Goal: Task Accomplishment & Management: Manage account settings

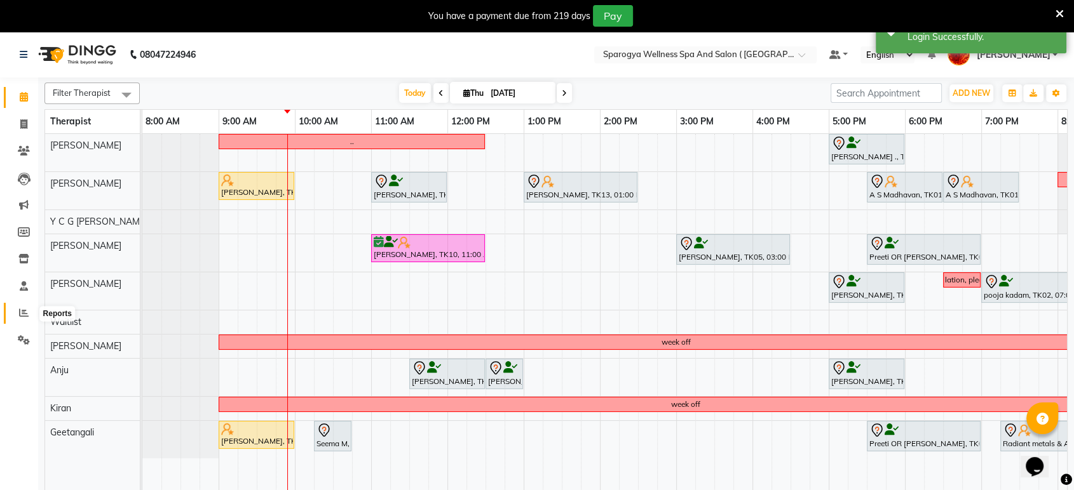
click at [22, 309] on icon at bounding box center [24, 313] width 10 height 10
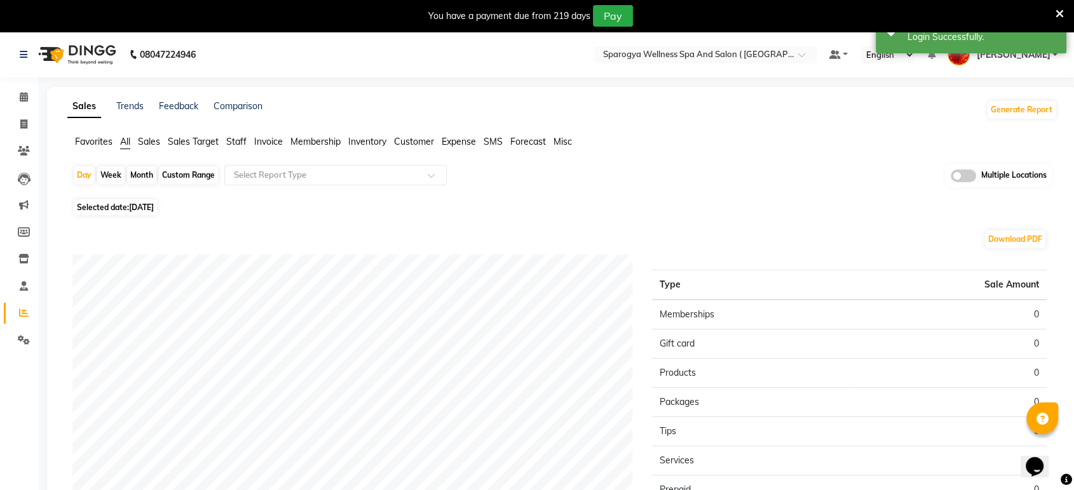
click at [318, 141] on span "Membership" at bounding box center [315, 141] width 50 height 11
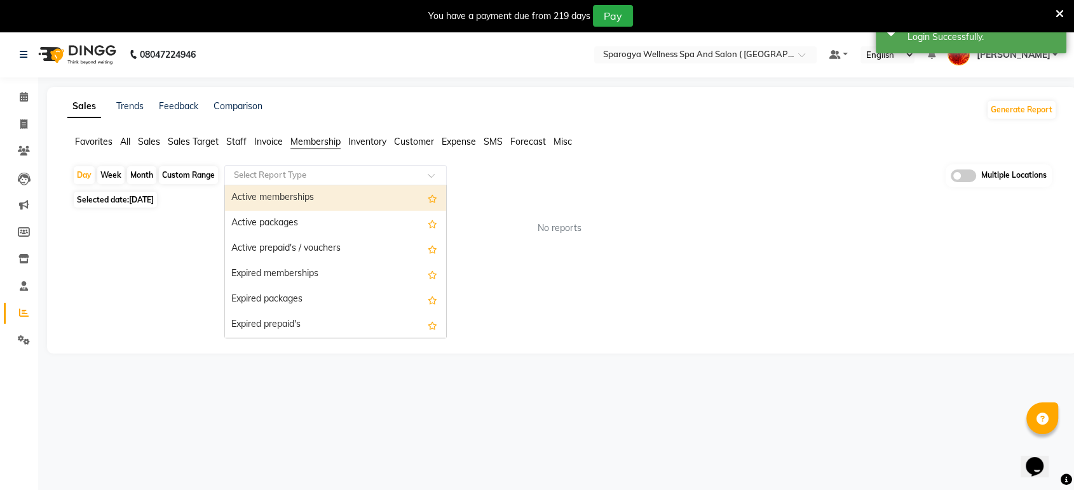
click at [319, 184] on div "Select Report Type" at bounding box center [335, 175] width 222 height 20
click at [323, 201] on div "Active memberships" at bounding box center [335, 197] width 221 height 25
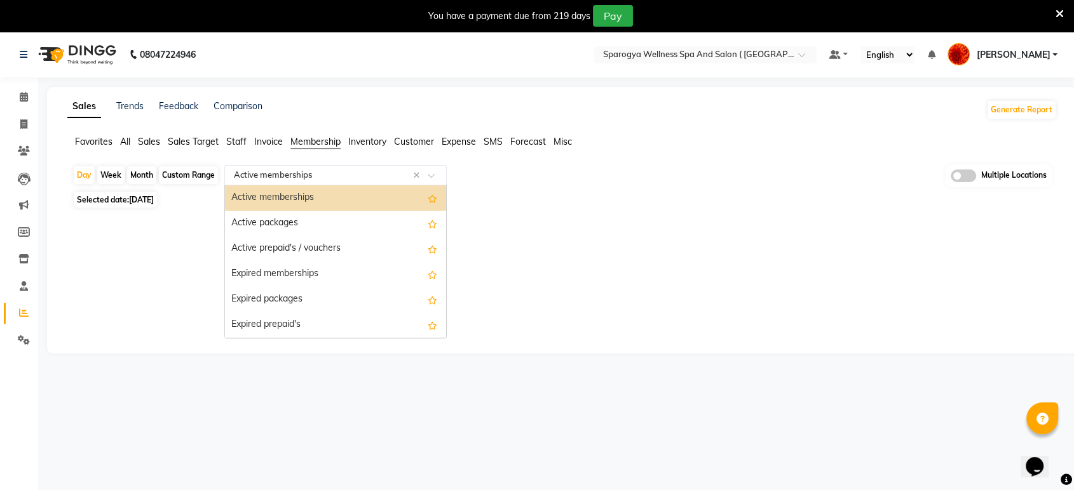
click at [306, 168] on div "Select Report Type × Active memberships ×" at bounding box center [335, 175] width 222 height 20
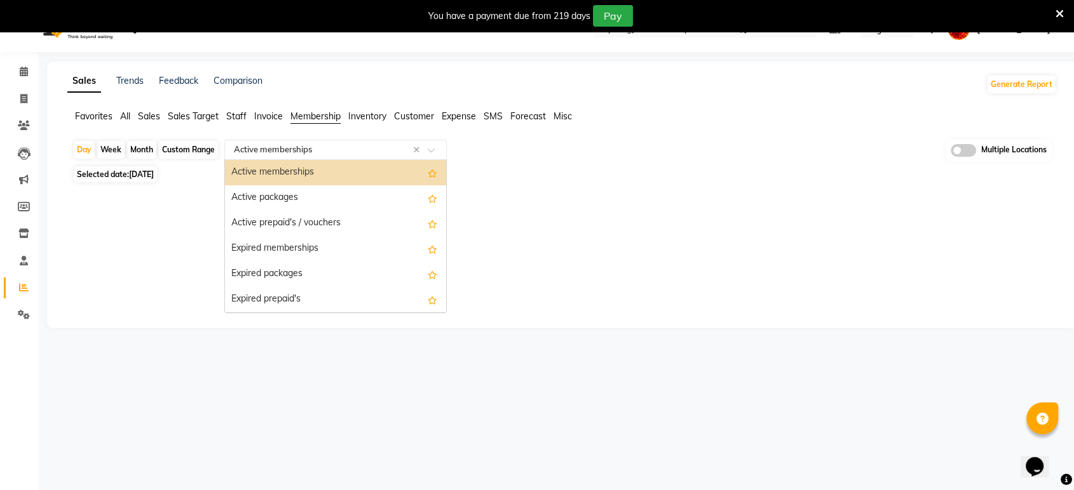
scroll to position [31, 0]
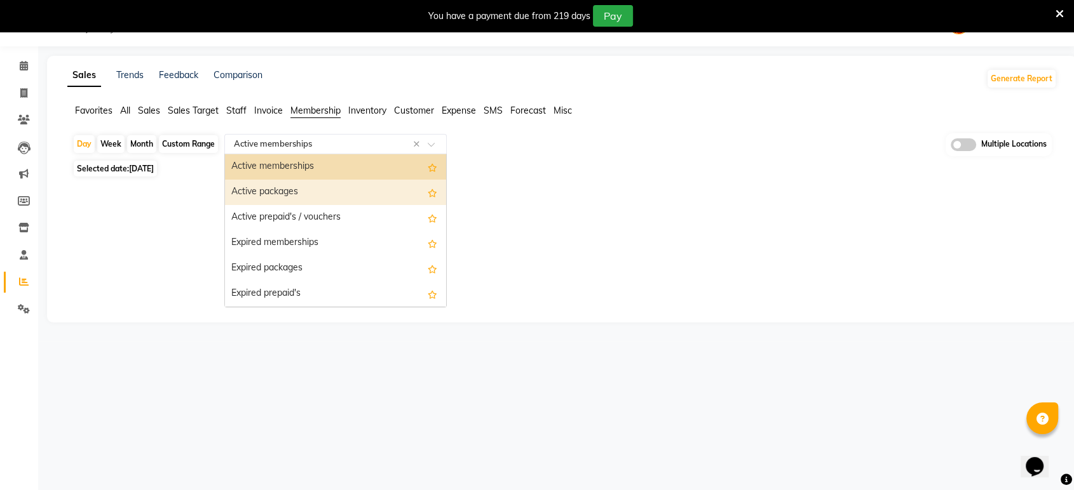
click at [329, 197] on div "Active packages" at bounding box center [335, 192] width 221 height 25
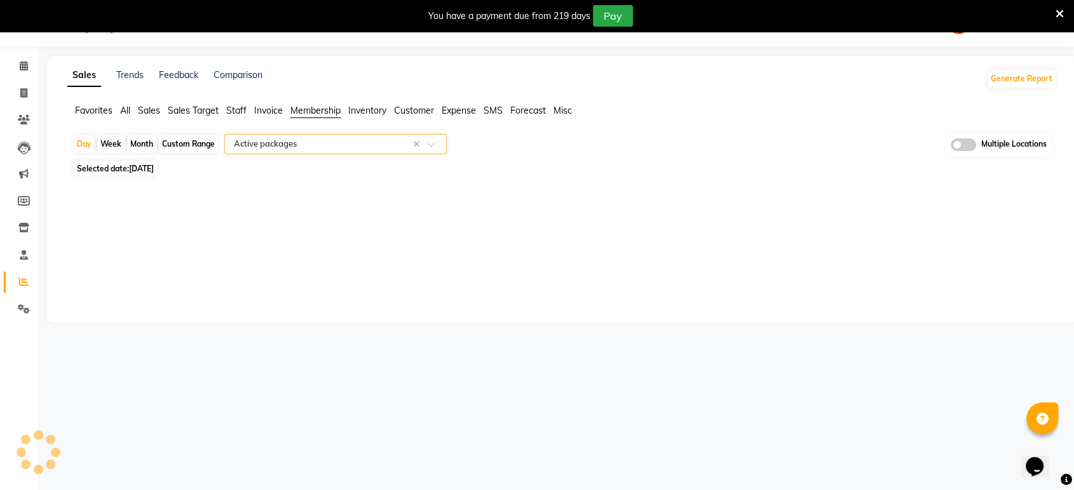
select select "full_report"
select select "csv"
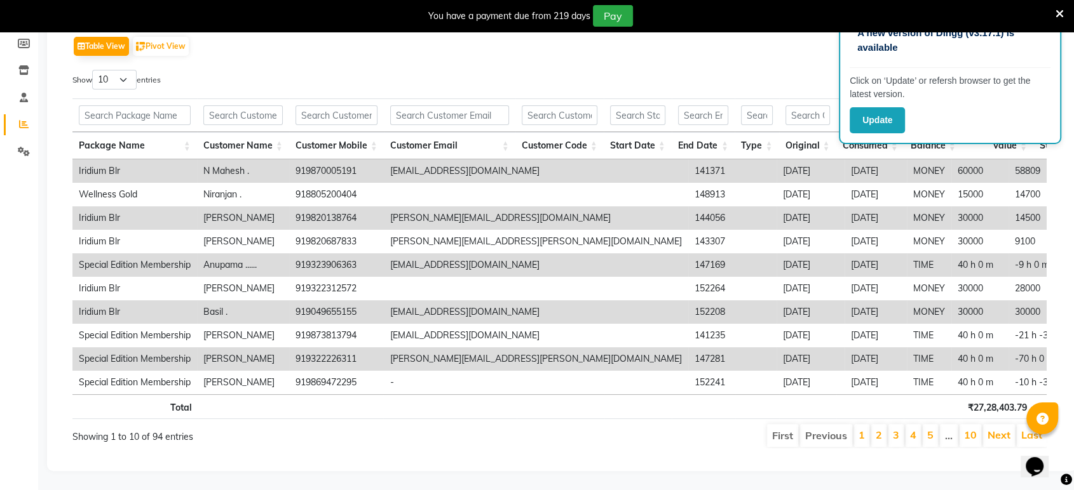
scroll to position [0, 0]
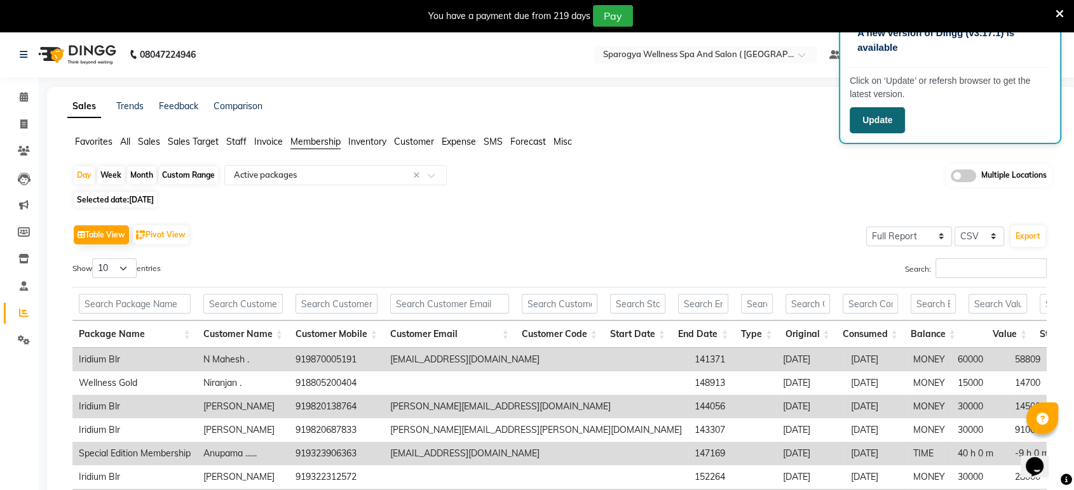
click at [870, 118] on button "Update" at bounding box center [876, 120] width 55 height 26
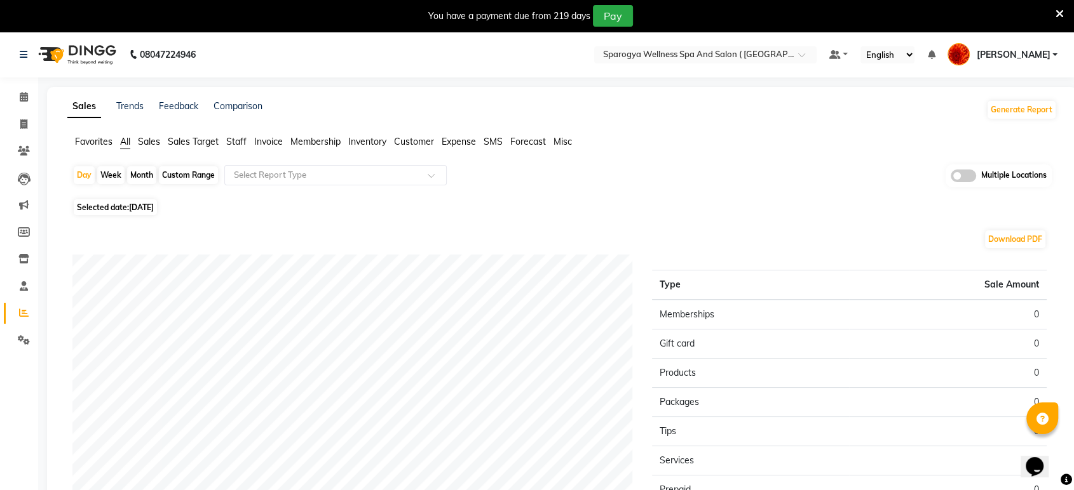
click at [320, 141] on span "Membership" at bounding box center [315, 141] width 50 height 11
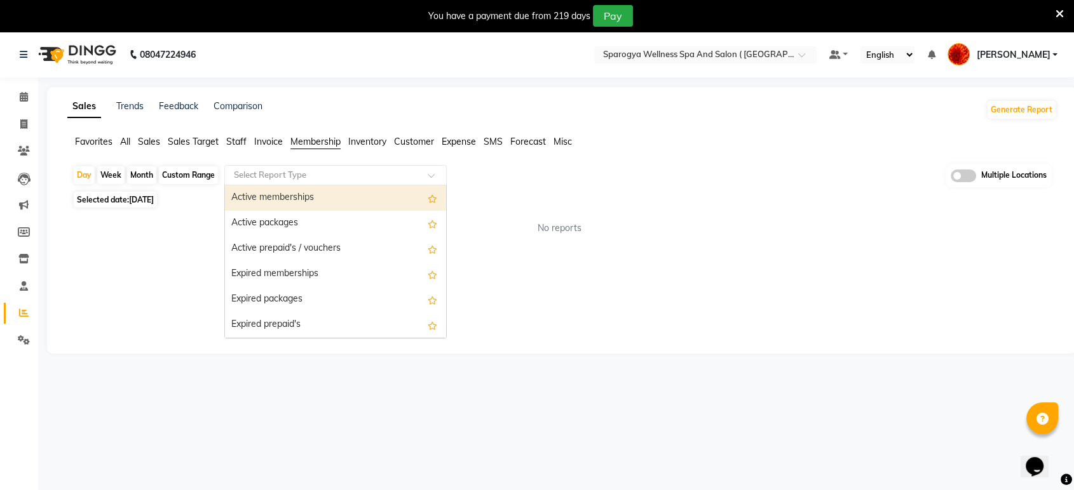
click at [314, 178] on input "text" at bounding box center [322, 175] width 183 height 13
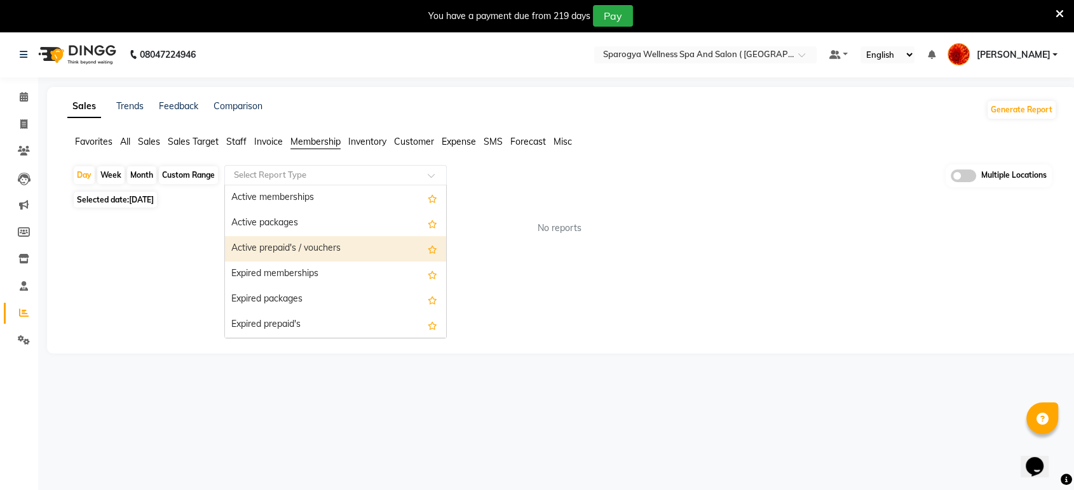
click at [321, 247] on div "Active prepaid's / vouchers" at bounding box center [335, 248] width 221 height 25
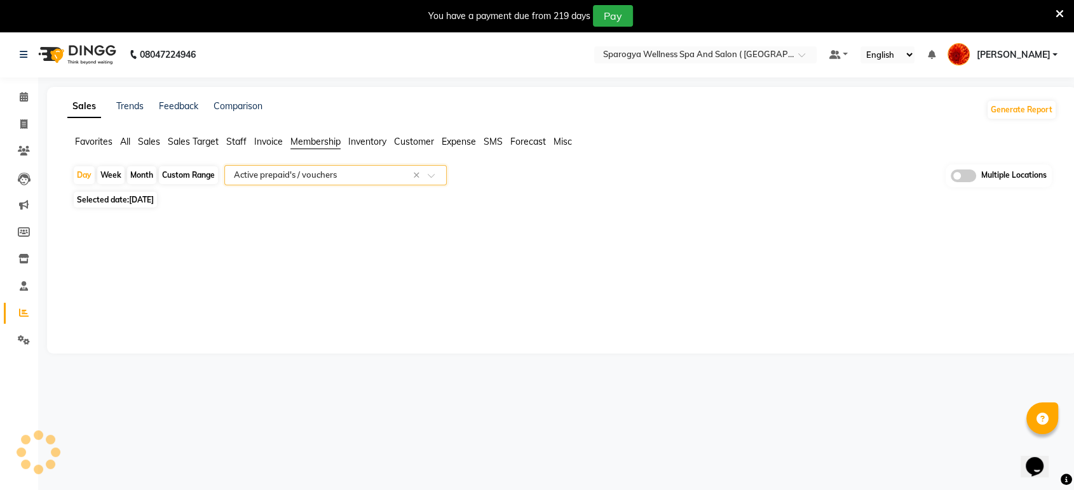
select select "full_report"
select select "csv"
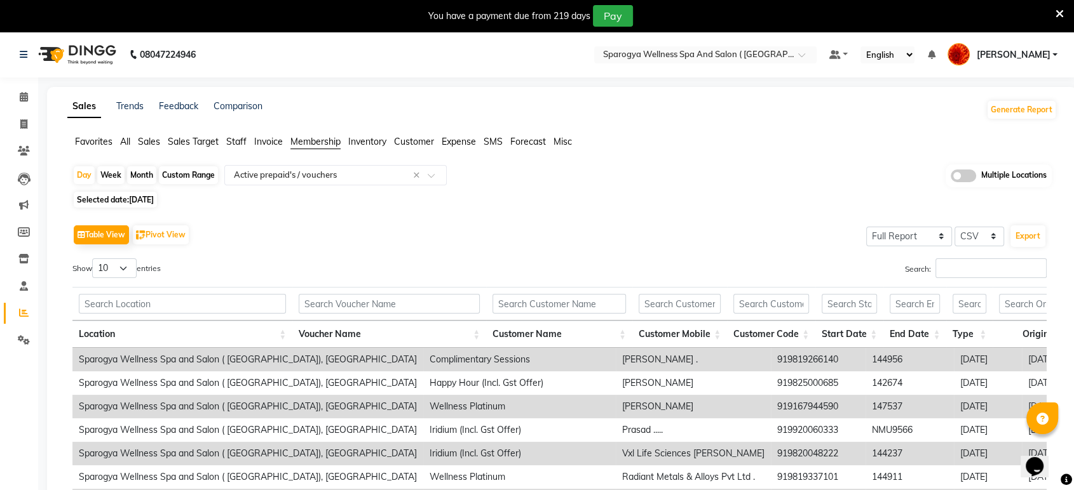
click at [958, 178] on span at bounding box center [962, 176] width 25 height 13
click at [950, 178] on input "checkbox" at bounding box center [950, 178] width 0 height 0
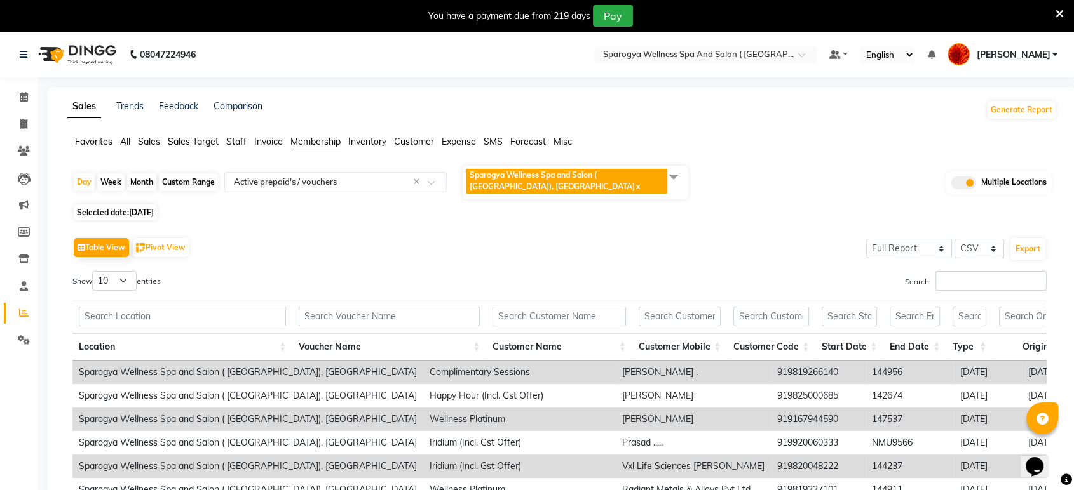
click at [671, 181] on span at bounding box center [673, 177] width 25 height 24
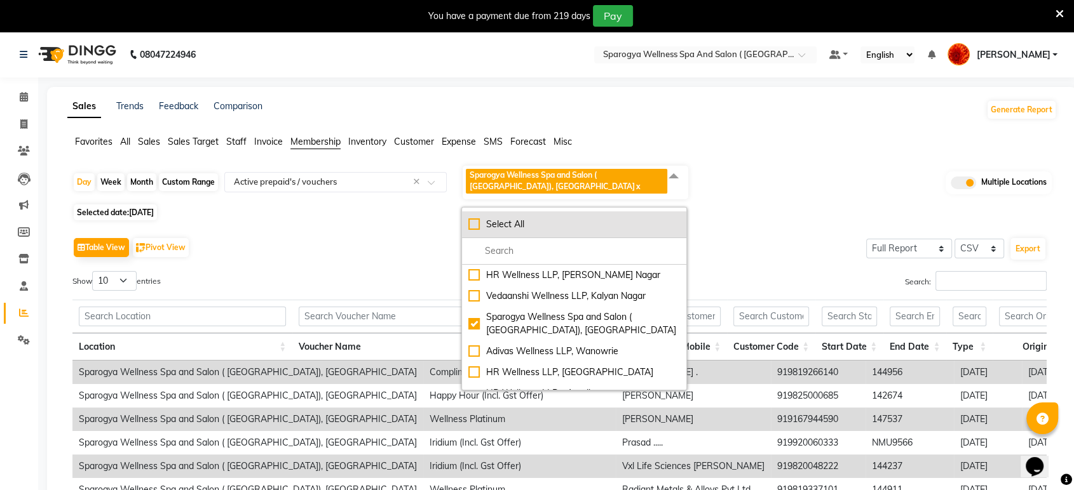
click at [468, 218] on div "Select All" at bounding box center [574, 224] width 212 height 13
checkbox input "true"
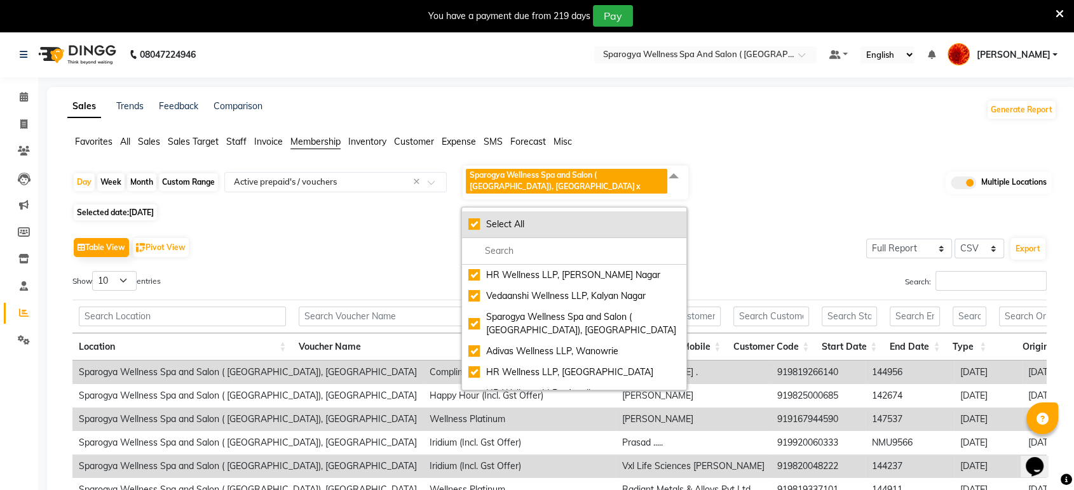
checkbox input "true"
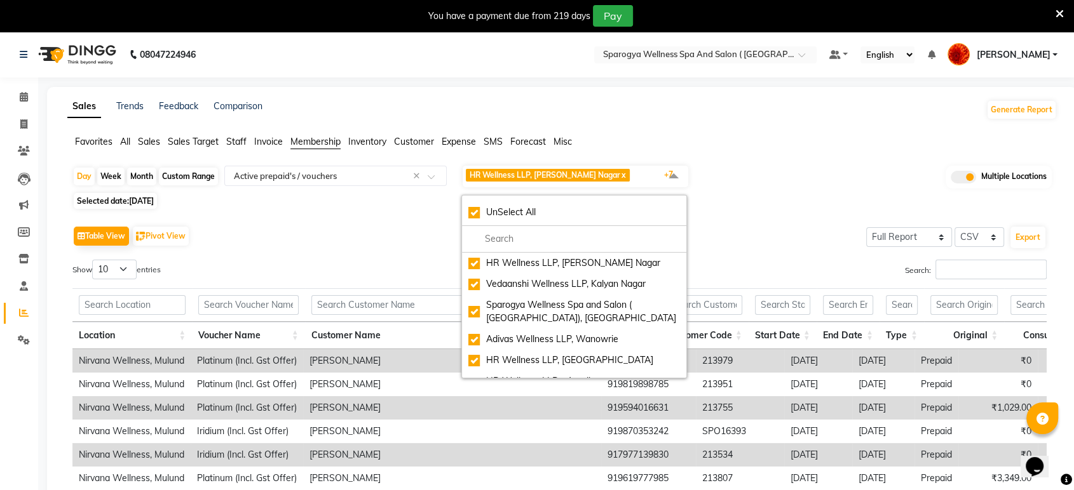
click at [743, 114] on div "Sales Trends Feedback Comparison Generate Report" at bounding box center [562, 110] width 1004 height 20
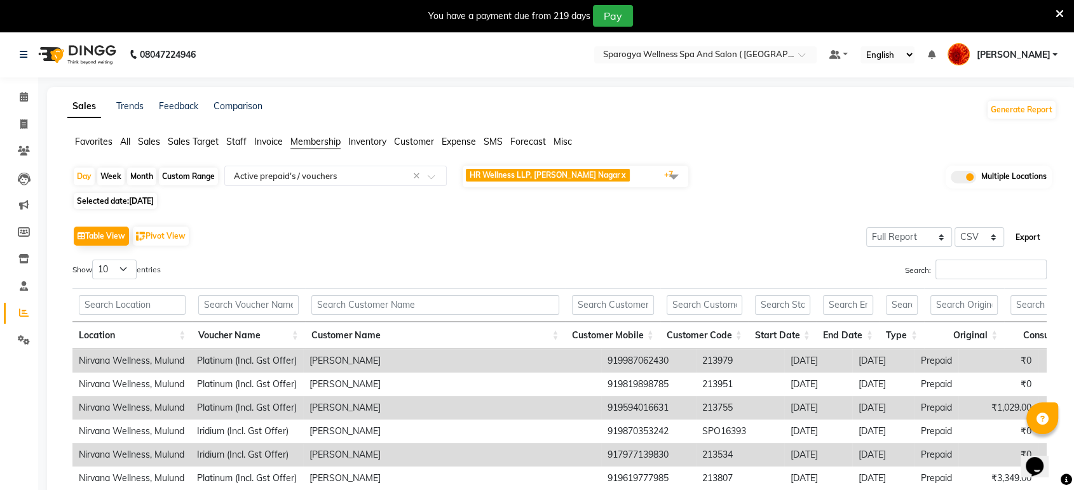
click at [1032, 240] on button "Export" at bounding box center [1027, 238] width 35 height 22
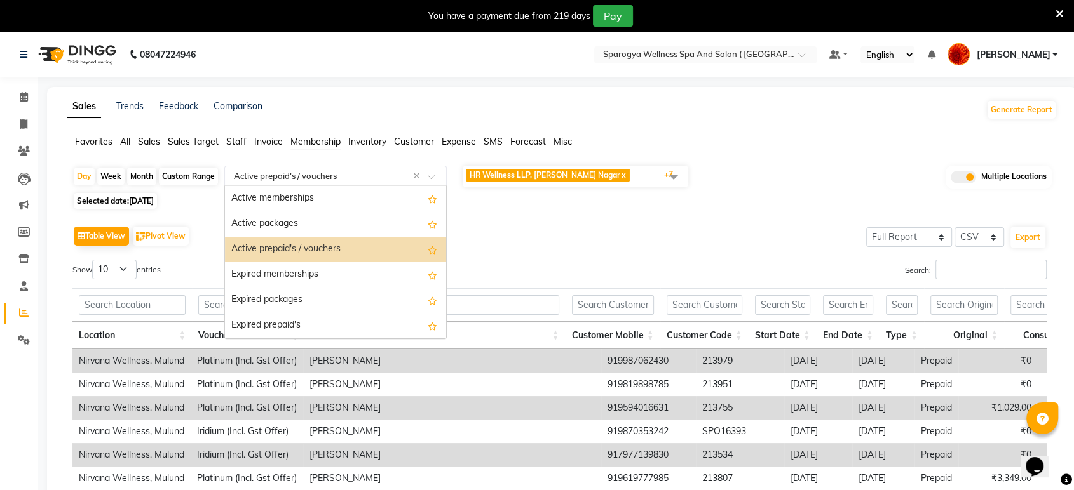
click at [321, 178] on input "text" at bounding box center [322, 176] width 183 height 13
click at [308, 219] on div "Active packages" at bounding box center [335, 224] width 221 height 25
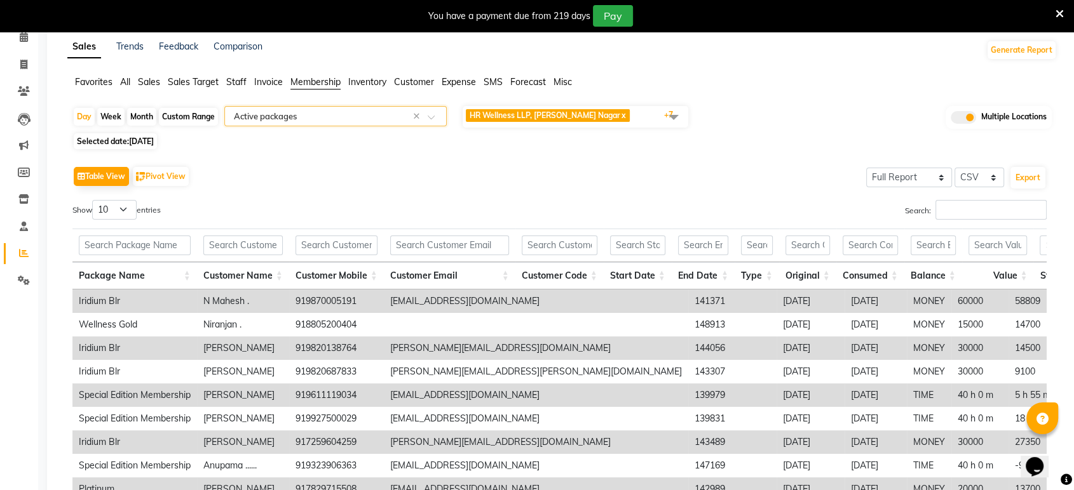
scroll to position [60, 0]
click at [1023, 177] on button "Export" at bounding box center [1027, 177] width 35 height 22
click at [913, 178] on select "Select Full Report Filtered Report" at bounding box center [909, 177] width 86 height 20
click at [731, 178] on div "Table View Pivot View Select Full Report Filtered Report Select CSV PDF Export" at bounding box center [559, 176] width 974 height 27
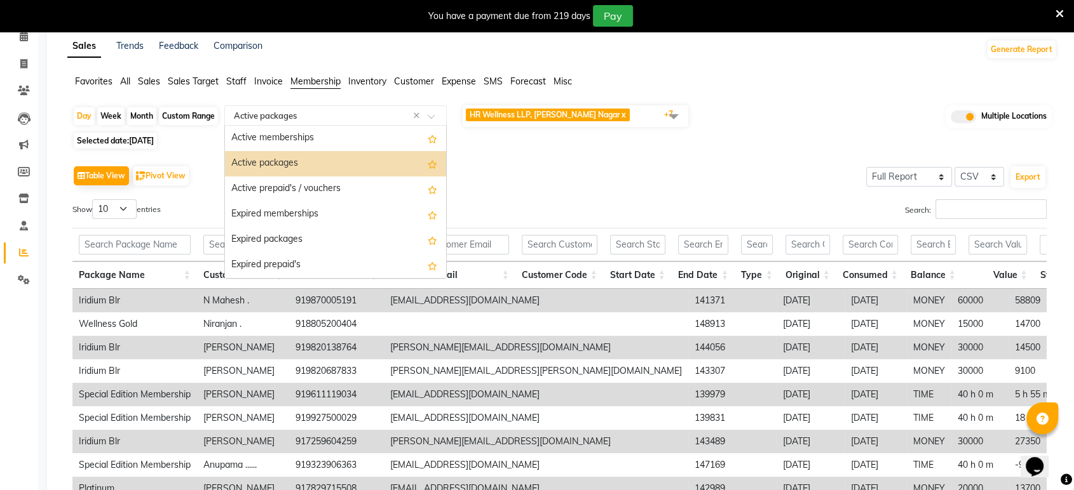
click at [313, 121] on input "text" at bounding box center [322, 115] width 183 height 13
click at [296, 232] on div "Expired packages" at bounding box center [335, 239] width 221 height 25
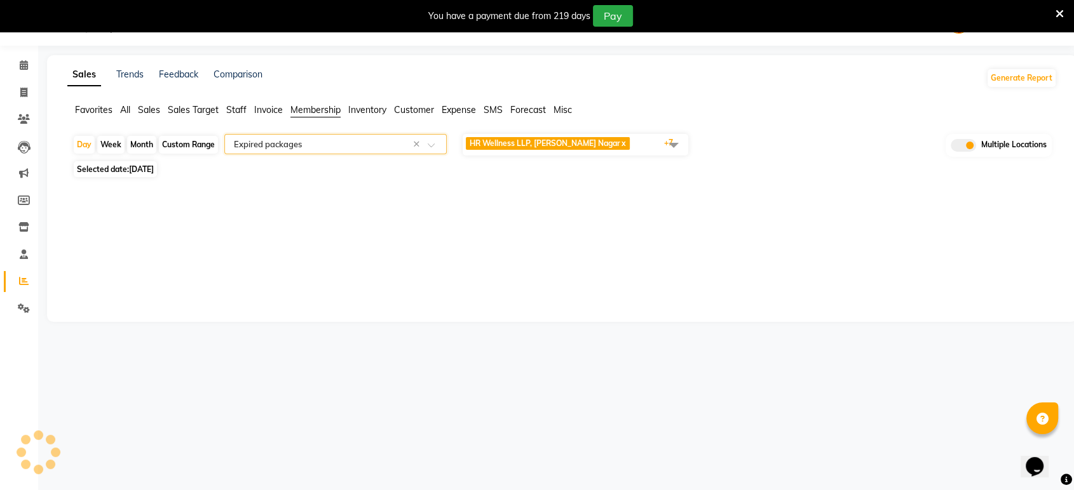
scroll to position [31, 0]
click at [183, 144] on div "Custom Range" at bounding box center [188, 146] width 59 height 18
select select "9"
select select "2025"
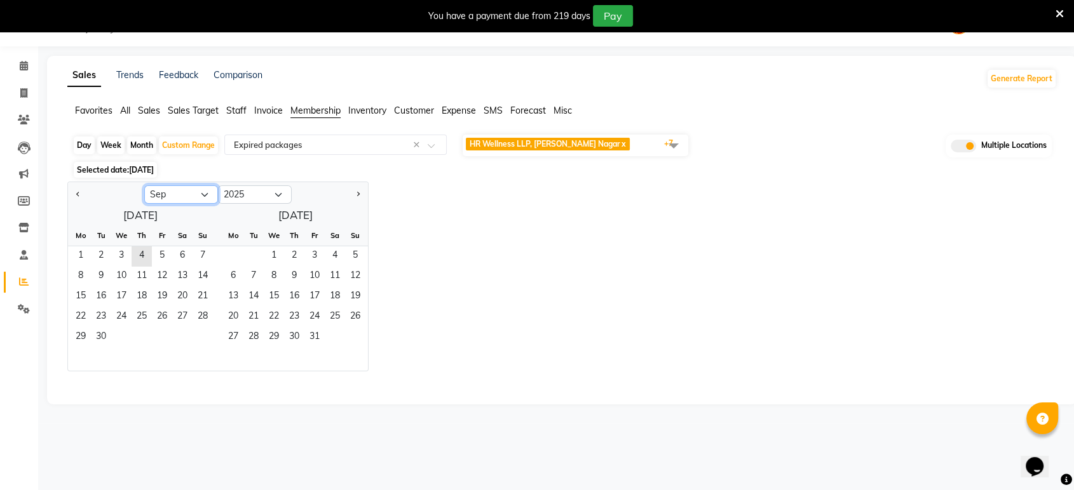
click at [167, 195] on select "Jan Feb Mar Apr May Jun [DATE] Aug Sep Oct Nov Dec" at bounding box center [181, 194] width 74 height 19
select select "1"
click at [144, 185] on select "Jan Feb Mar Apr May Jun [DATE] Aug Sep Oct Nov Dec" at bounding box center [181, 194] width 74 height 19
click at [119, 250] on span "1" at bounding box center [121, 256] width 20 height 20
click at [316, 334] on span "28" at bounding box center [314, 338] width 20 height 20
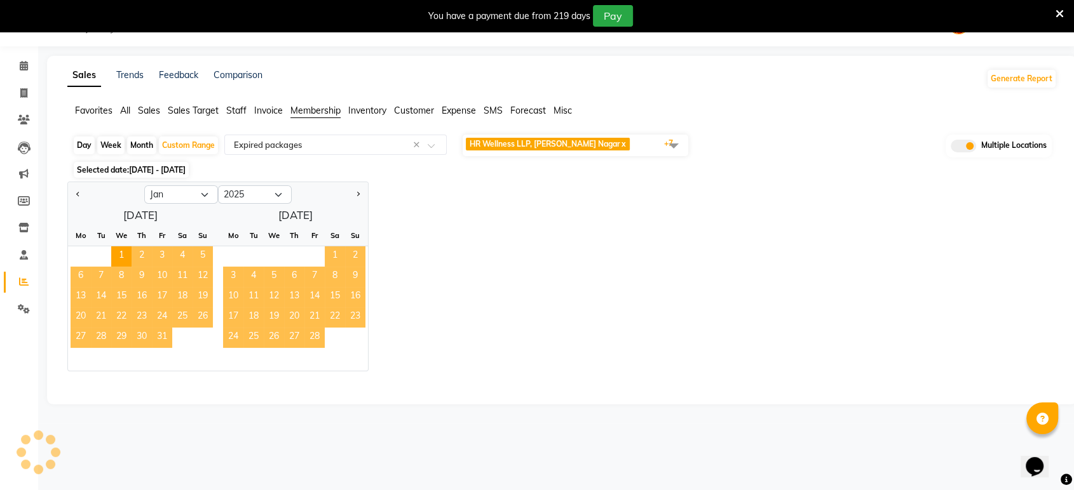
select select "full_report"
select select "csv"
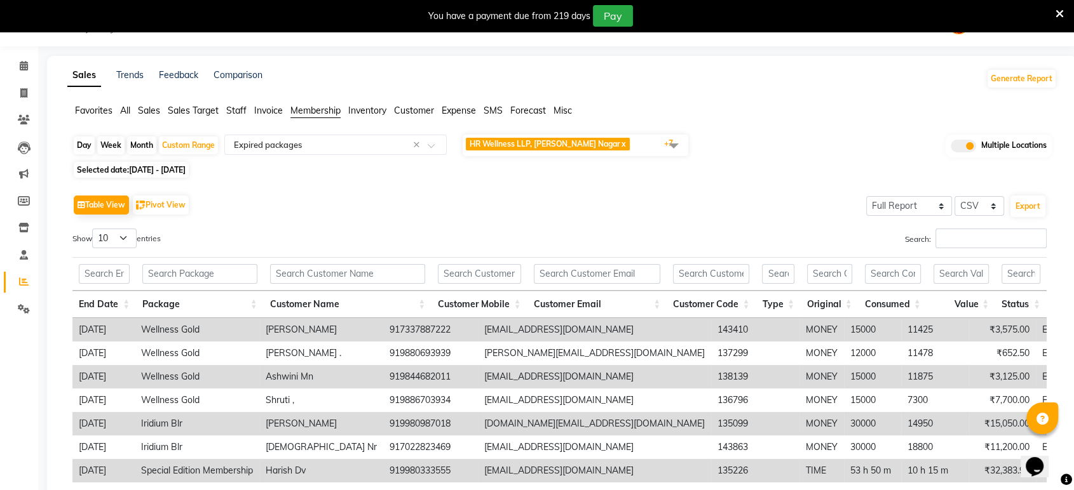
click at [185, 172] on span "01-01-2025 - 28-02-2025" at bounding box center [157, 170] width 57 height 10
select select "2025"
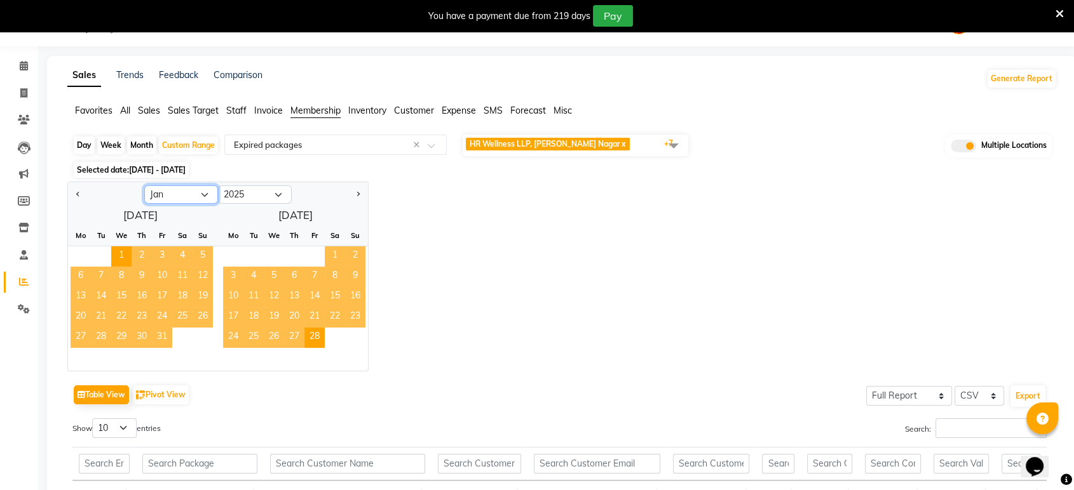
click at [193, 194] on select "Jan Feb Mar Apr May Jun [DATE] Aug Sep Oct Nov Dec" at bounding box center [181, 194] width 74 height 19
select select "9"
click at [144, 185] on select "Jan Feb Mar Apr May Jun [DATE] Aug Sep Oct Nov Dec" at bounding box center [181, 194] width 74 height 19
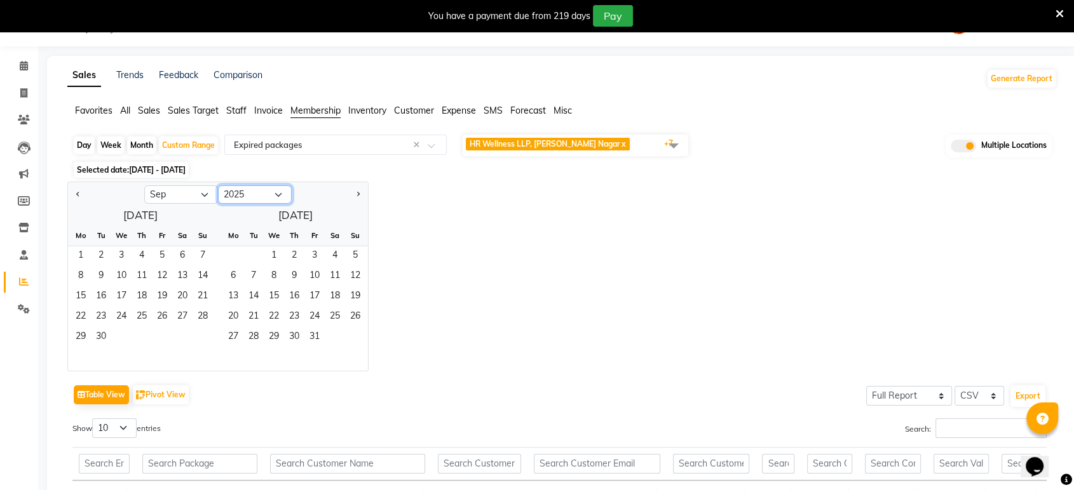
click at [249, 194] on select "2015 2016 2017 2018 2019 2020 2021 2022 2023 2024 2025 2026 2027 2028 2029 2030…" at bounding box center [255, 194] width 74 height 19
click at [218, 185] on select "2015 2016 2017 2018 2019 2020 2021 2022 2023 2024 2025 2026 2027 2028 2029 2030…" at bounding box center [255, 194] width 74 height 19
click at [200, 253] on span "1" at bounding box center [202, 256] width 20 height 20
click at [230, 197] on select "2014 2015 2016 2017 2018 2019 2020 2021 2022 2023 2024 2025 2026 2027 2028 2029…" at bounding box center [255, 194] width 74 height 19
select select "2025"
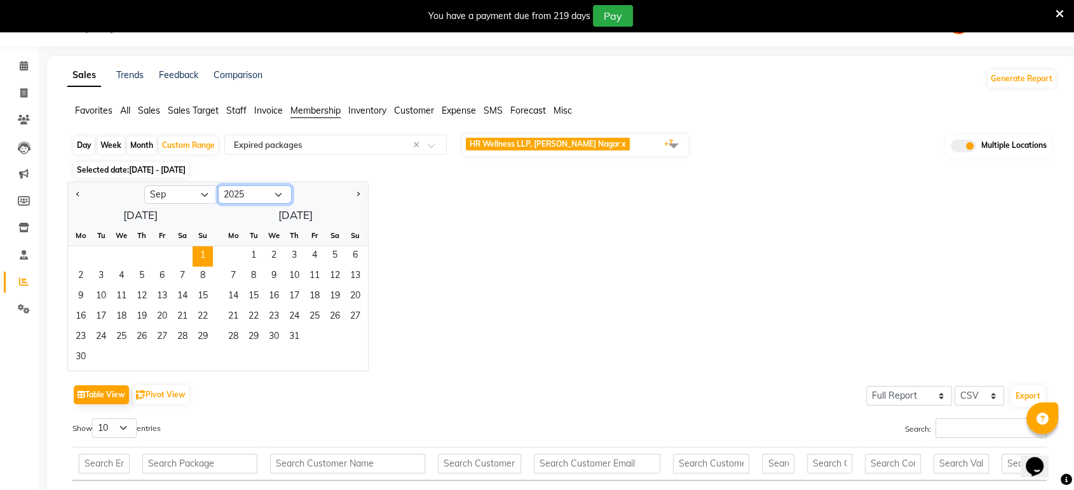
click at [218, 185] on select "2014 2015 2016 2017 2018 2019 2020 2021 2022 2023 2024 2025 2026 2027 2028 2029…" at bounding box center [255, 194] width 74 height 19
click at [173, 195] on select "Jan Feb Mar Apr May Jun [DATE] Aug Sep Oct Nov Dec" at bounding box center [181, 194] width 74 height 19
select select "8"
click at [144, 185] on select "Jan Feb Mar Apr May Jun [DATE] Aug Sep Oct Nov Dec" at bounding box center [181, 194] width 74 height 19
click at [203, 338] on span "31" at bounding box center [202, 338] width 20 height 20
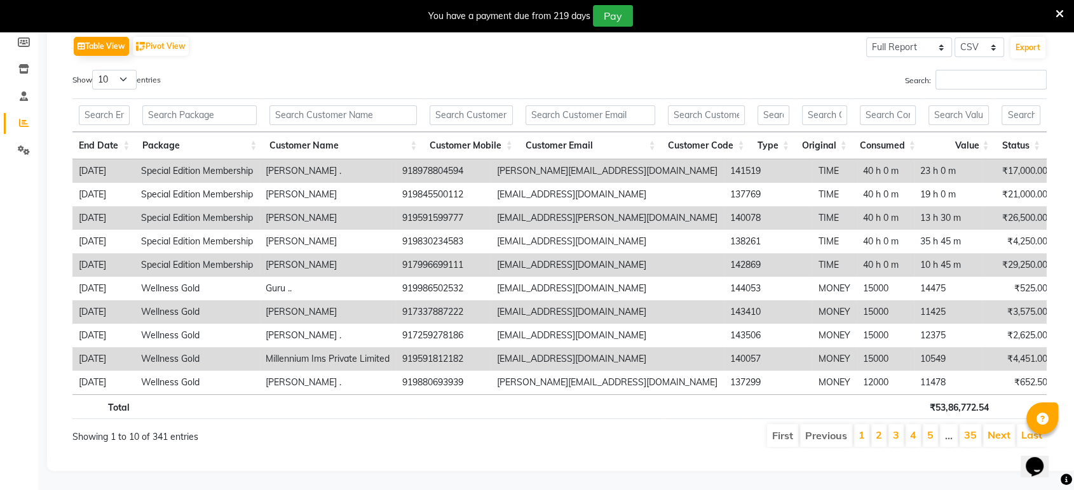
scroll to position [90, 0]
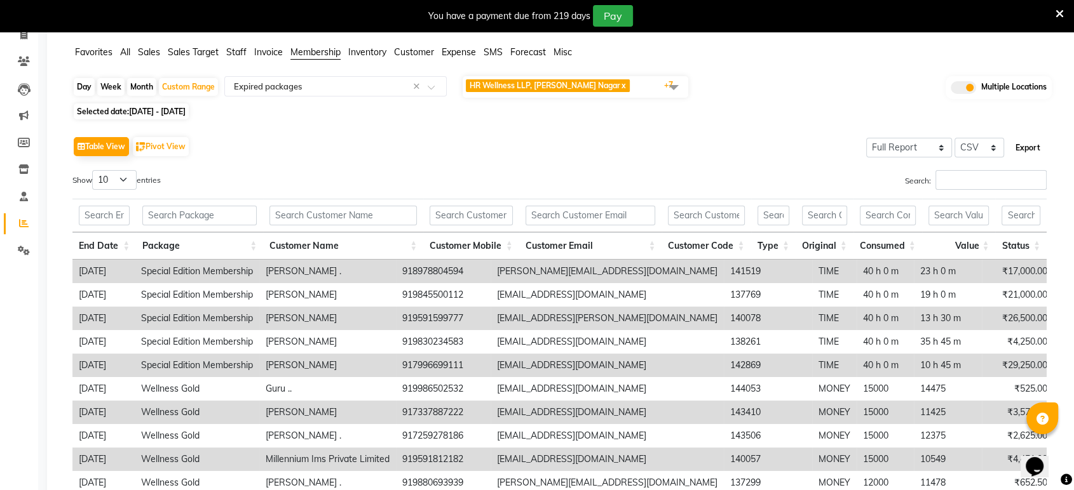
click at [1034, 149] on button "Export" at bounding box center [1027, 148] width 35 height 22
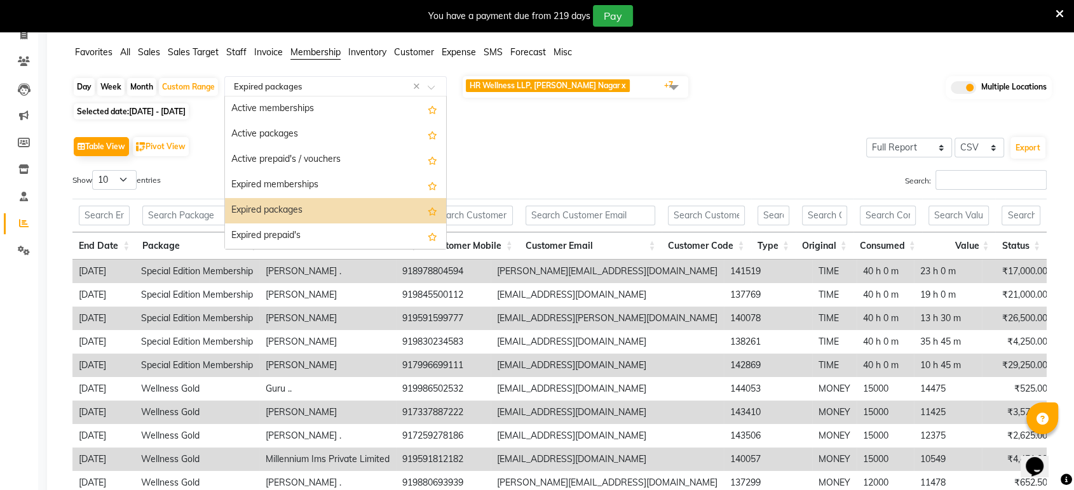
click at [350, 87] on input "text" at bounding box center [322, 86] width 183 height 13
click at [303, 233] on div "Expired prepaid's" at bounding box center [335, 236] width 221 height 25
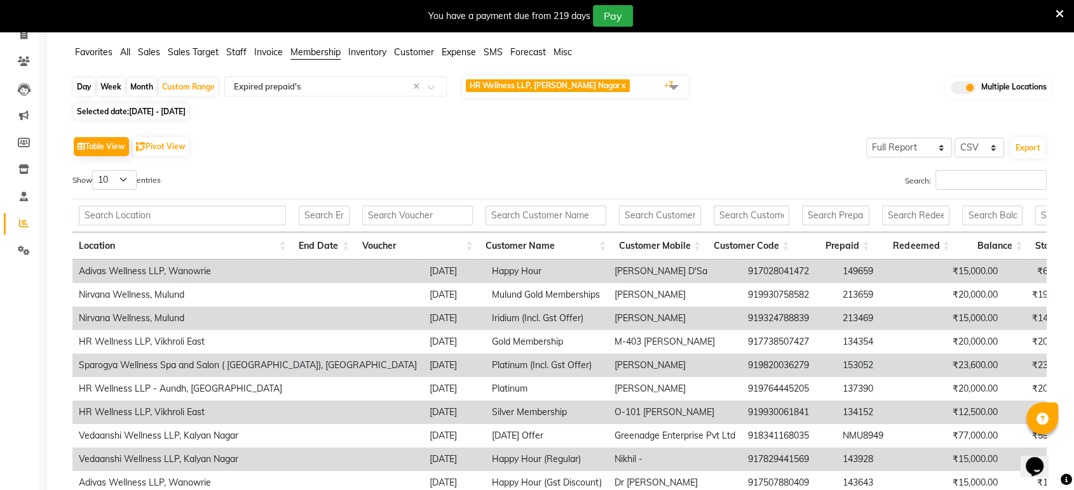
click at [637, 91] on span "HR Wellness LLP, Viman Nagar x Vedaanshi Wellness LLP, Kalyan Nagar x Sparogya …" at bounding box center [575, 87] width 226 height 22
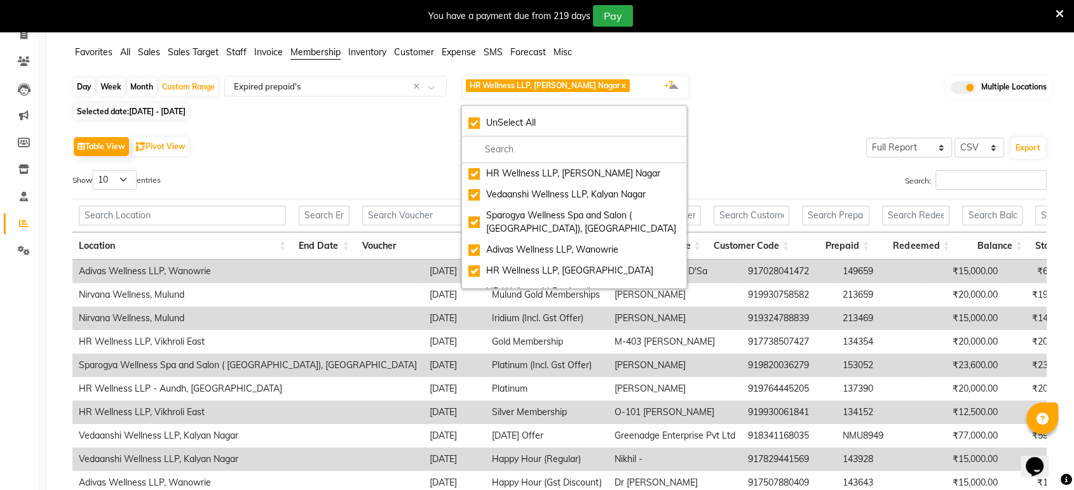
click at [779, 81] on div "Day Week Month Custom Range Select Report Type × Expired prepaid's × HR Wellnes…" at bounding box center [561, 87] width 979 height 25
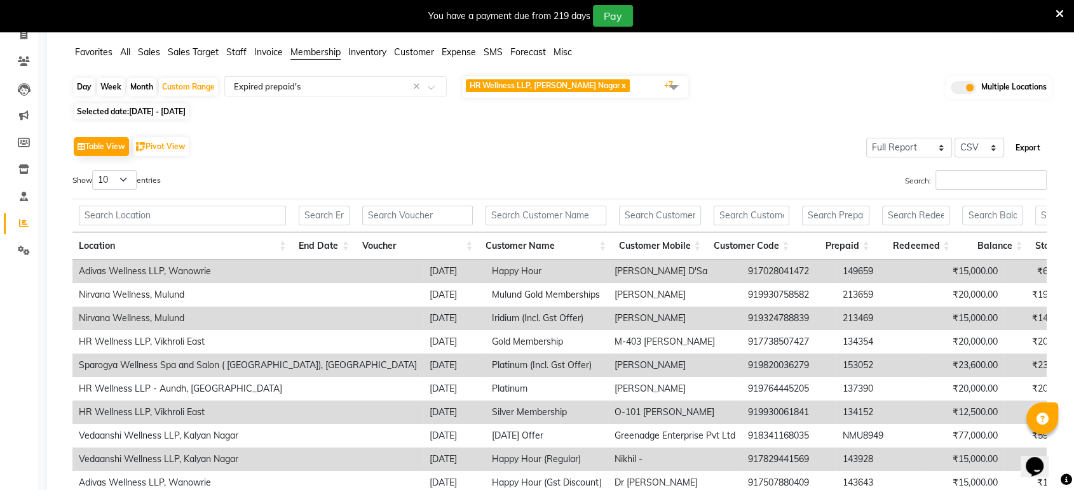
click at [1022, 142] on button "Export" at bounding box center [1027, 148] width 35 height 22
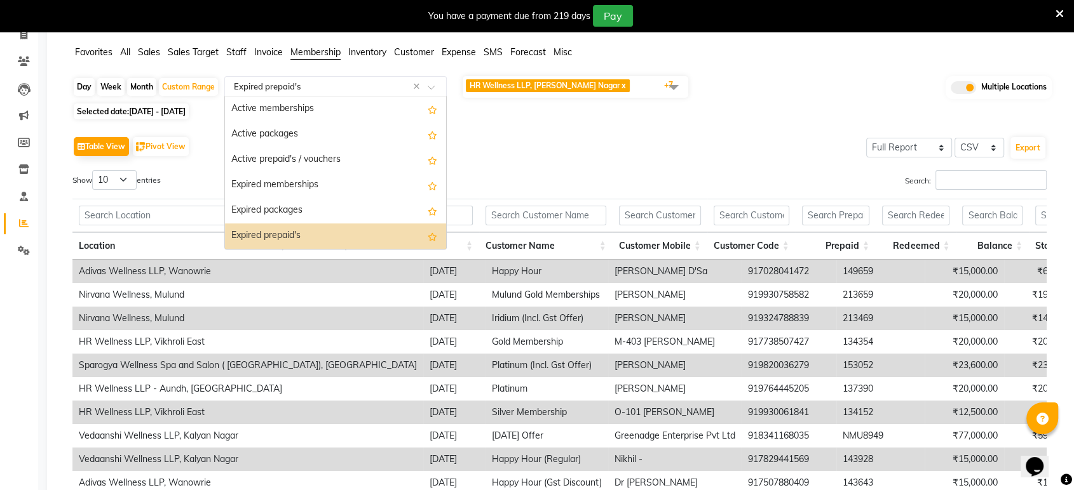
click at [288, 88] on input "text" at bounding box center [322, 86] width 183 height 13
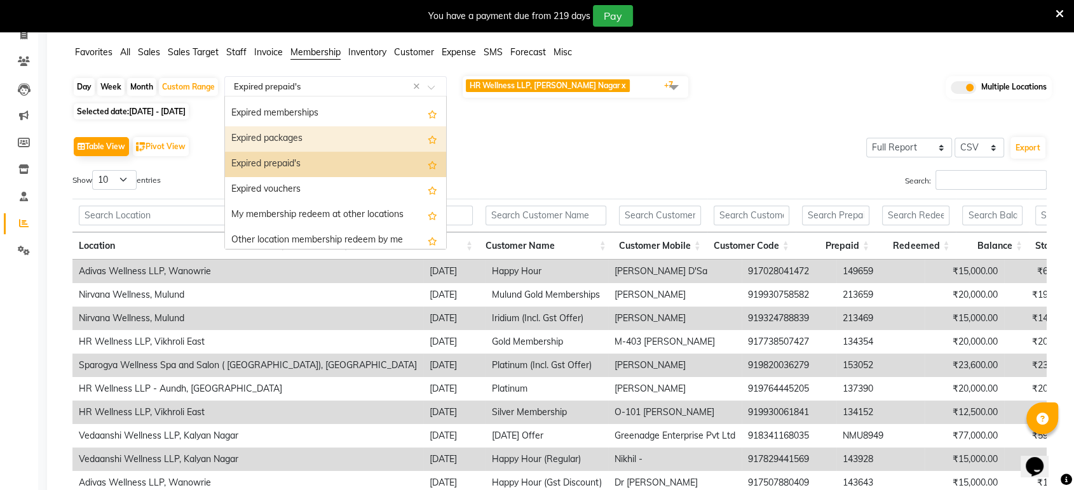
scroll to position [76, 0]
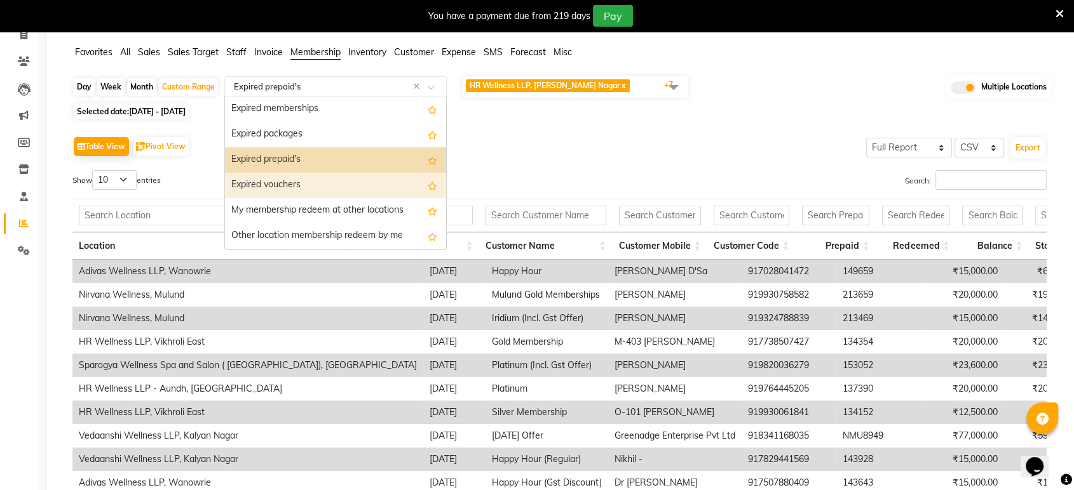
click at [298, 184] on div "Expired vouchers" at bounding box center [335, 185] width 221 height 25
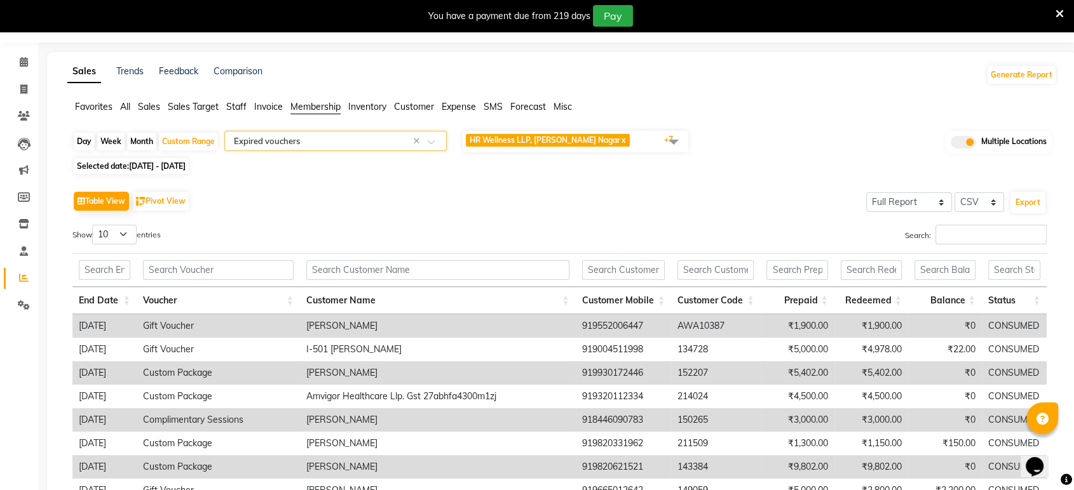
scroll to position [32, 0]
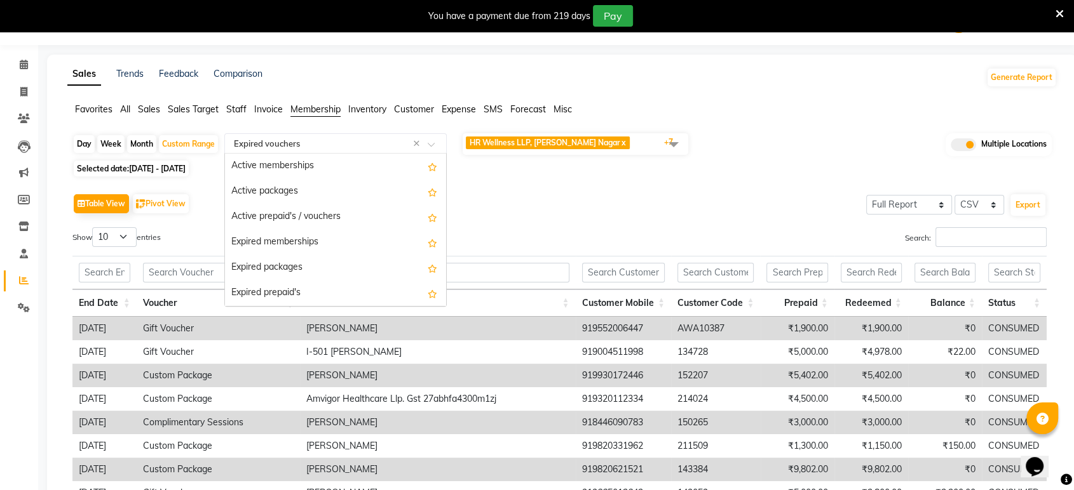
click at [341, 139] on input "text" at bounding box center [322, 143] width 183 height 13
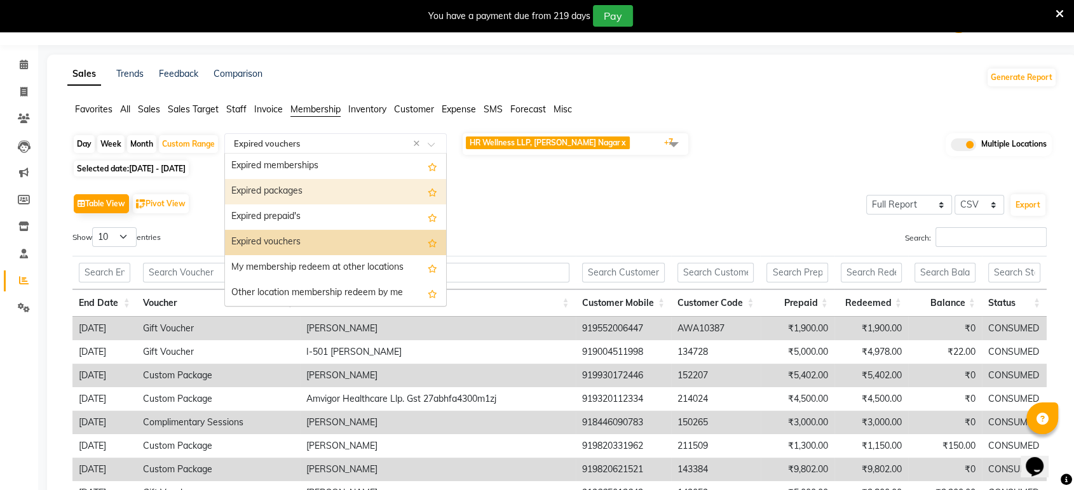
scroll to position [0, 0]
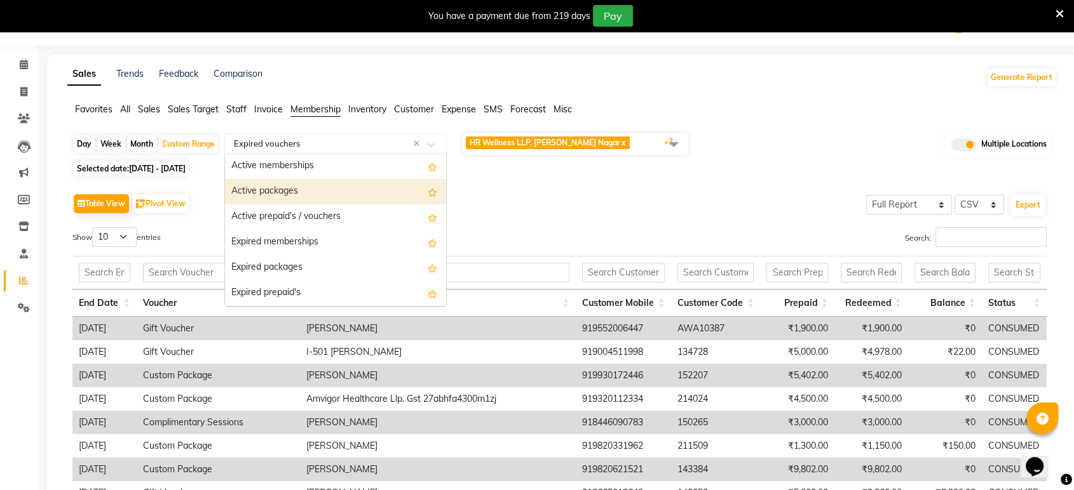
click at [315, 192] on div "Active packages" at bounding box center [335, 191] width 221 height 25
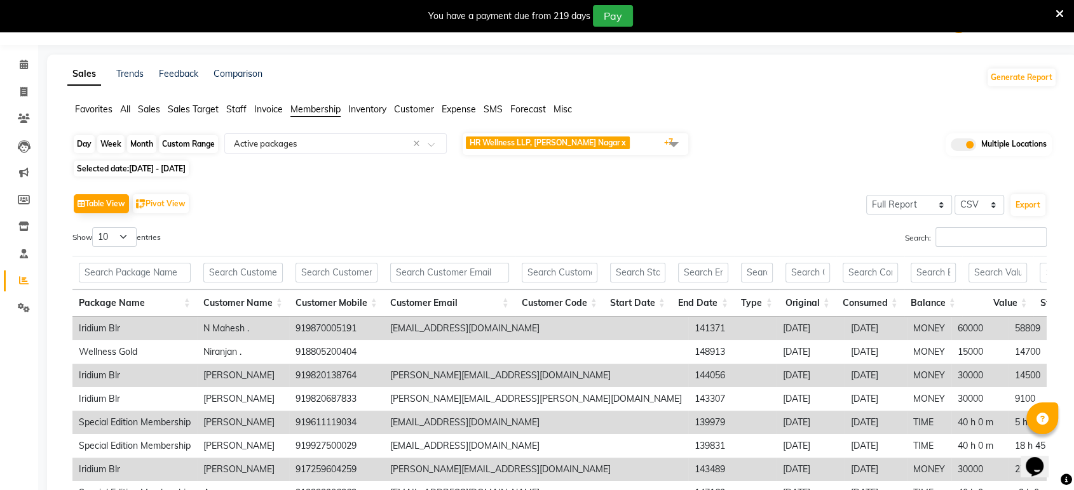
click at [170, 146] on div "Custom Range" at bounding box center [188, 144] width 59 height 18
select select "9"
select select "2024"
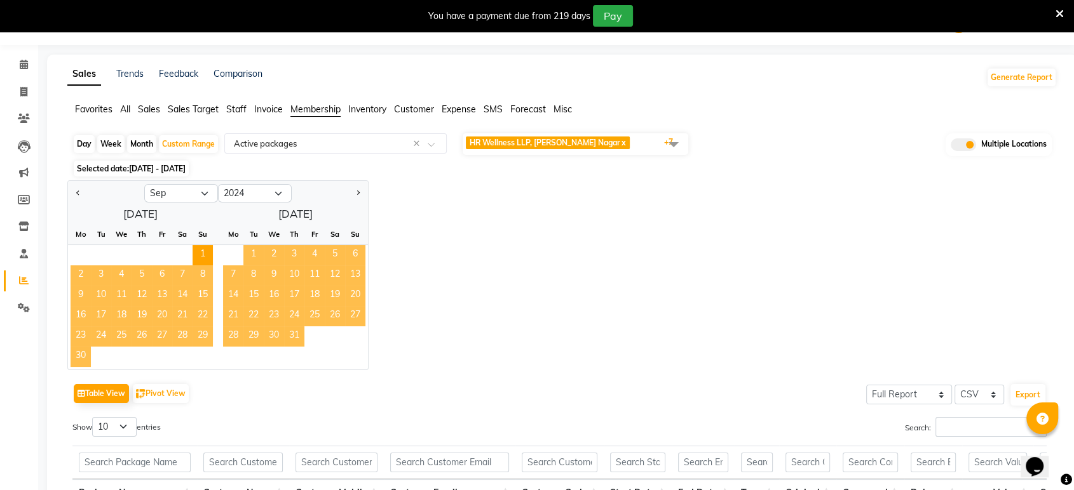
click at [82, 138] on div "Day" at bounding box center [84, 144] width 21 height 18
select select "9"
select select "2024"
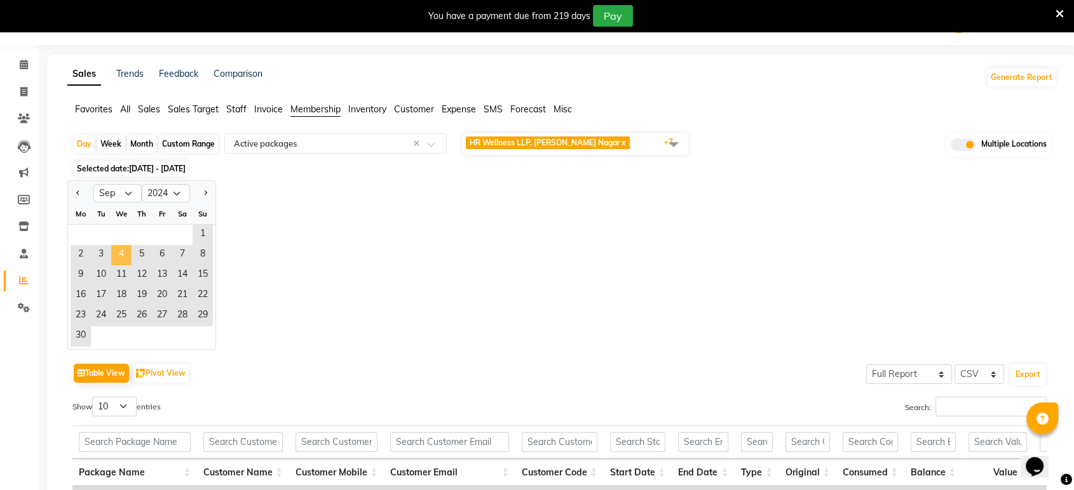
click at [123, 252] on span "4" at bounding box center [121, 255] width 20 height 20
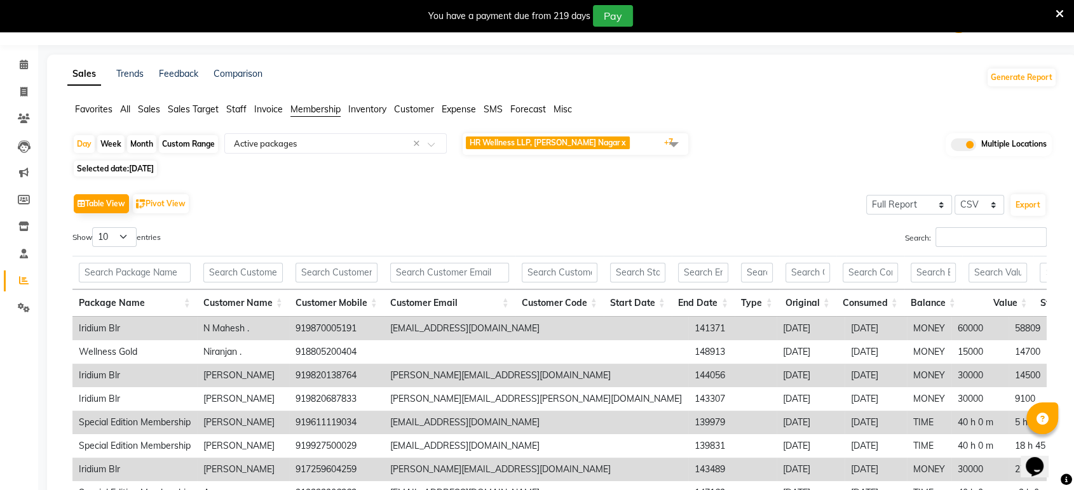
click at [280, 223] on div "Table View Pivot View Select Full Report Filtered Report Select CSV PDF Export …" at bounding box center [559, 398] width 974 height 415
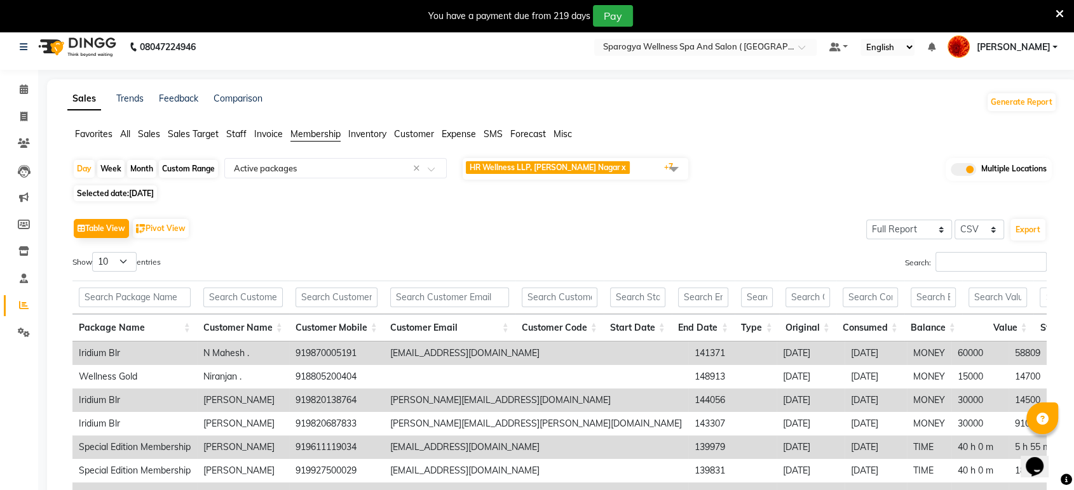
click at [966, 168] on span at bounding box center [962, 169] width 25 height 13
click at [950, 172] on input "checkbox" at bounding box center [950, 172] width 0 height 0
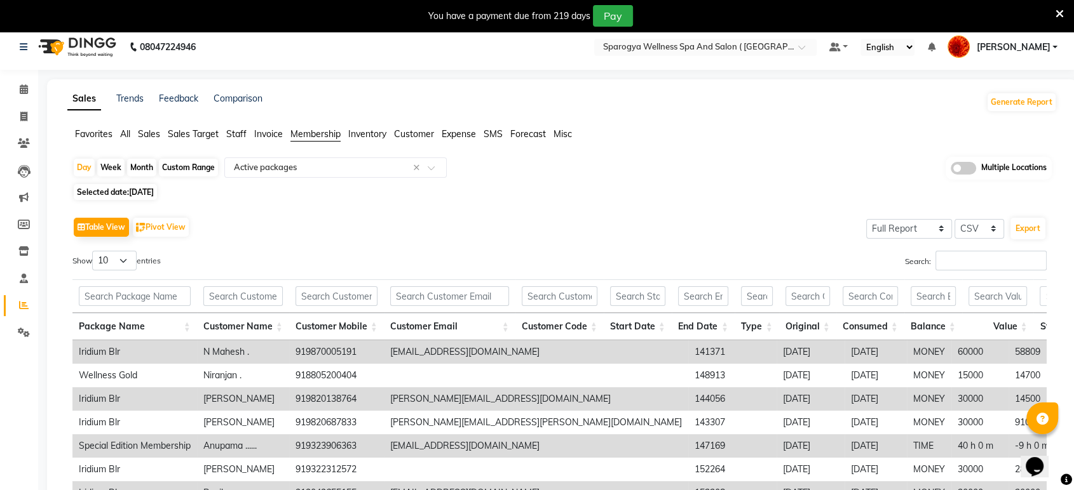
drag, startPoint x: 664, startPoint y: 195, endPoint x: 567, endPoint y: 215, distance: 99.3
click at [567, 215] on div "Table View Pivot View Select Full Report Filtered Report Select CSV PDF Export" at bounding box center [559, 227] width 974 height 27
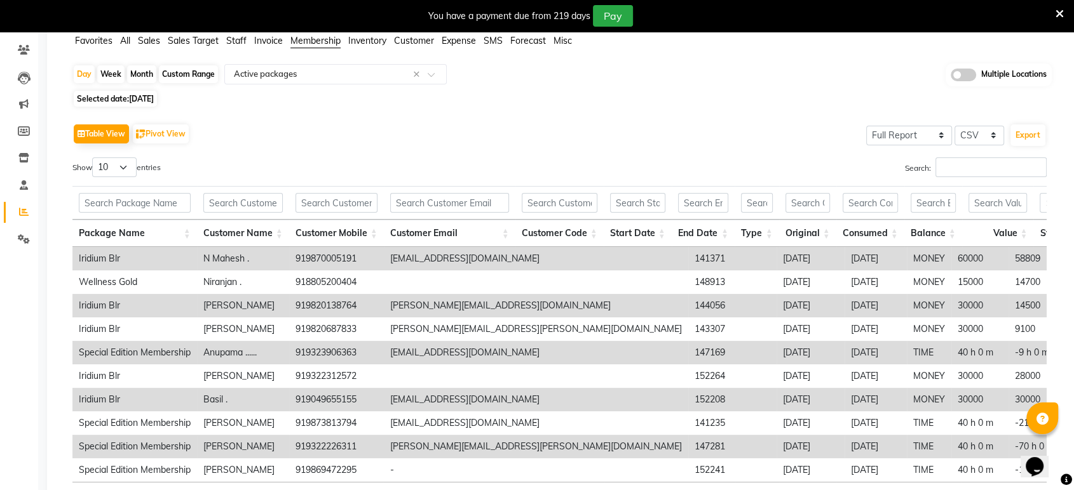
scroll to position [100, 0]
click at [83, 80] on div "Day" at bounding box center [84, 76] width 21 height 18
select select "9"
select select "2024"
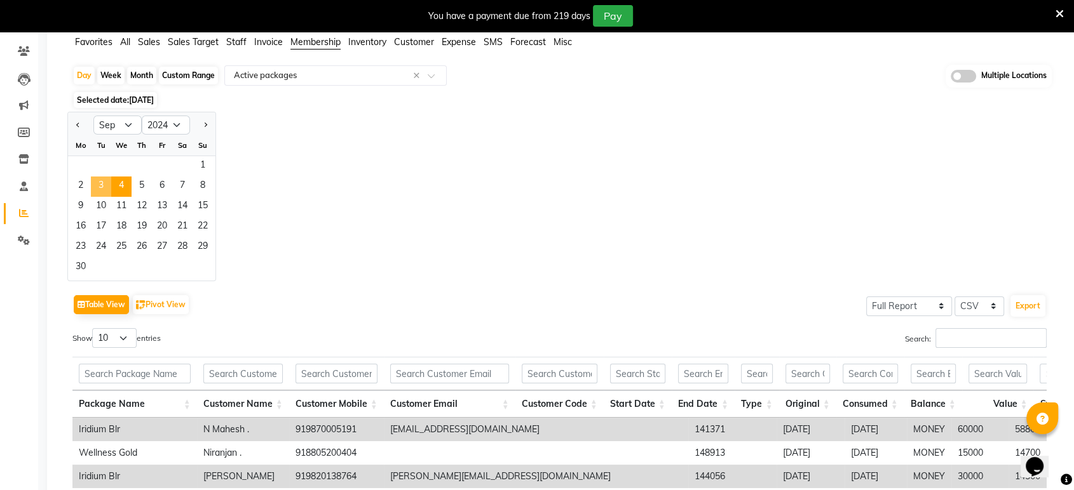
click at [104, 186] on span "3" at bounding box center [101, 187] width 20 height 20
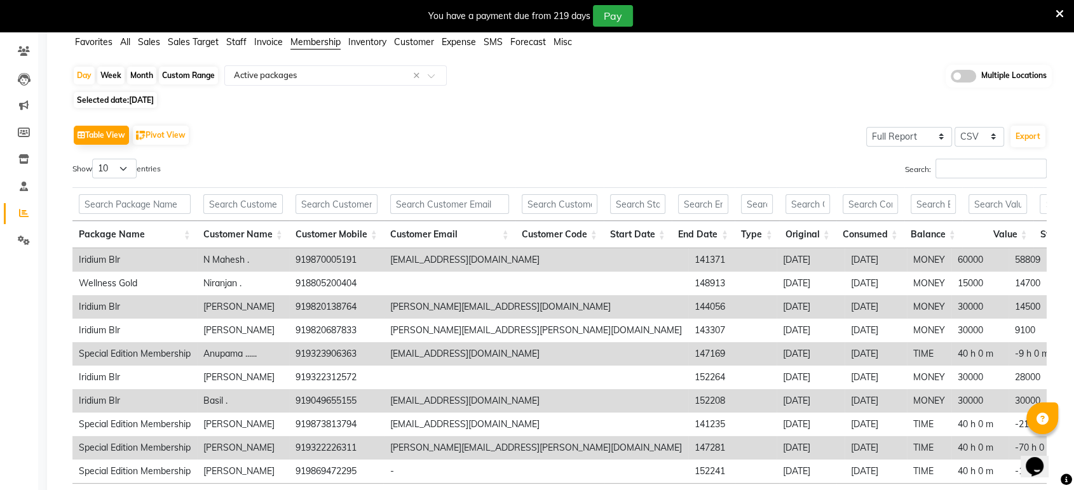
click at [121, 102] on span "Selected date: 03-09-2024" at bounding box center [115, 100] width 83 height 16
select select "9"
select select "2024"
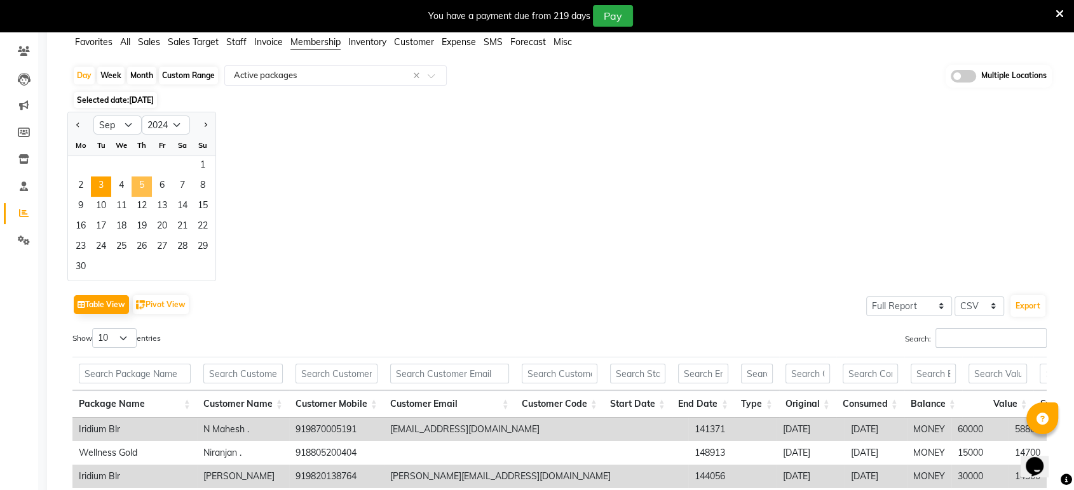
click at [140, 185] on span "5" at bounding box center [141, 187] width 20 height 20
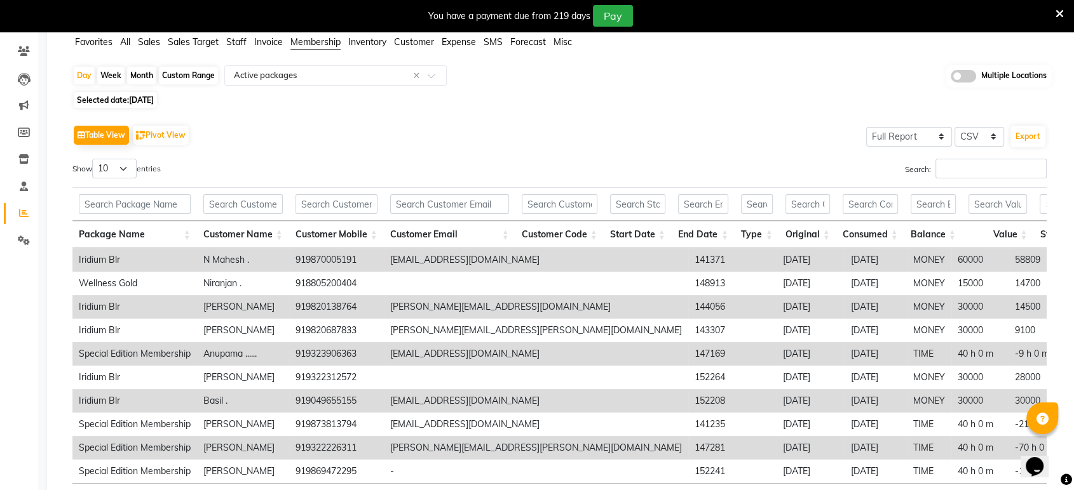
click at [107, 104] on span "Selected date: 05-09-2024" at bounding box center [115, 100] width 83 height 16
select select "9"
select select "2024"
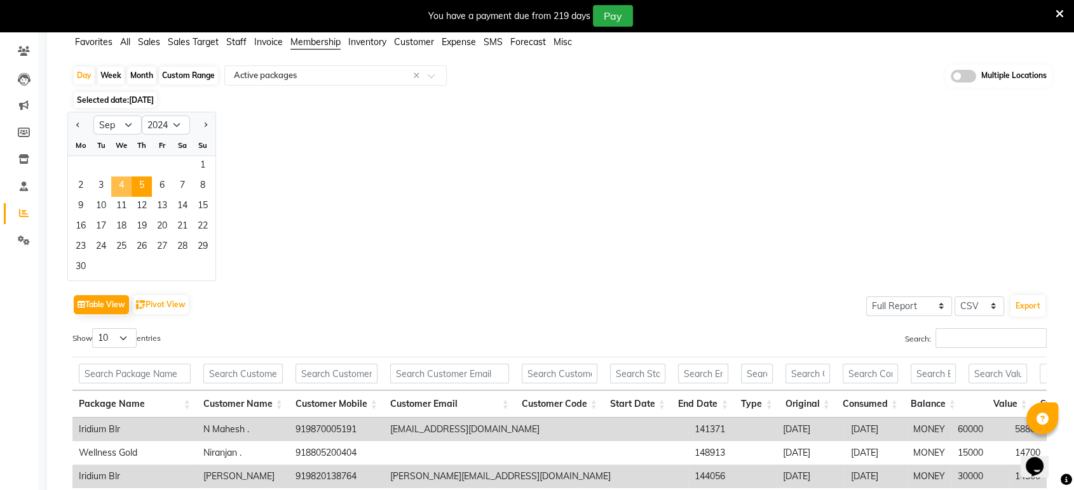
click at [118, 183] on span "4" at bounding box center [121, 187] width 20 height 20
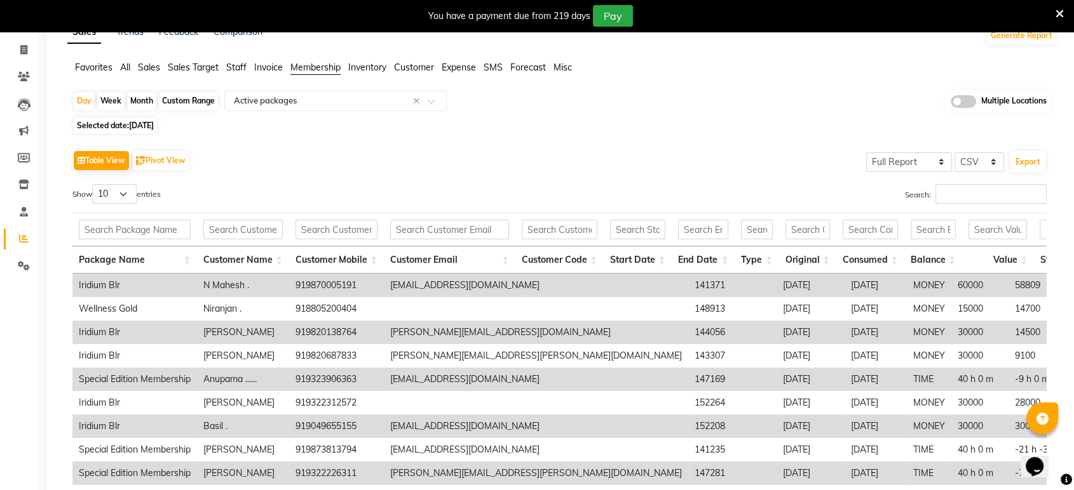
scroll to position [74, 0]
click at [1024, 166] on button "Export" at bounding box center [1027, 163] width 35 height 22
click at [739, 69] on ul "Favorites All Sales Sales Target Staff Invoice Membership Inventory Customer Ex…" at bounding box center [561, 69] width 989 height 14
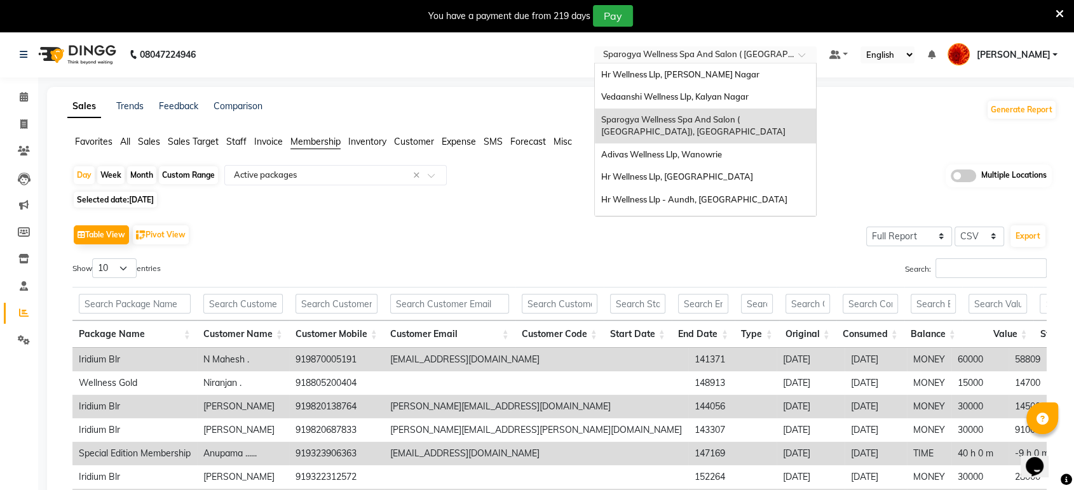
click at [754, 58] on input "text" at bounding box center [692, 56] width 184 height 13
click at [744, 77] on span "Hr Wellness Llp, Viman Nagar" at bounding box center [680, 74] width 158 height 10
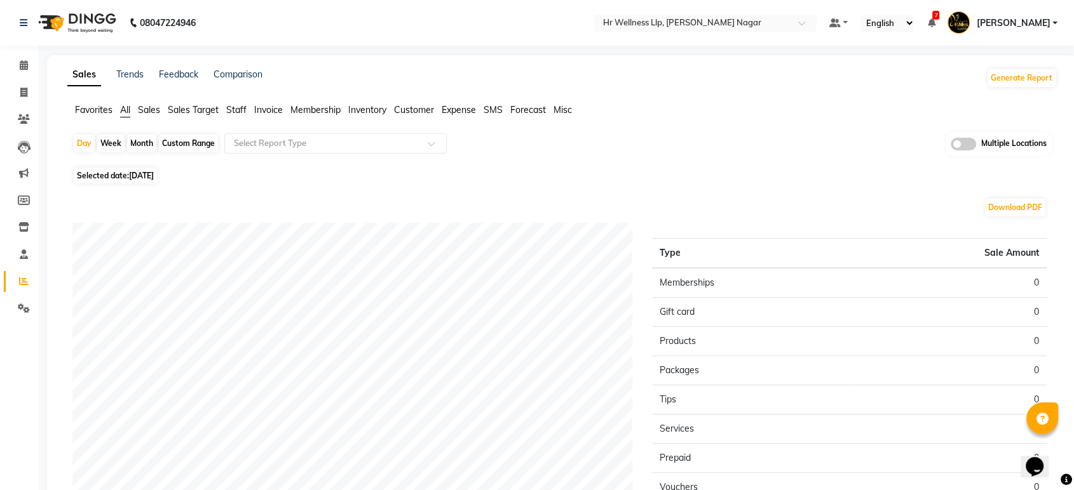
click at [318, 109] on span "Membership" at bounding box center [315, 109] width 50 height 11
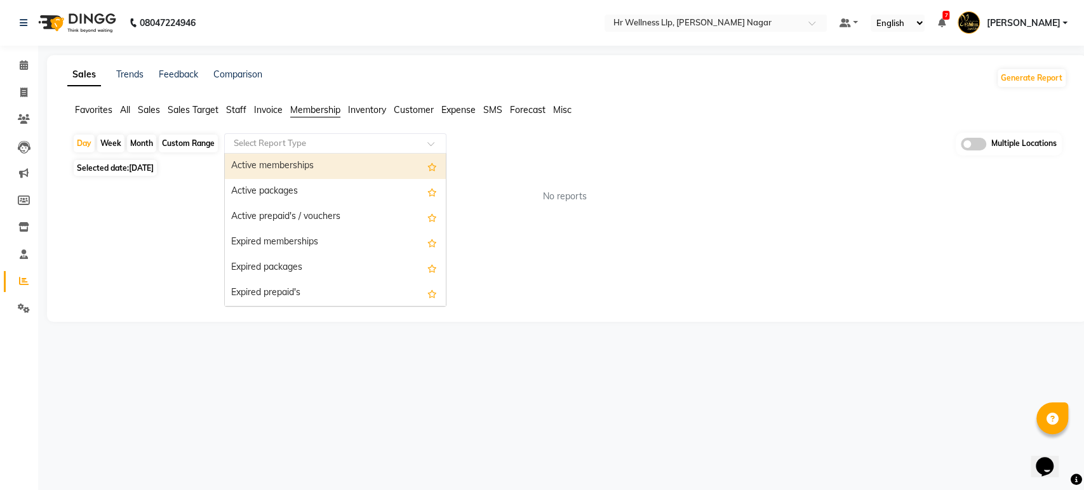
click at [325, 145] on input "text" at bounding box center [322, 143] width 183 height 13
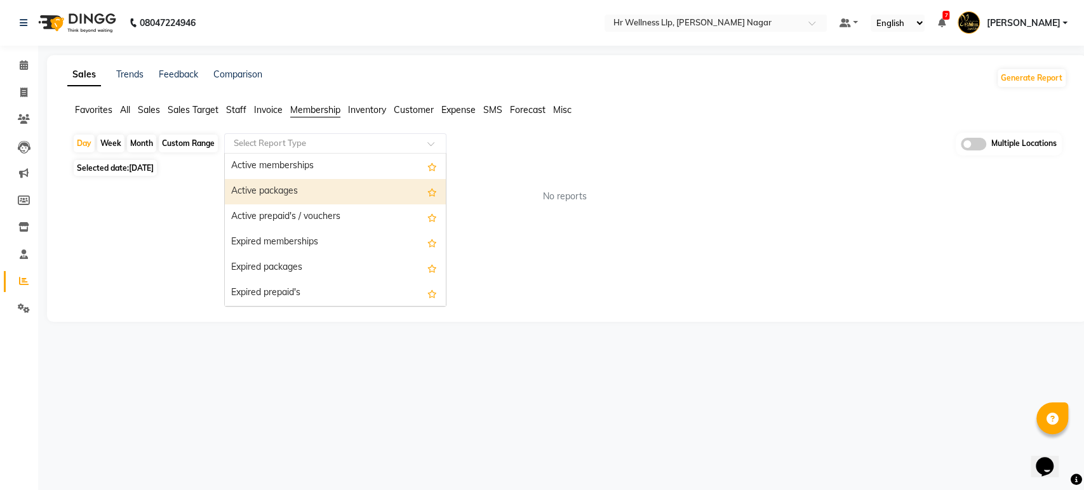
click at [319, 192] on div "Active packages" at bounding box center [335, 191] width 221 height 25
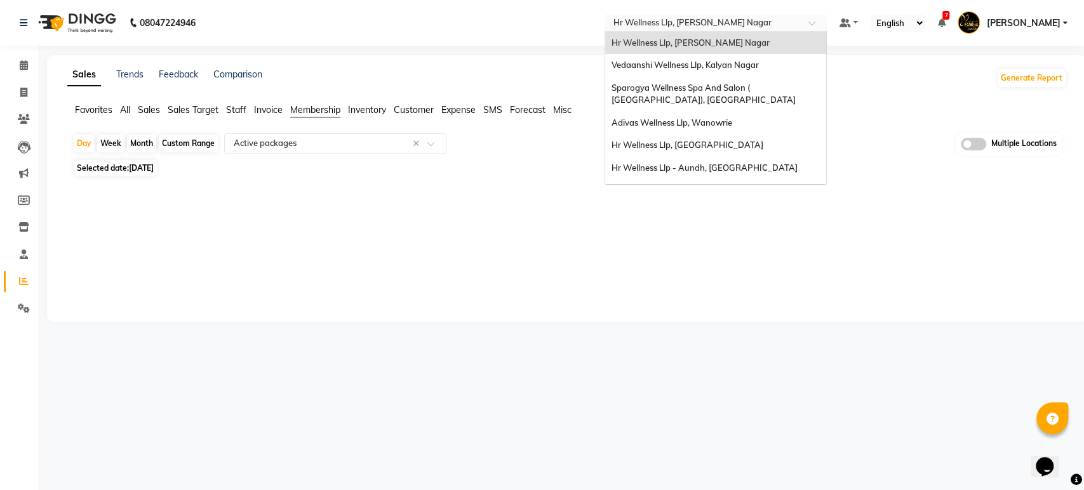
click at [696, 27] on input "text" at bounding box center [703, 24] width 184 height 13
click at [701, 62] on span "Vedaanshi Wellness Llp, Kalyan Nagar" at bounding box center [685, 65] width 147 height 10
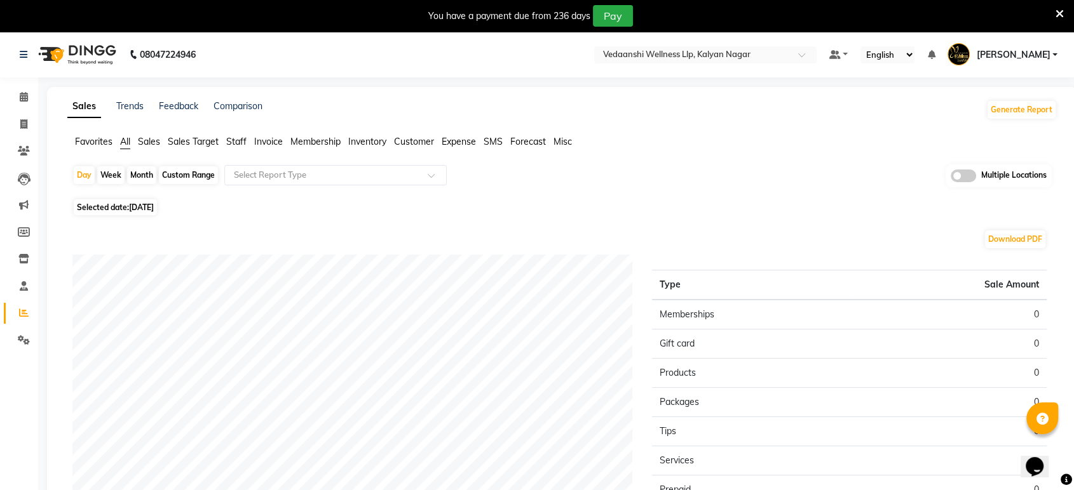
click at [266, 147] on span "Invoice" at bounding box center [268, 141] width 29 height 11
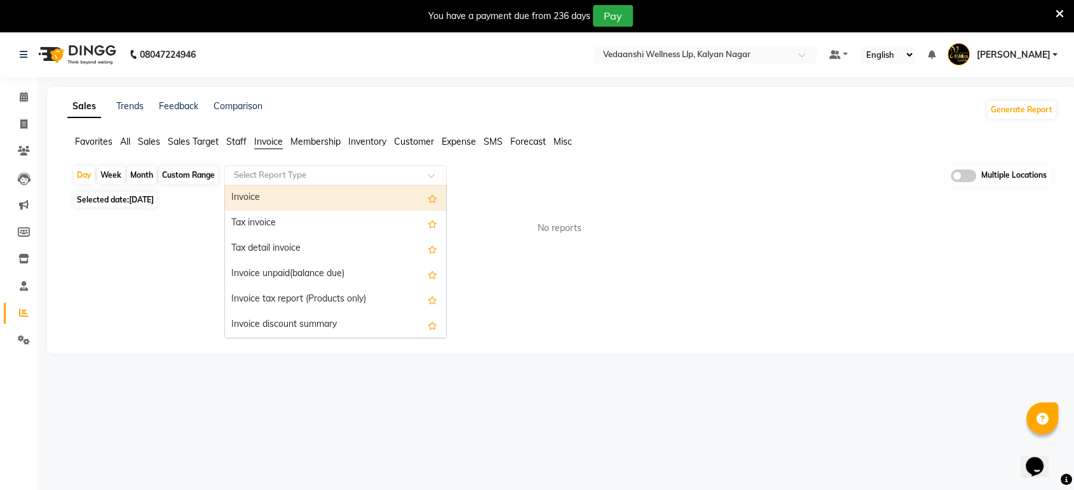
click at [297, 182] on div "Select Report Type" at bounding box center [335, 175] width 222 height 20
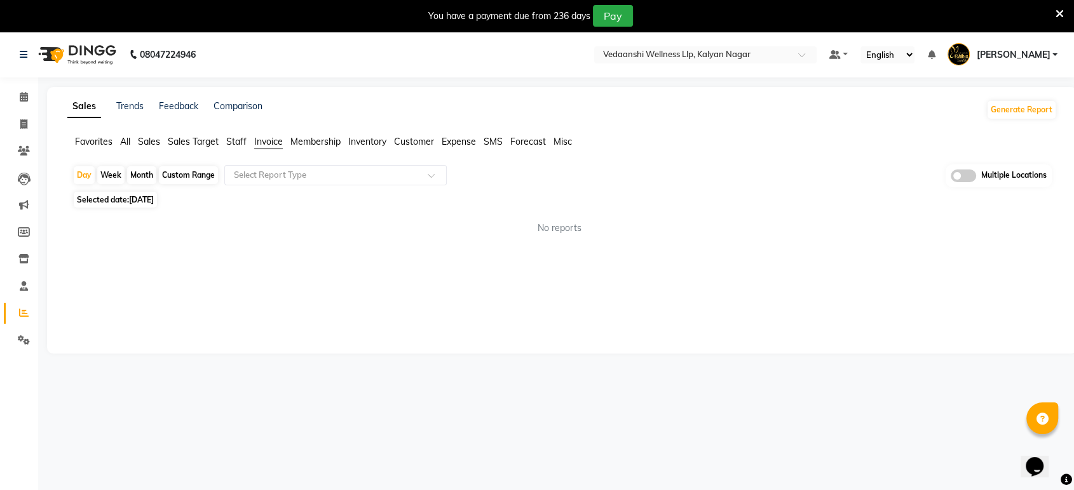
click at [321, 144] on span "Membership" at bounding box center [315, 141] width 50 height 11
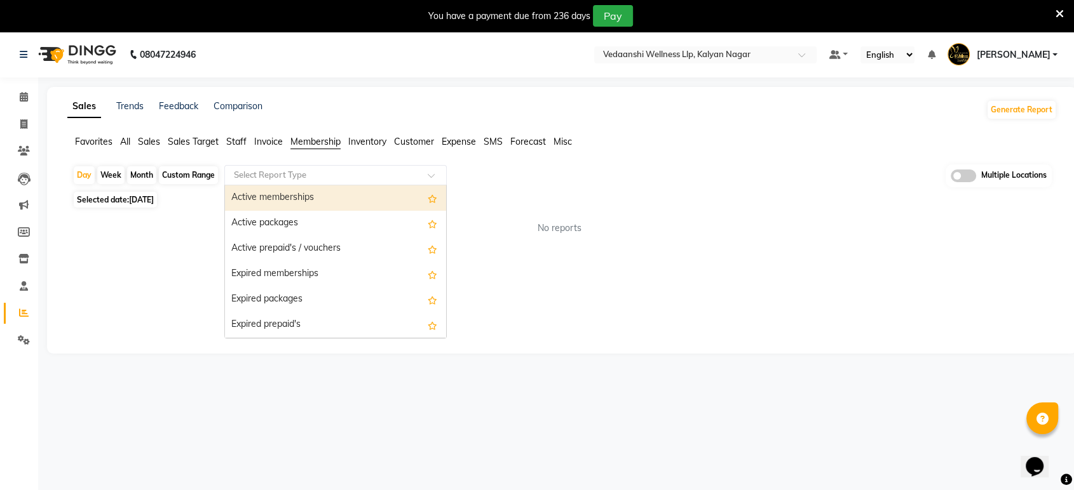
click at [316, 184] on ng-select "Select Report Type Active memberships Active packages Active prepaid's / vouche…" at bounding box center [335, 175] width 222 height 20
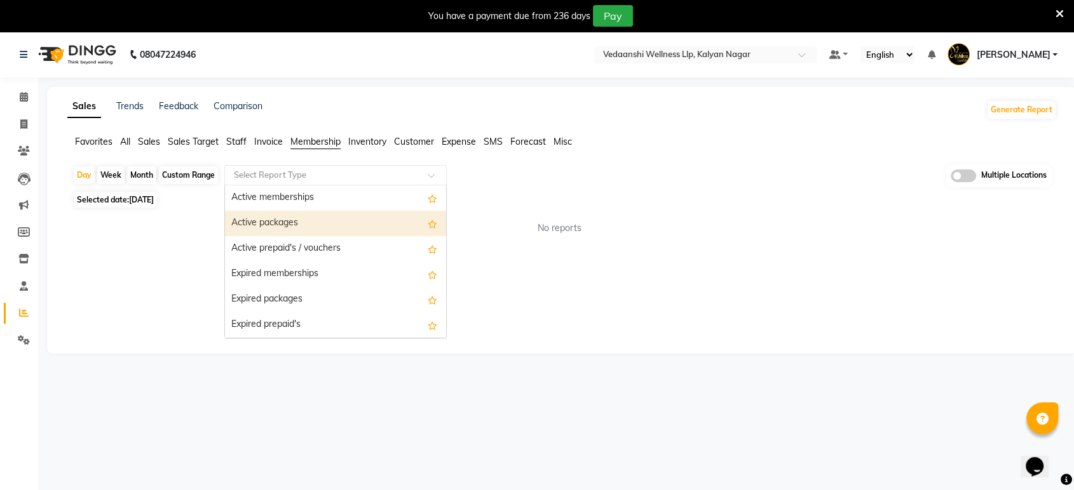
click at [316, 227] on div "Active packages" at bounding box center [335, 223] width 221 height 25
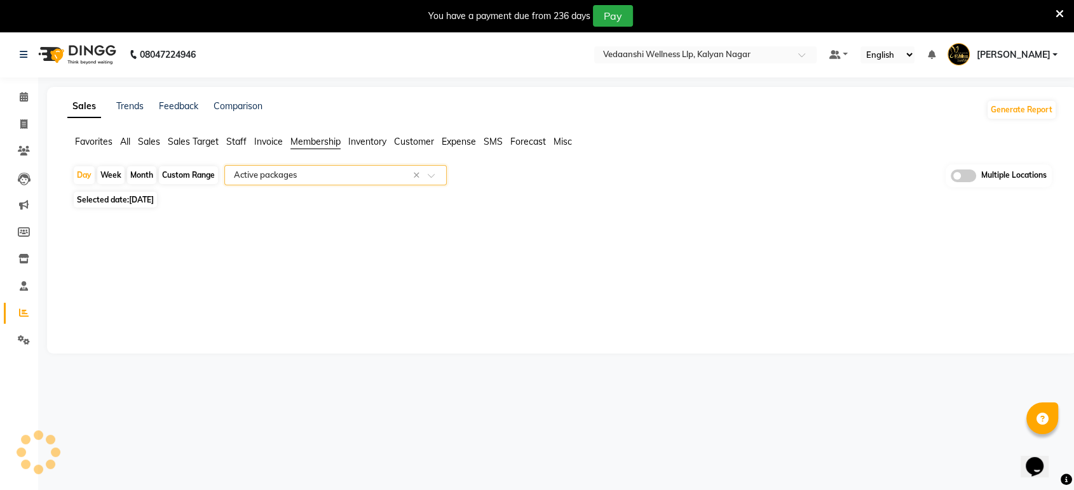
select select "full_report"
select select "csv"
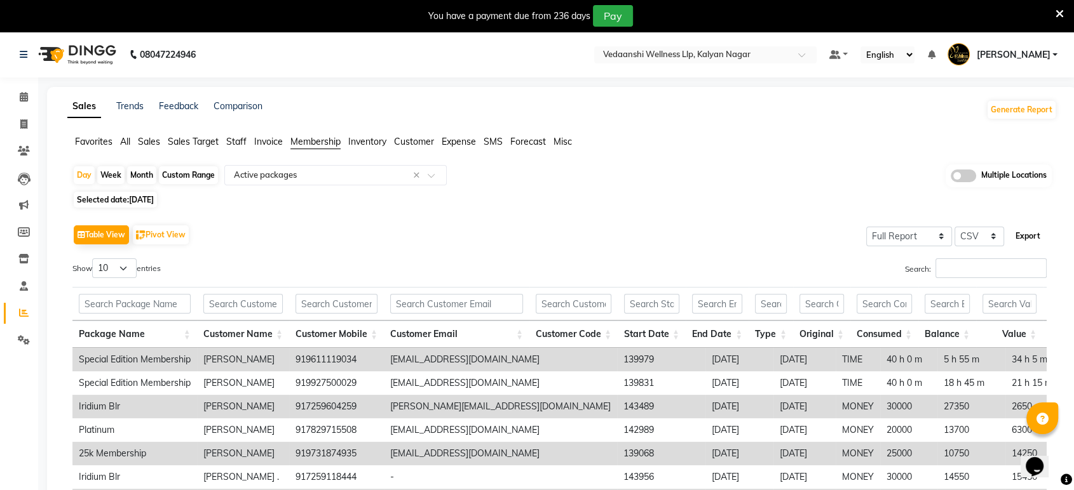
click at [1030, 235] on button "Export" at bounding box center [1027, 237] width 35 height 22
click at [722, 51] on input "text" at bounding box center [692, 56] width 184 height 13
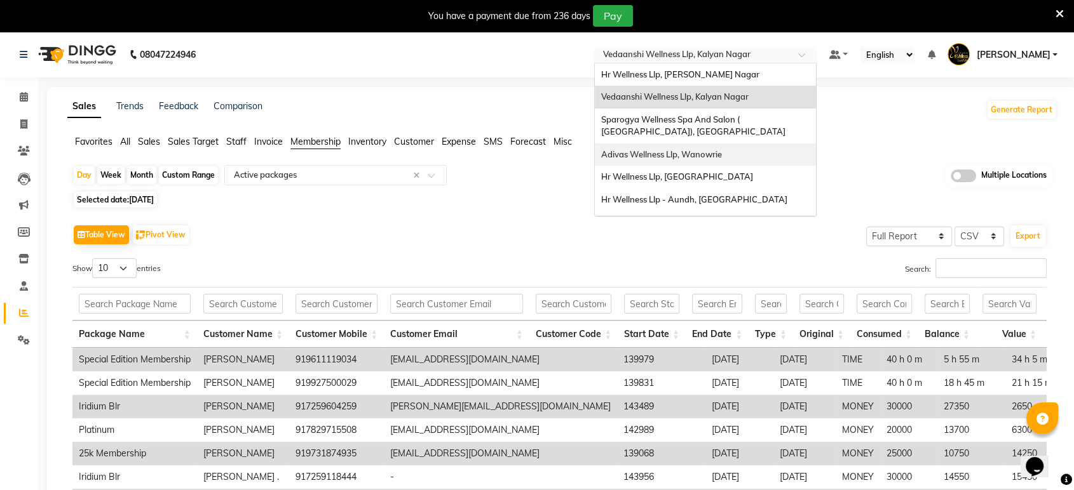
click at [722, 149] on span "Adivas Wellness Llp, Wanowrie" at bounding box center [661, 154] width 121 height 10
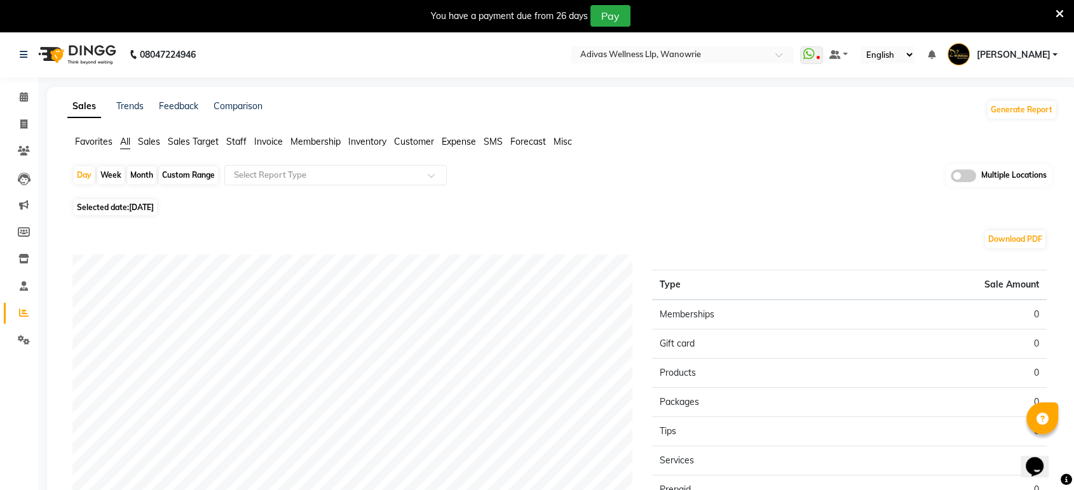
click at [333, 142] on span "Membership" at bounding box center [315, 141] width 50 height 11
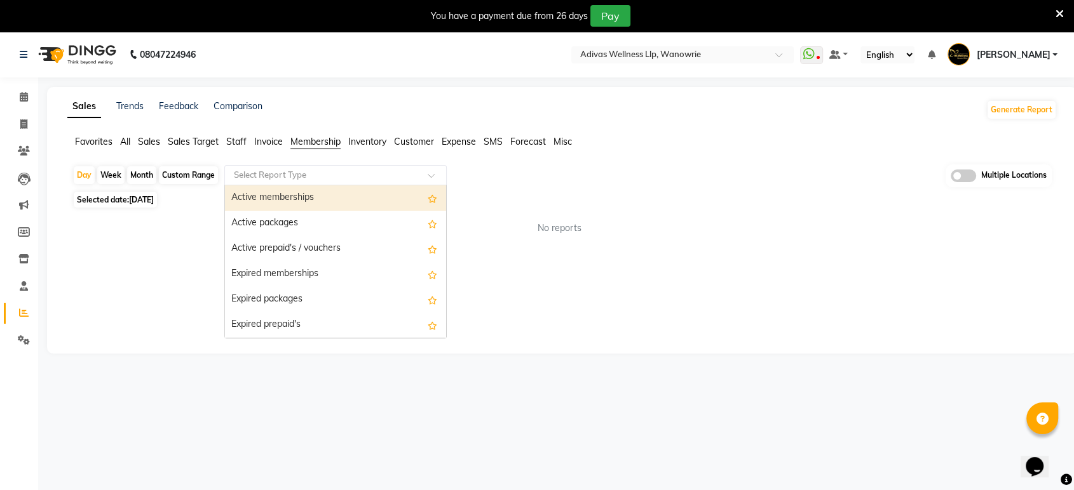
click at [332, 169] on input "text" at bounding box center [322, 175] width 183 height 13
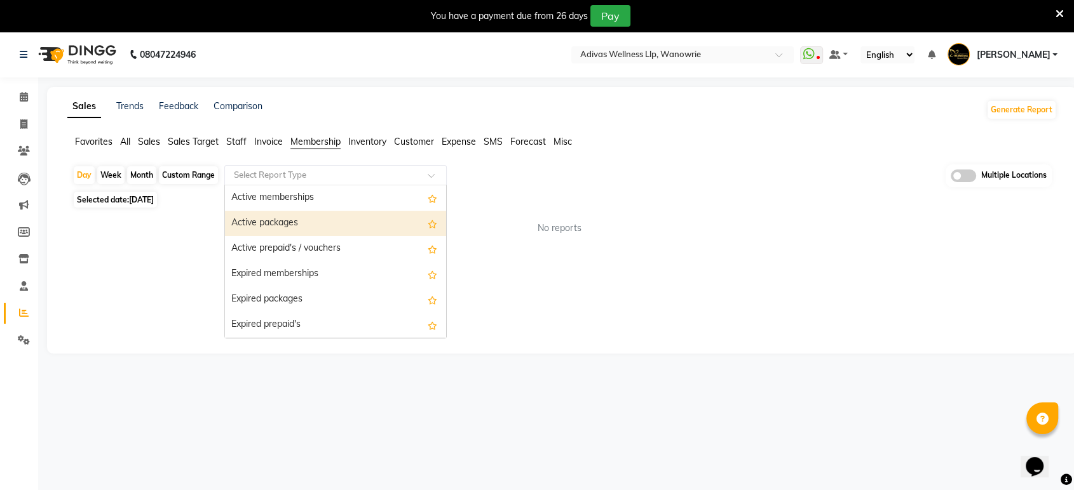
click at [325, 222] on div "Active packages" at bounding box center [335, 223] width 221 height 25
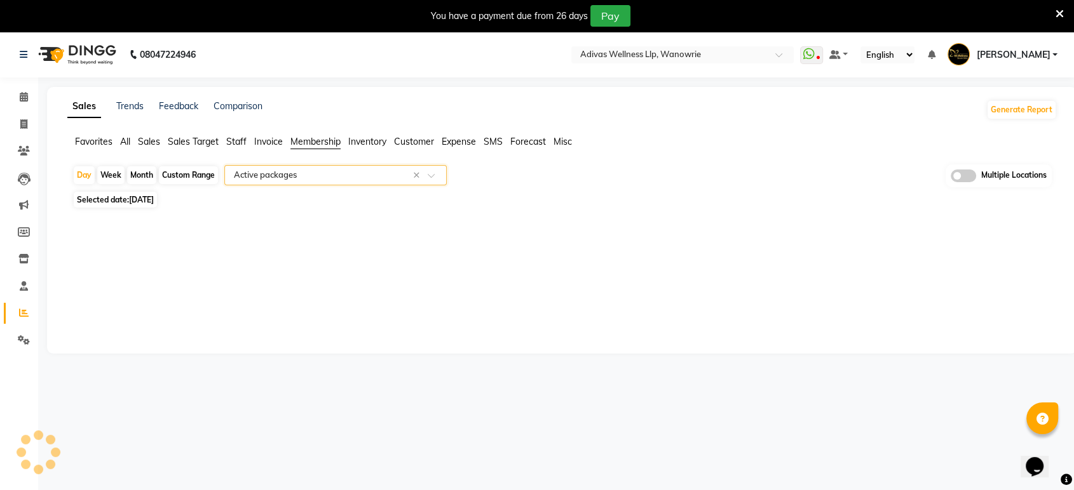
select select "full_report"
select select "csv"
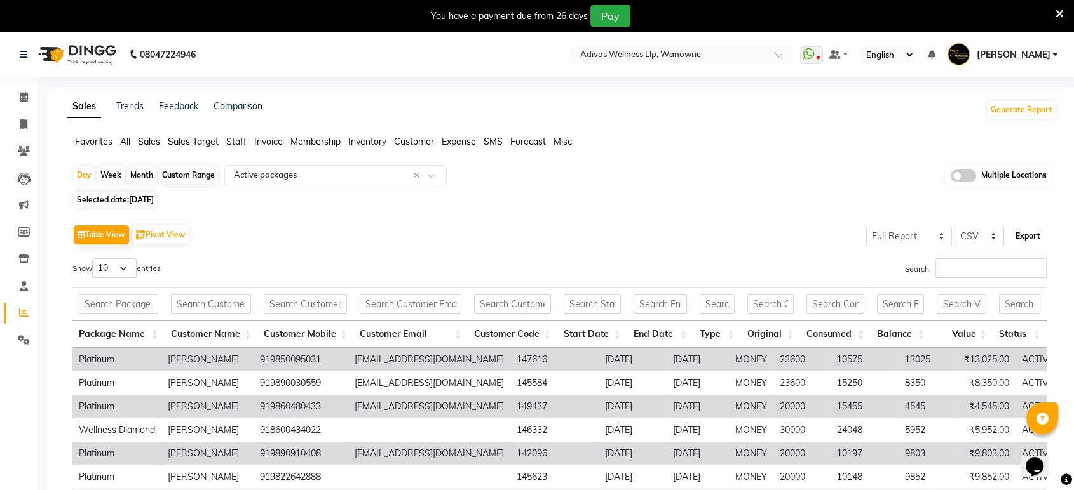
click at [1023, 232] on button "Export" at bounding box center [1027, 237] width 35 height 22
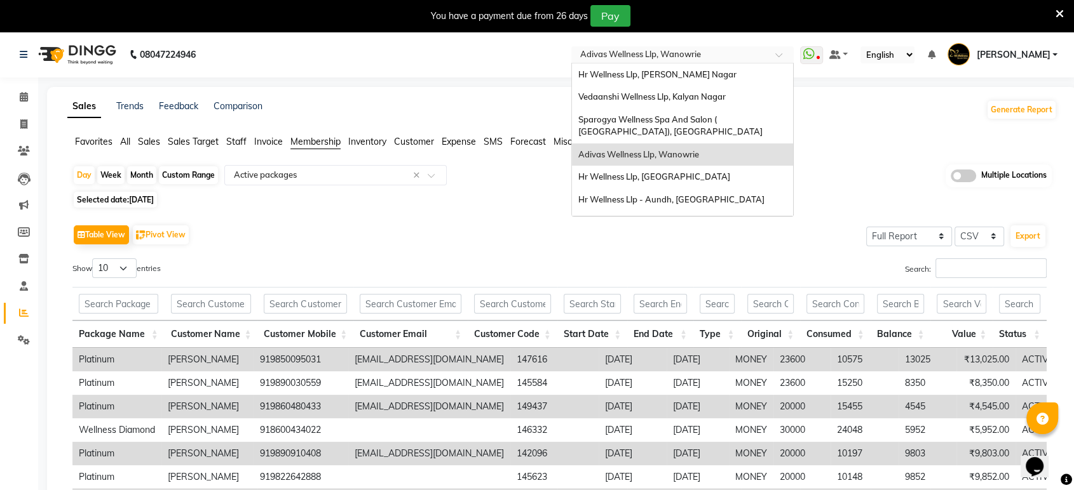
click at [703, 55] on input "text" at bounding box center [669, 56] width 184 height 13
click at [704, 172] on span "Hr Wellness Llp, [GEOGRAPHIC_DATA]" at bounding box center [654, 177] width 152 height 10
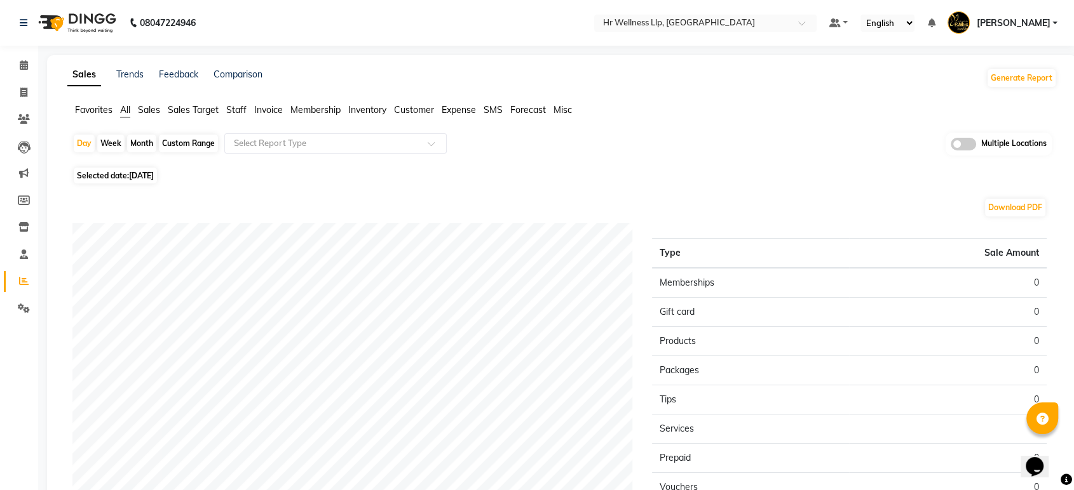
click at [314, 111] on span "Membership" at bounding box center [315, 109] width 50 height 11
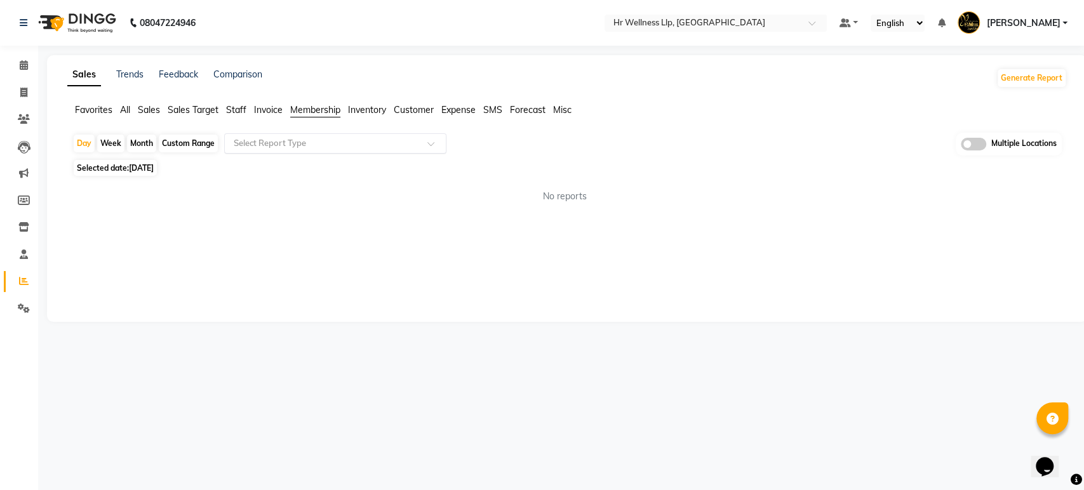
drag, startPoint x: 311, startPoint y: 158, endPoint x: 311, endPoint y: 141, distance: 16.5
click at [311, 141] on div "Day Week Month Custom Range Select Report Type Multiple Locations Selected date…" at bounding box center [567, 173] width 1000 height 81
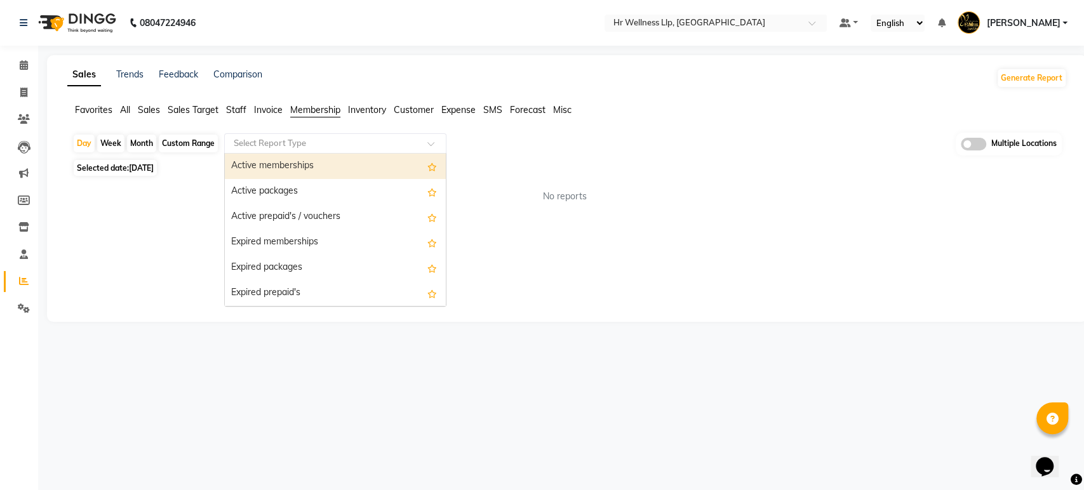
click at [311, 141] on input "text" at bounding box center [322, 143] width 183 height 13
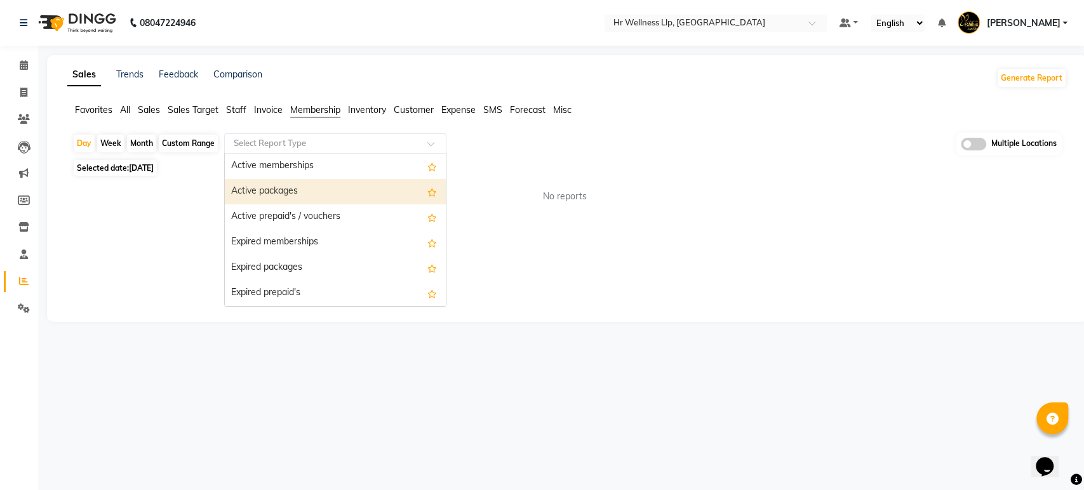
click at [300, 196] on div "Active packages" at bounding box center [335, 191] width 221 height 25
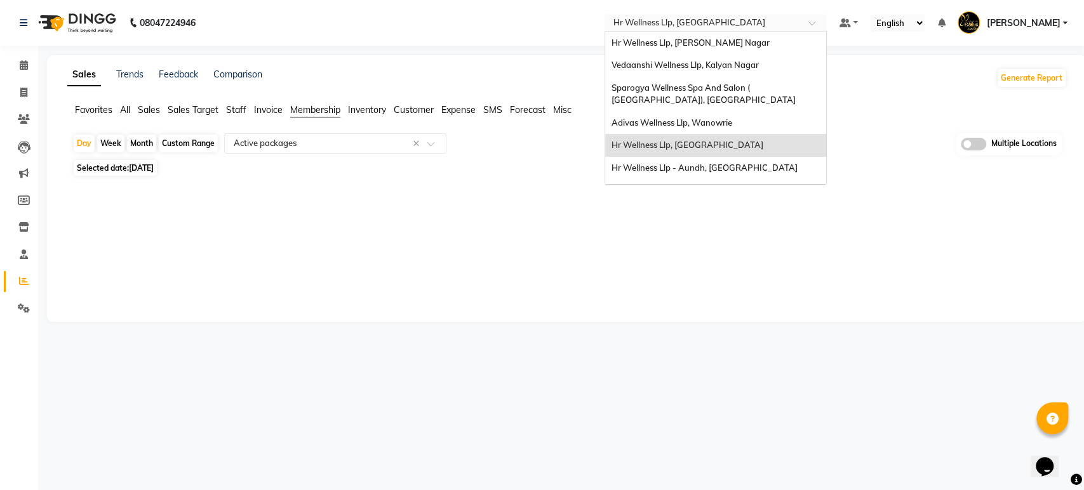
click at [659, 20] on input "text" at bounding box center [703, 24] width 184 height 13
click at [686, 163] on span "Hr Wellness Llp - Aundh, [GEOGRAPHIC_DATA]" at bounding box center [705, 168] width 186 height 10
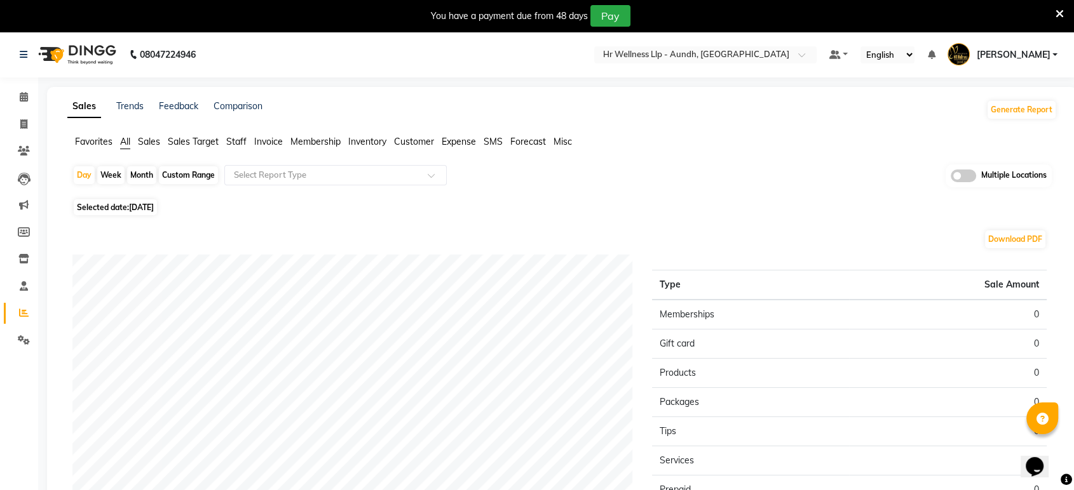
click at [317, 138] on span "Membership" at bounding box center [315, 141] width 50 height 11
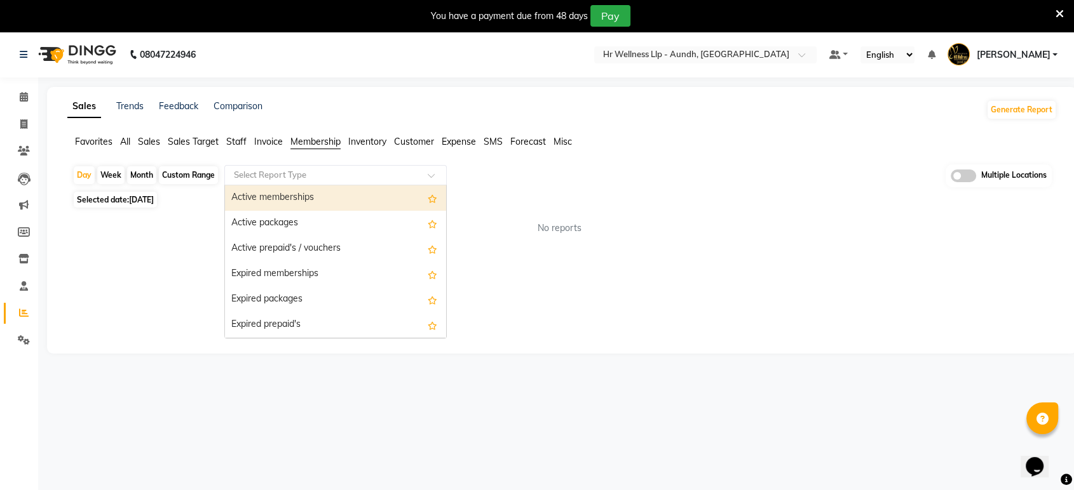
click at [320, 166] on div "Select Report Type" at bounding box center [335, 175] width 222 height 20
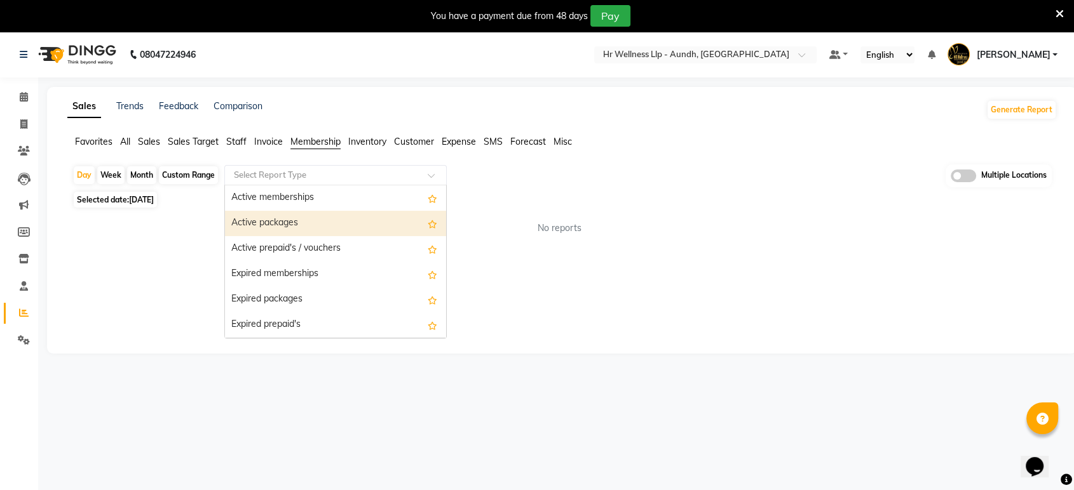
click at [310, 222] on div "Active packages" at bounding box center [335, 223] width 221 height 25
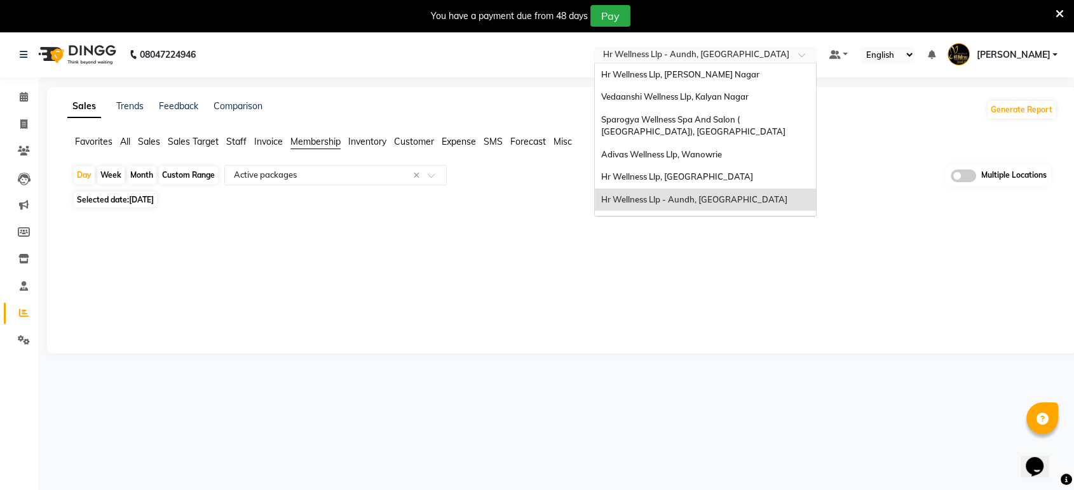
click at [656, 58] on input "text" at bounding box center [692, 56] width 184 height 13
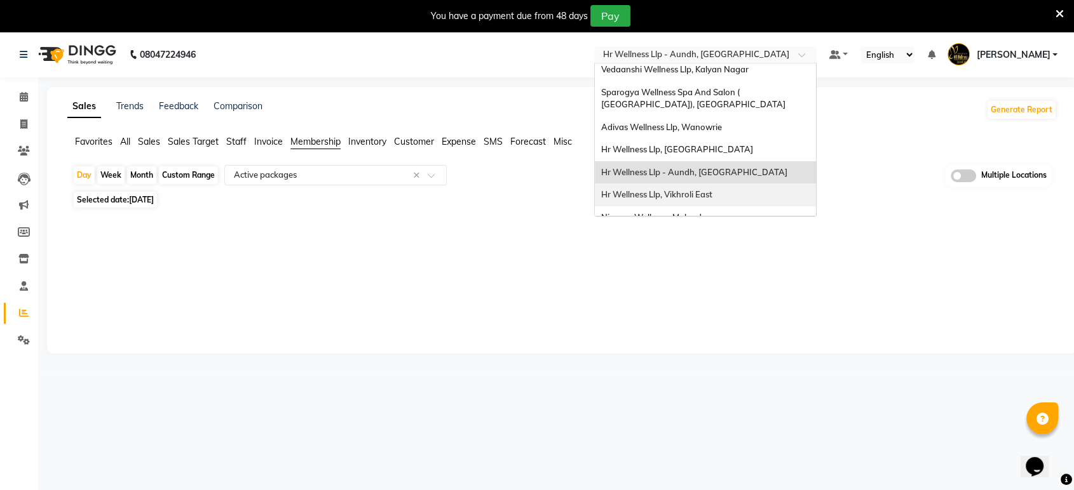
click at [686, 189] on span "Hr Wellness Llp, Vikhroli East" at bounding box center [656, 194] width 111 height 10
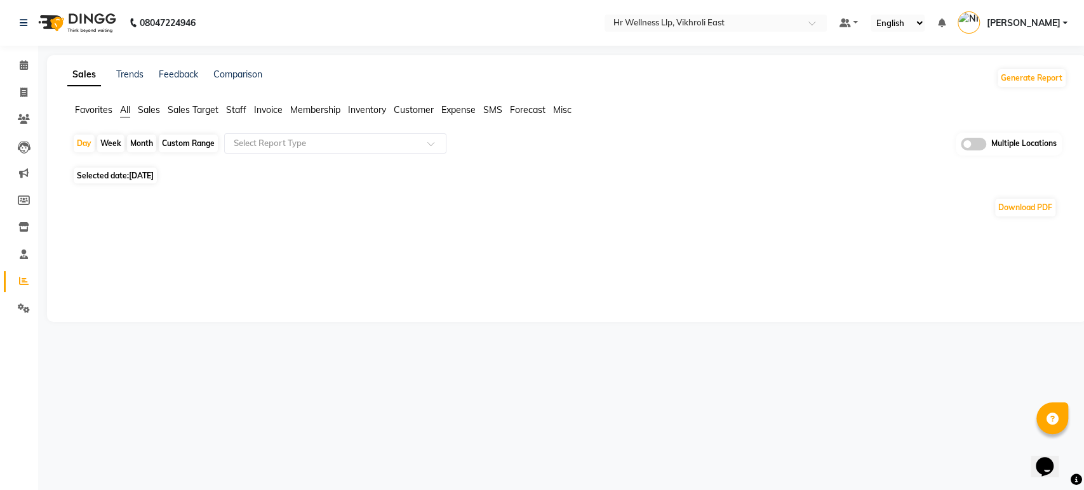
click at [330, 105] on span "Membership" at bounding box center [315, 109] width 50 height 11
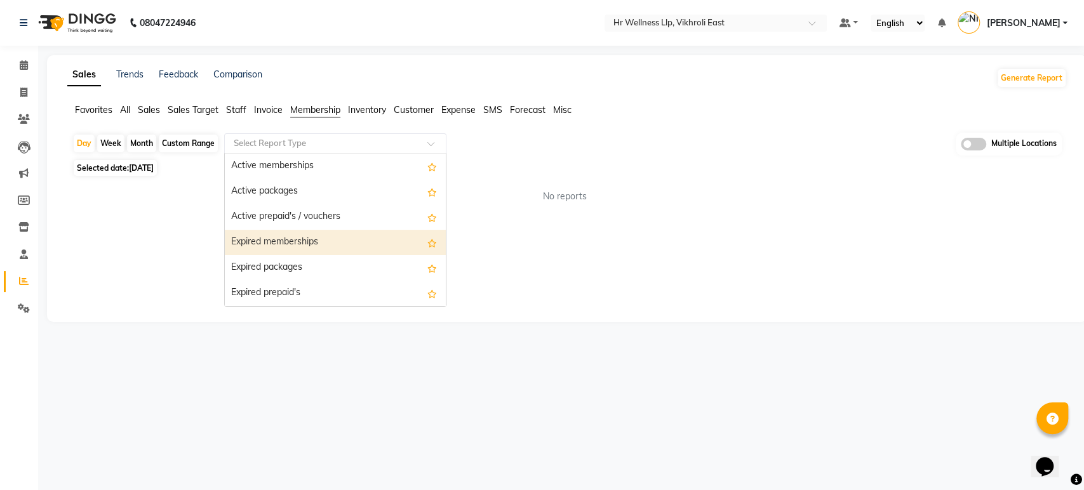
drag, startPoint x: 335, startPoint y: 142, endPoint x: 317, endPoint y: 241, distance: 100.7
click at [317, 154] on ng-select "Select Report Type Active memberships Active packages Active prepaid's / vouche…" at bounding box center [335, 143] width 222 height 20
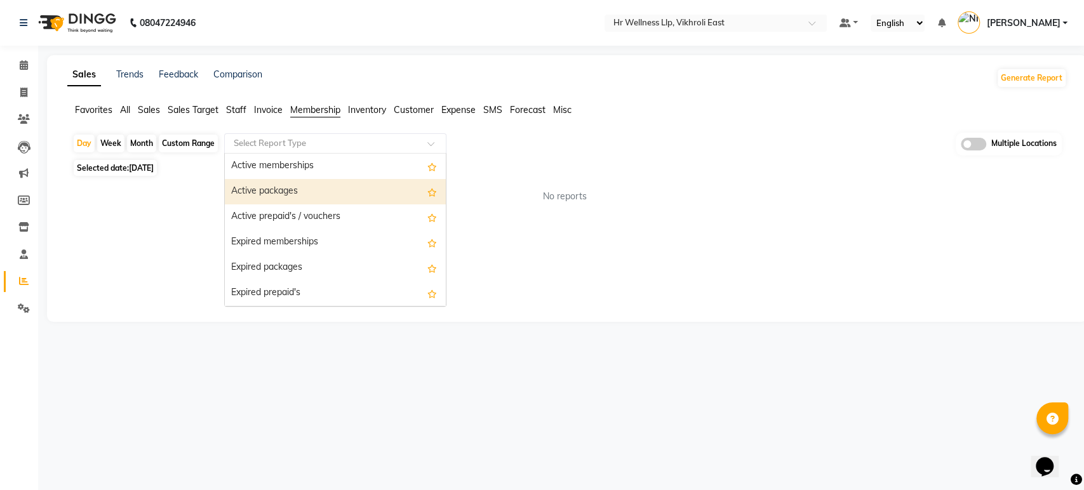
click at [325, 197] on div "Active packages" at bounding box center [335, 191] width 221 height 25
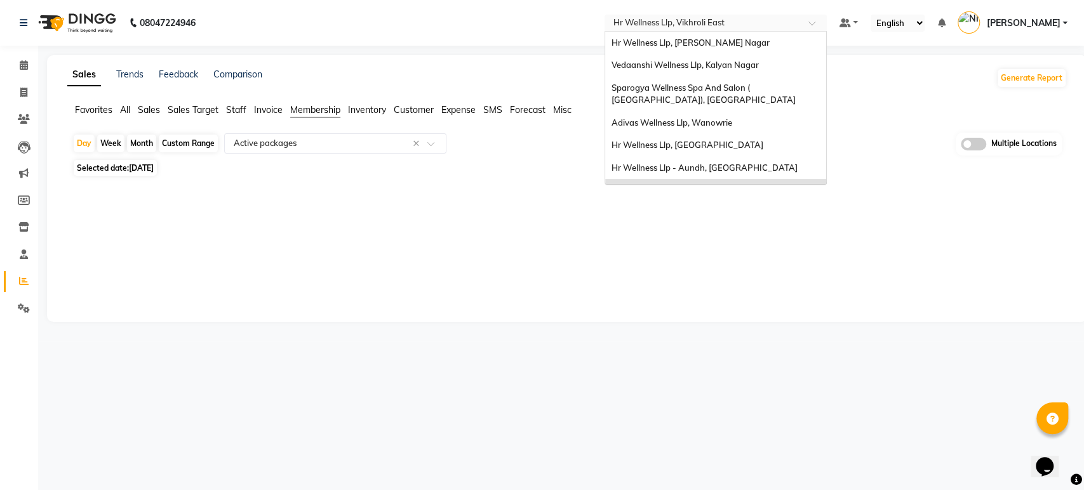
click at [751, 22] on input "text" at bounding box center [703, 24] width 184 height 13
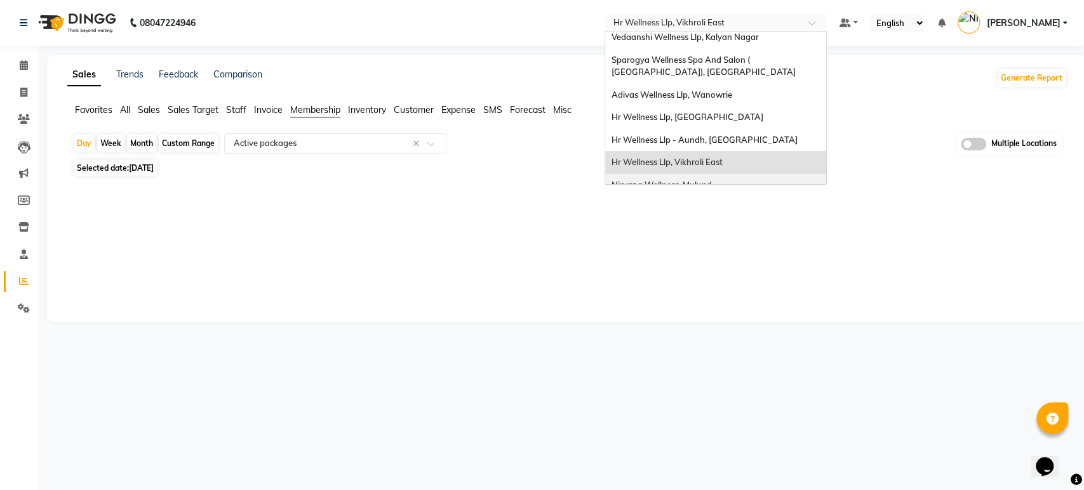
click at [712, 180] on span "Nirvana Wellness, Mulund" at bounding box center [662, 185] width 100 height 10
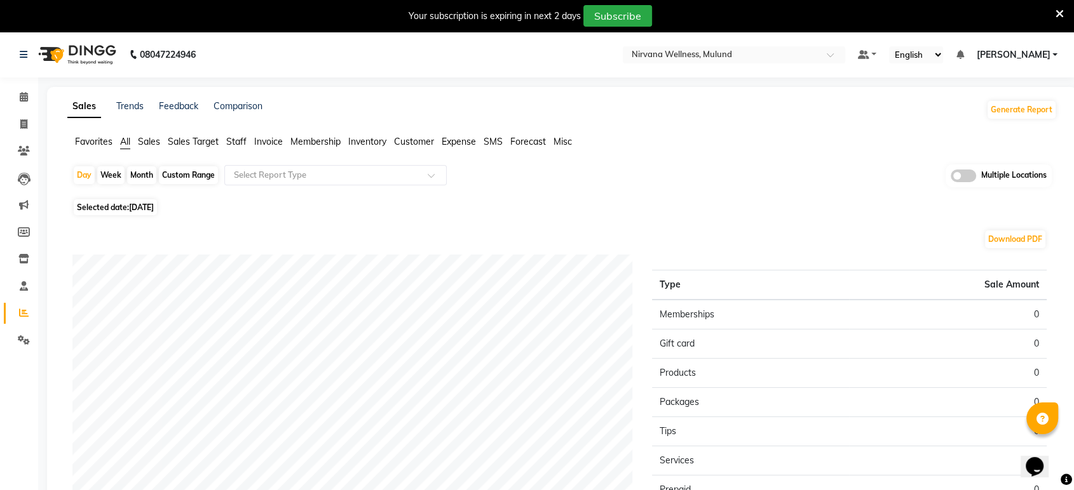
click at [335, 138] on span "Membership" at bounding box center [315, 141] width 50 height 11
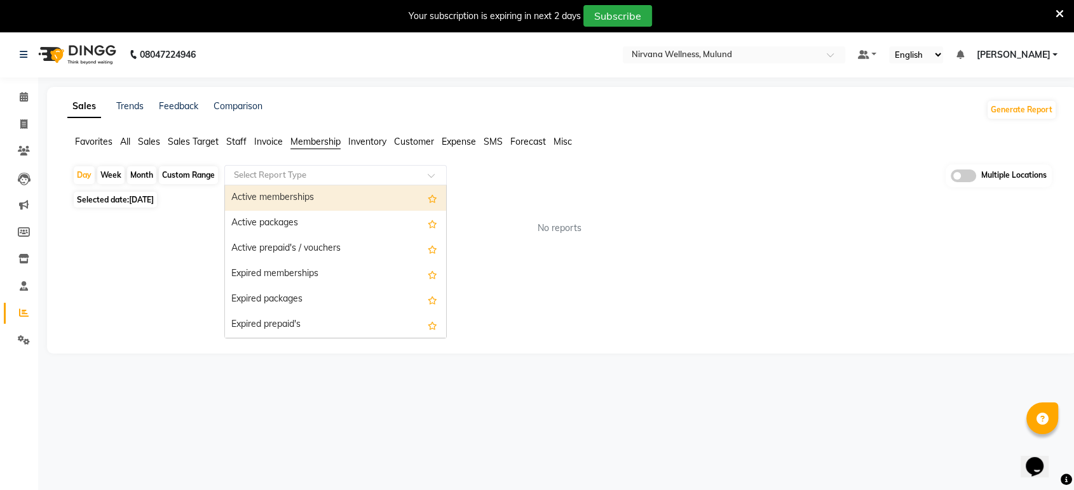
click at [335, 176] on input "text" at bounding box center [322, 175] width 183 height 13
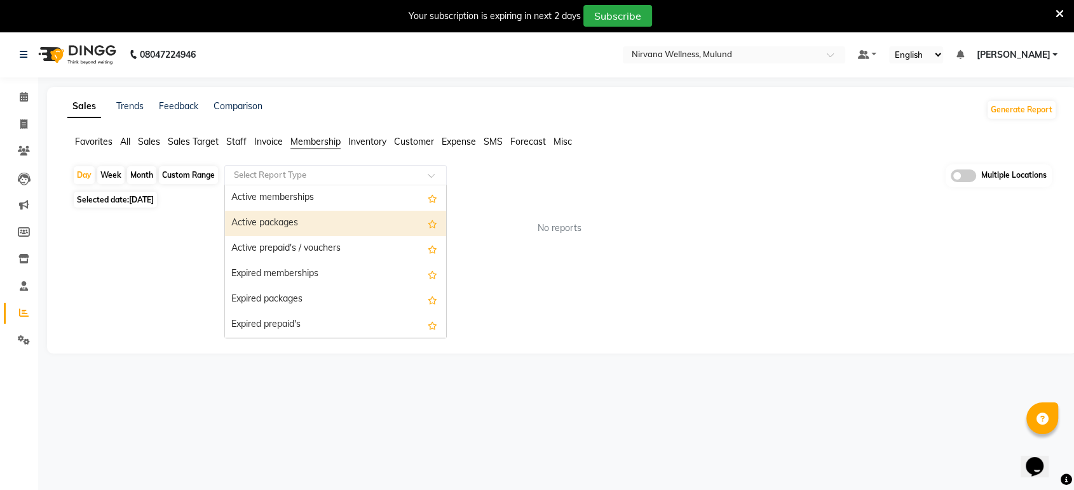
click at [324, 221] on div "Active packages" at bounding box center [335, 223] width 221 height 25
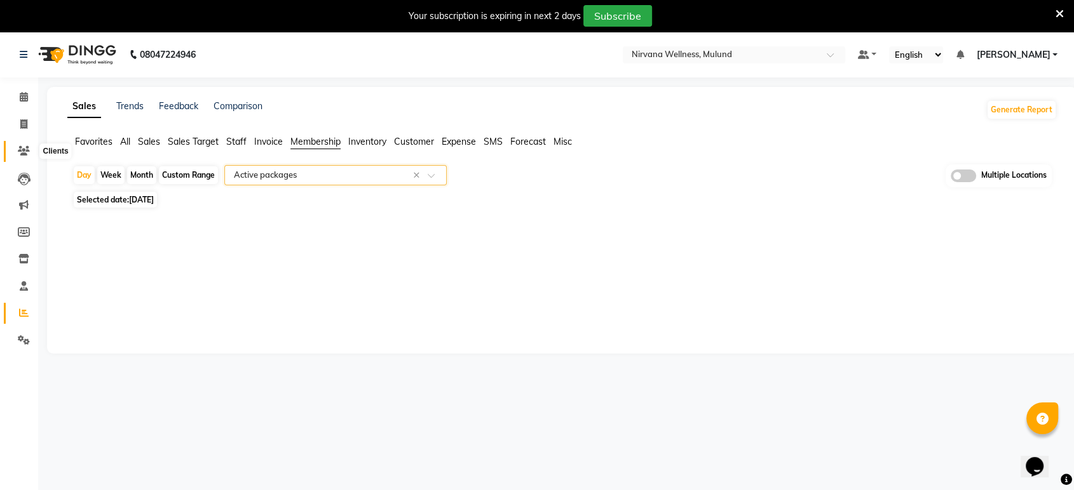
click at [22, 150] on icon at bounding box center [24, 151] width 12 height 10
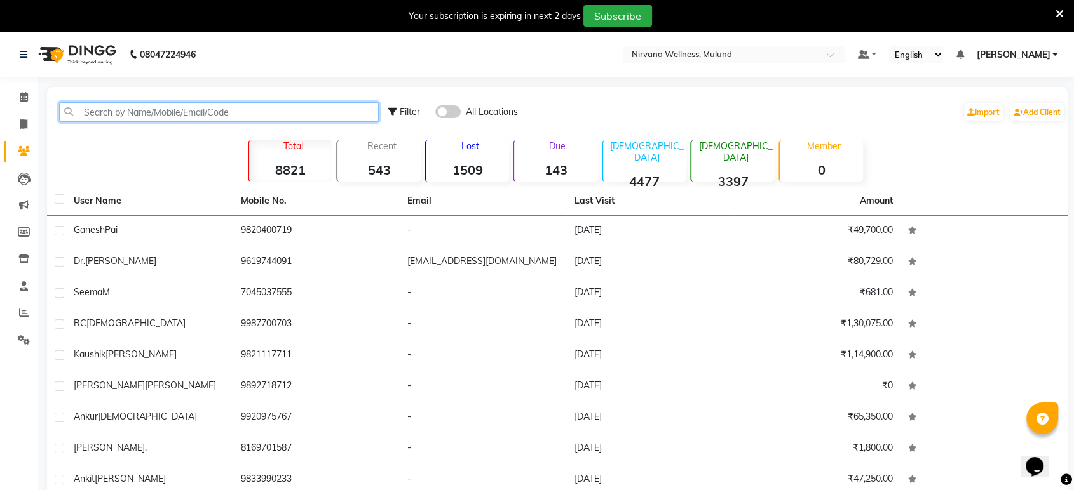
click at [224, 105] on input "text" at bounding box center [219, 112] width 320 height 20
paste input "919930758582"
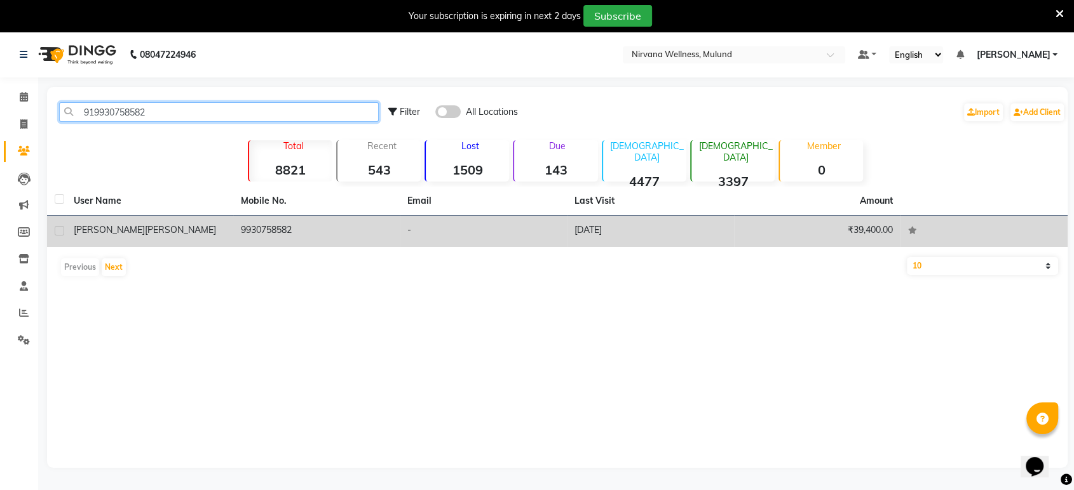
type input "919930758582"
click at [271, 227] on td "9930758582" at bounding box center [316, 231] width 167 height 31
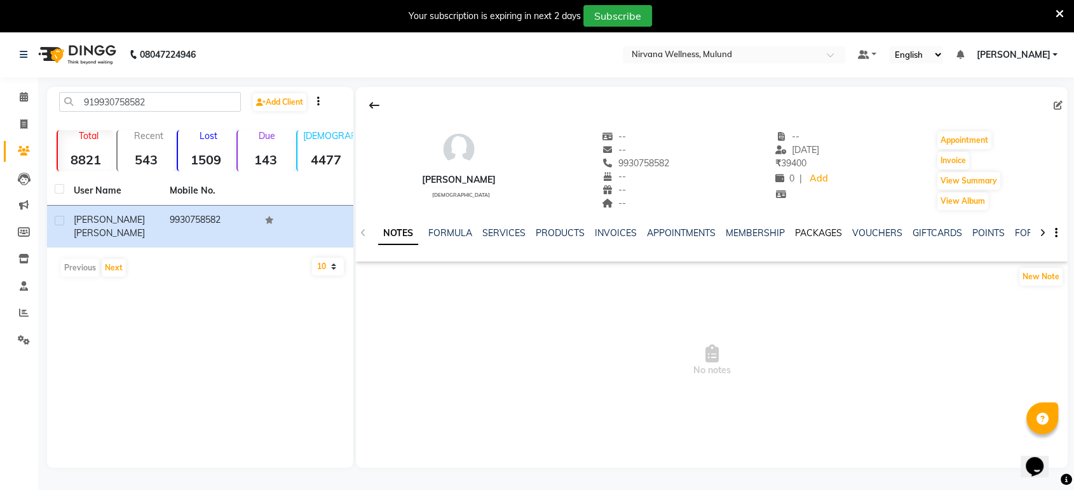
click at [818, 232] on link "PACKAGES" at bounding box center [818, 232] width 47 height 11
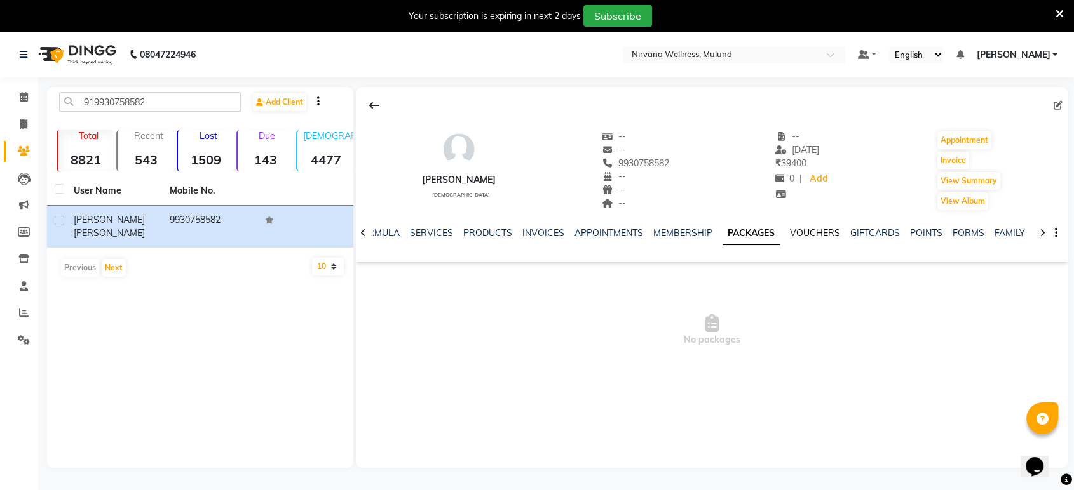
click at [828, 236] on link "VOUCHERS" at bounding box center [815, 232] width 50 height 11
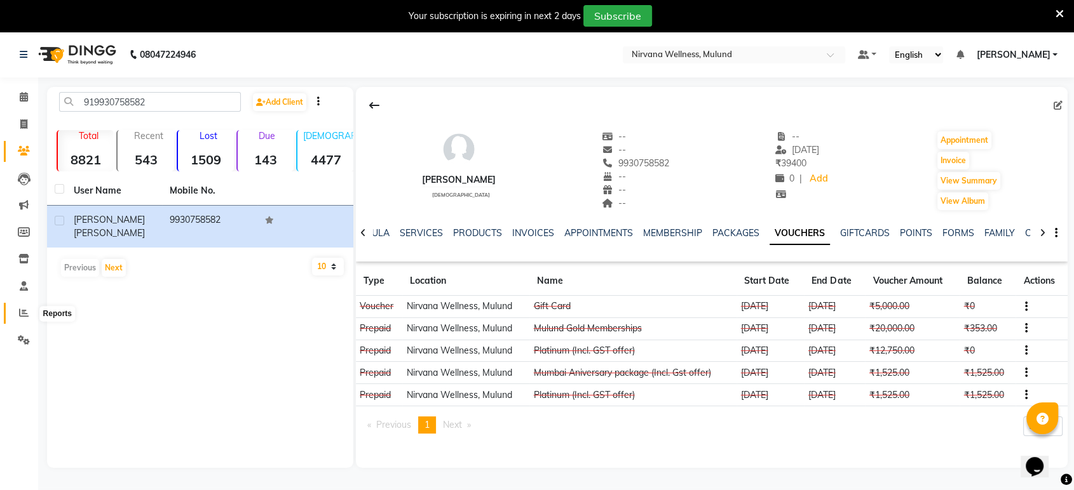
click at [22, 314] on icon at bounding box center [24, 313] width 10 height 10
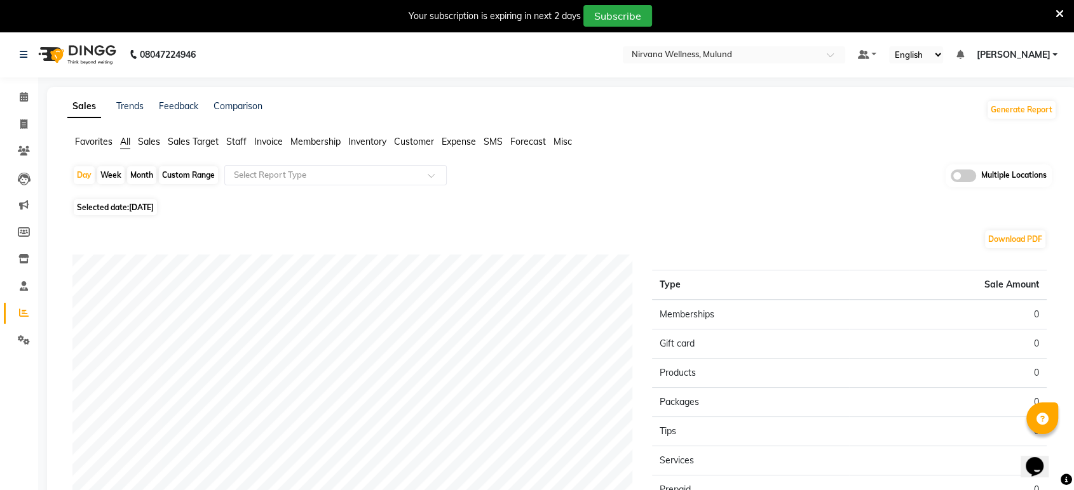
click at [327, 143] on span "Membership" at bounding box center [315, 141] width 50 height 11
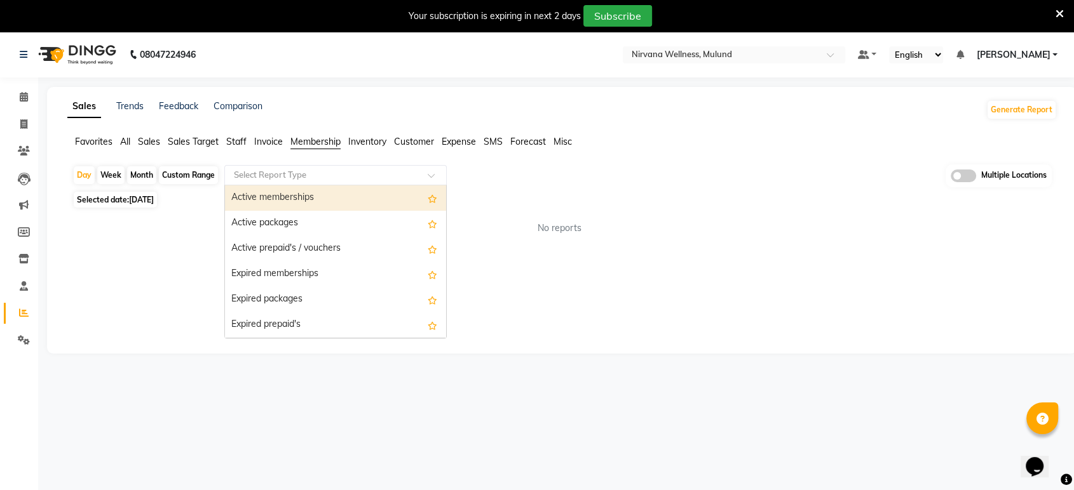
click at [318, 174] on input "text" at bounding box center [322, 175] width 183 height 13
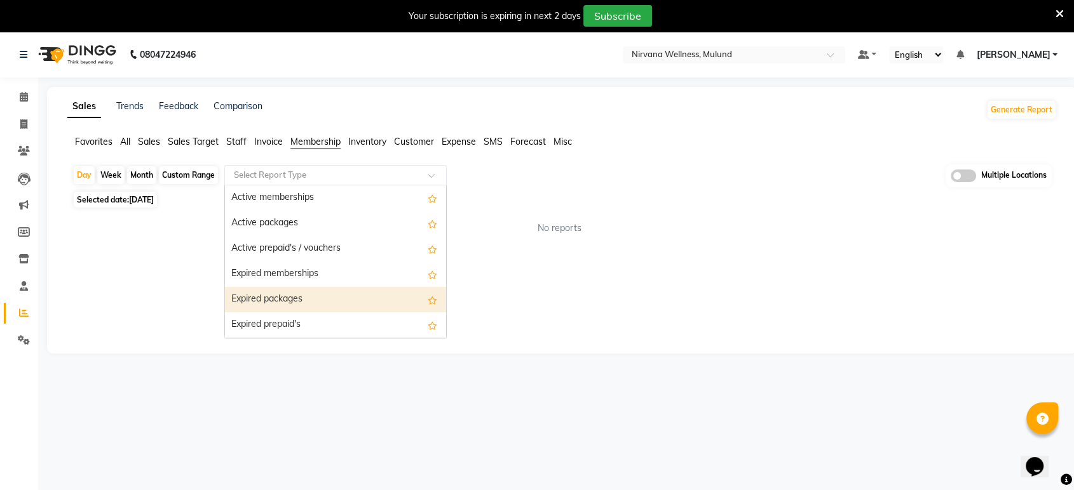
click at [310, 298] on div "Expired packages" at bounding box center [335, 299] width 221 height 25
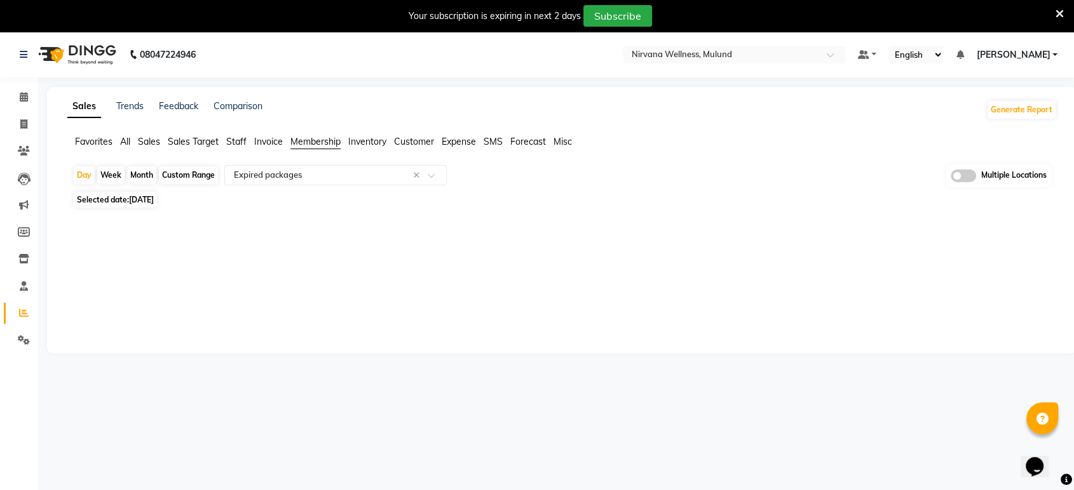
click at [178, 177] on div "Custom Range" at bounding box center [188, 175] width 59 height 18
select select "9"
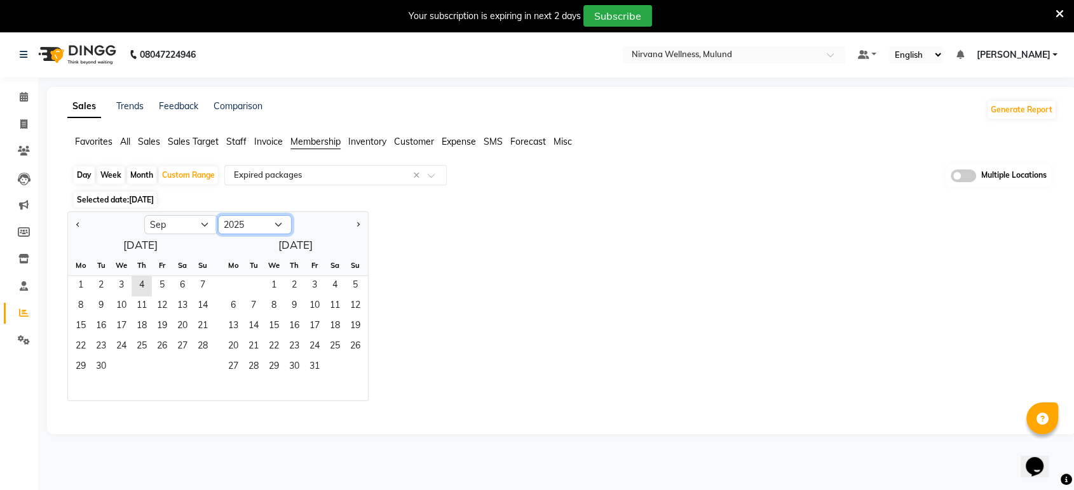
click at [254, 222] on select "2015 2016 2017 2018 2019 2020 2021 2022 2023 2024 2025 2026 2027 2028 2029 2030…" at bounding box center [255, 224] width 74 height 19
click at [218, 215] on select "2015 2016 2017 2018 2019 2020 2021 2022 2023 2024 2025 2026 2027 2028 2029 2030…" at bounding box center [255, 224] width 74 height 19
click at [177, 226] on select "Jan Feb Mar Apr May Jun [DATE] Aug Sep Oct Nov Dec" at bounding box center [181, 224] width 74 height 19
click at [356, 238] on div "September 2024 Mo Tu We Th Fr Sa Su 1 2 3 4 5 6 7 8 9 10 11 12 13 14 15 16 17 1…" at bounding box center [218, 318] width 300 height 166
click at [205, 285] on span "1" at bounding box center [202, 286] width 20 height 20
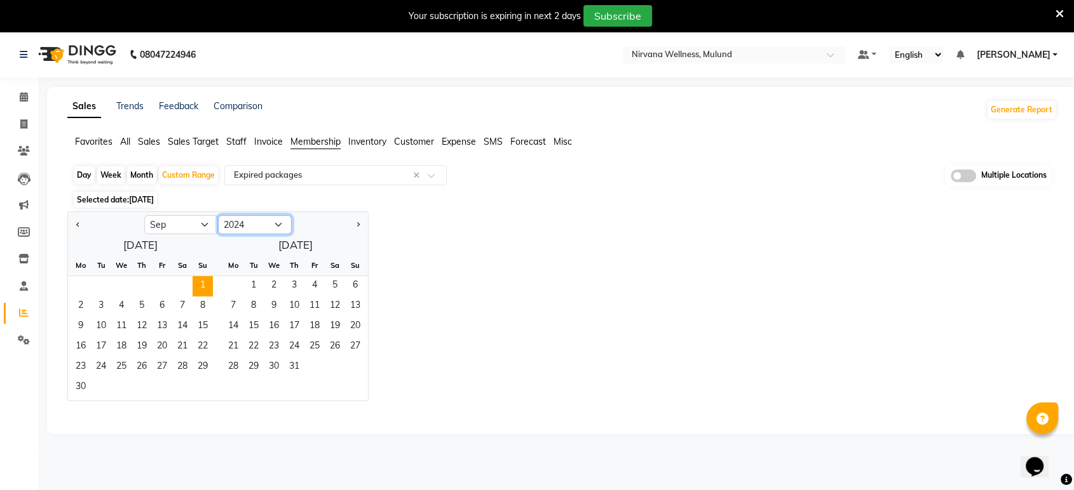
click at [240, 221] on select "2014 2015 2016 2017 2018 2019 2020 2021 2022 2023 2024 2025 2026 2027 2028 2029…" at bounding box center [255, 224] width 74 height 19
select select "2025"
click at [218, 215] on select "2014 2015 2016 2017 2018 2019 2020 2021 2022 2023 2024 2025 2026 2027 2028 2029…" at bounding box center [255, 224] width 74 height 19
click at [181, 225] on select "Jan Feb Mar Apr May Jun [DATE] Aug Sep Oct Nov Dec" at bounding box center [181, 224] width 74 height 19
drag, startPoint x: 181, startPoint y: 225, endPoint x: 173, endPoint y: 298, distance: 73.4
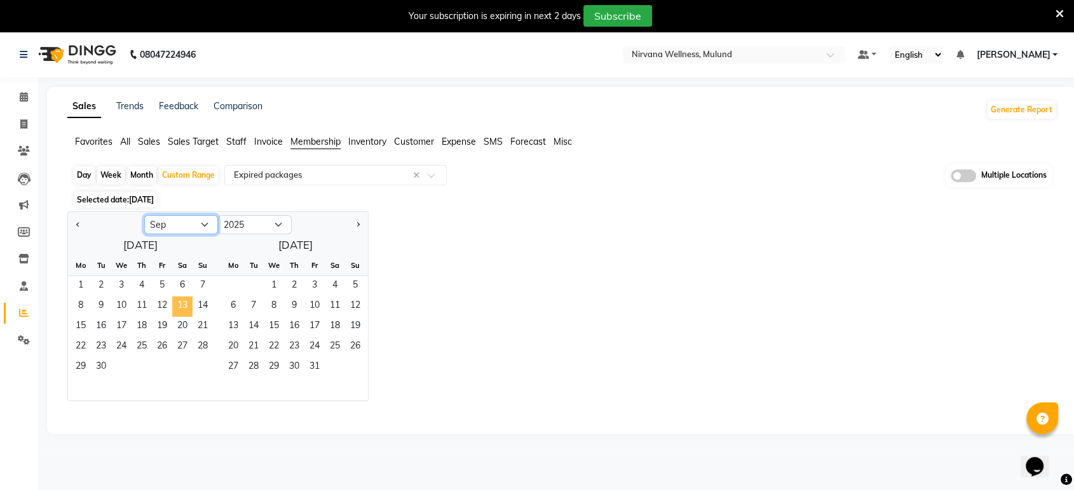
click at [173, 298] on ngb-datepicker "Jan Feb Mar Apr May Jun Jul Aug Sep Oct Nov Dec 2015 2016 2017 2018 2019 2020 2…" at bounding box center [217, 307] width 301 height 190
click at [185, 220] on select "Jan Feb Mar Apr May Jun [DATE] Aug Sep Oct Nov Dec" at bounding box center [181, 224] width 74 height 19
select select "8"
click at [144, 215] on select "Jan Feb Mar Apr May Jun [DATE] Aug Sep Oct Nov Dec" at bounding box center [181, 224] width 74 height 19
click at [203, 368] on span "31" at bounding box center [202, 368] width 20 height 20
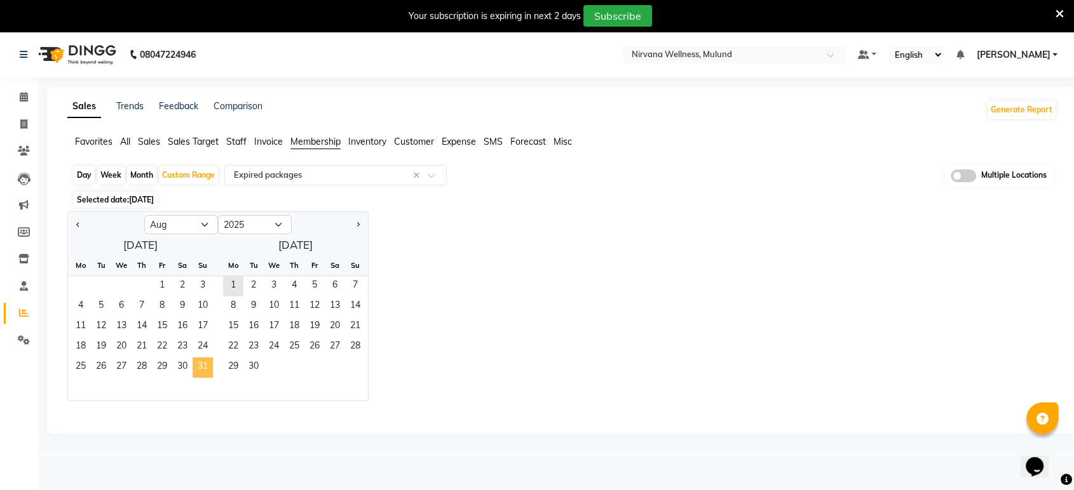
select select "full_report"
select select "csv"
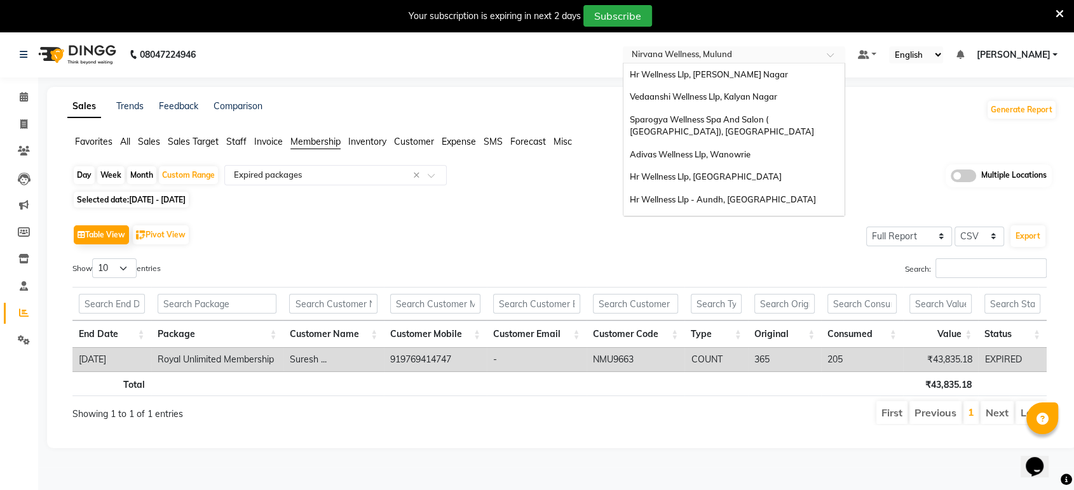
scroll to position [28, 0]
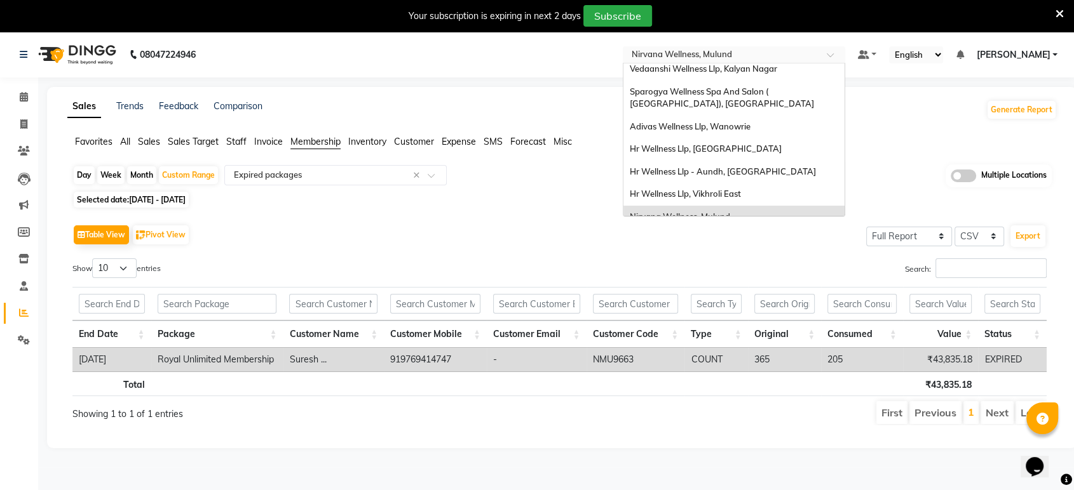
click at [710, 52] on input "text" at bounding box center [721, 56] width 184 height 13
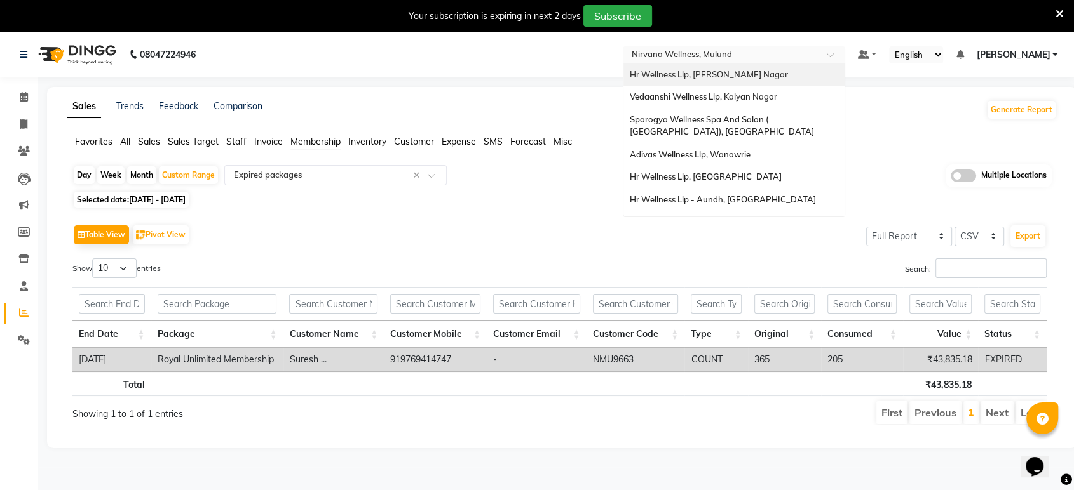
click at [767, 73] on span "Hr Wellness Llp, Viman Nagar" at bounding box center [709, 74] width 158 height 10
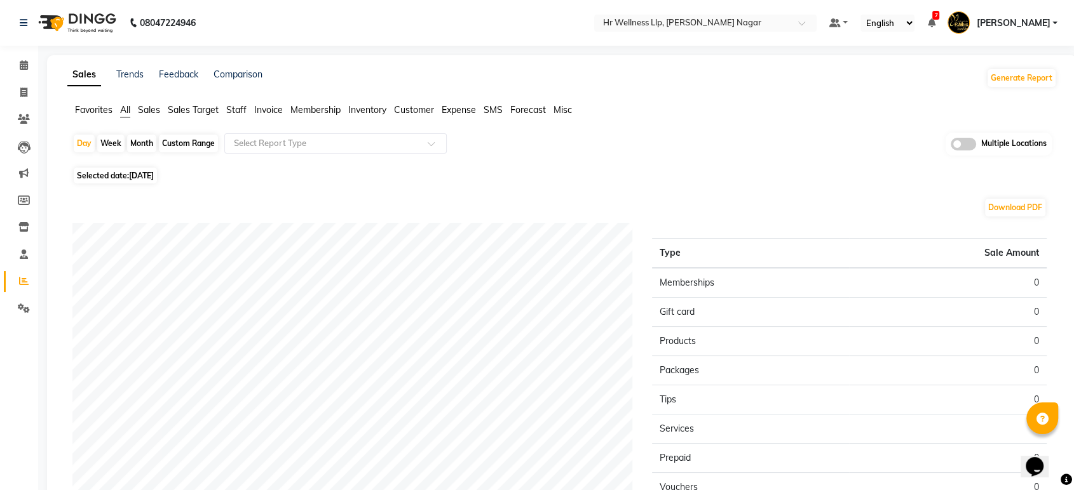
click at [319, 110] on span "Membership" at bounding box center [315, 109] width 50 height 11
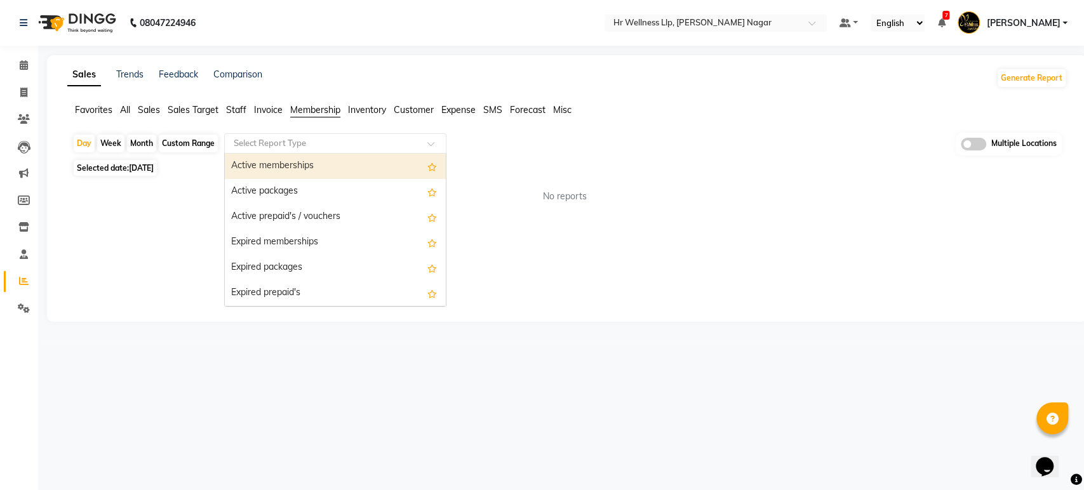
click at [343, 145] on input "text" at bounding box center [322, 143] width 183 height 13
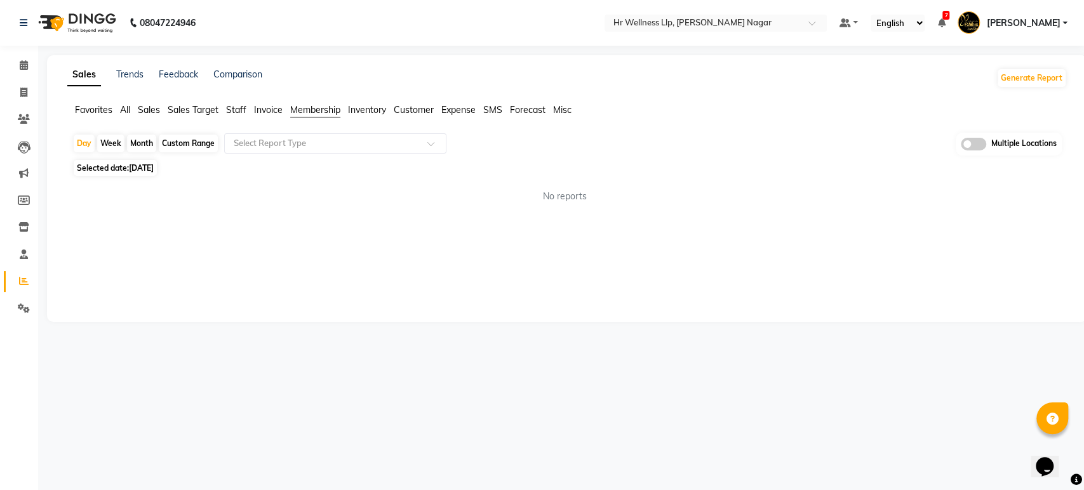
click at [504, 62] on div "Sales Trends Feedback Comparison Generate Report Favorites All Sales Sales Targ…" at bounding box center [567, 188] width 1041 height 267
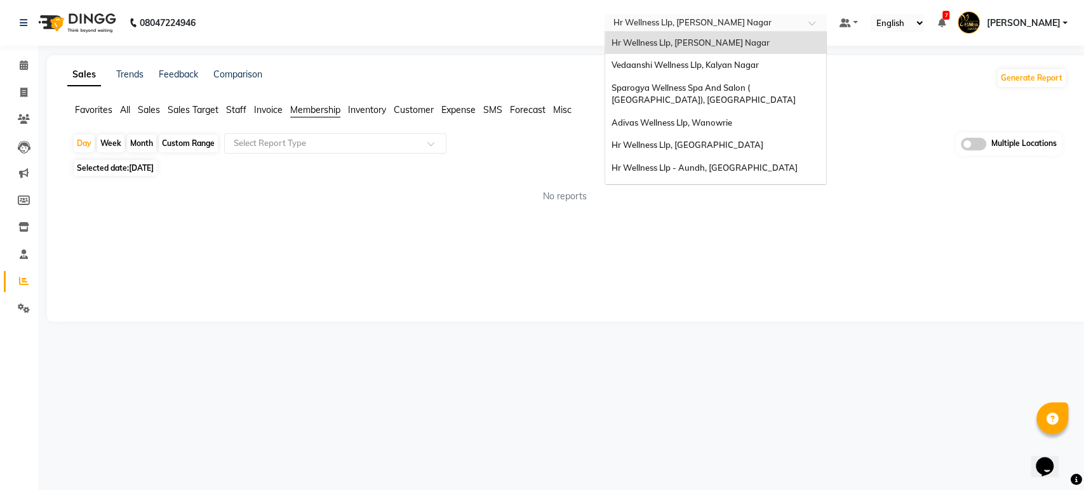
click at [744, 20] on input "text" at bounding box center [703, 24] width 184 height 13
click at [756, 64] on span "Vedaanshi Wellness Llp, Kalyan Nagar" at bounding box center [685, 65] width 147 height 10
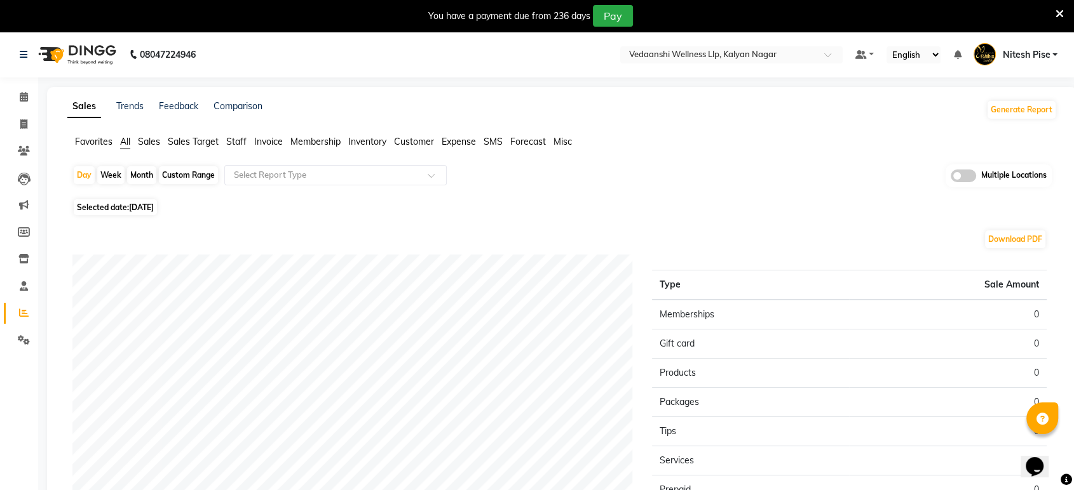
click at [320, 145] on span "Membership" at bounding box center [315, 141] width 50 height 11
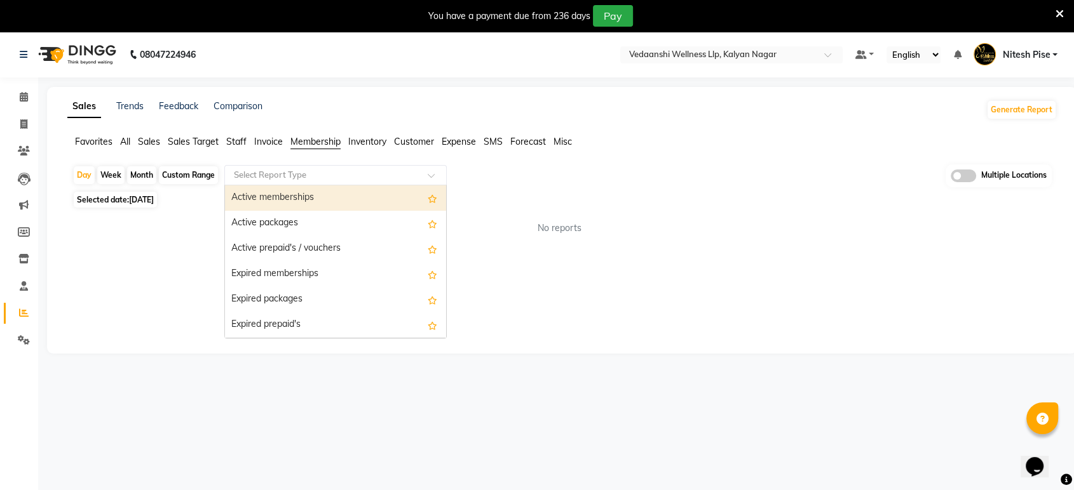
click at [318, 178] on input "text" at bounding box center [322, 175] width 183 height 13
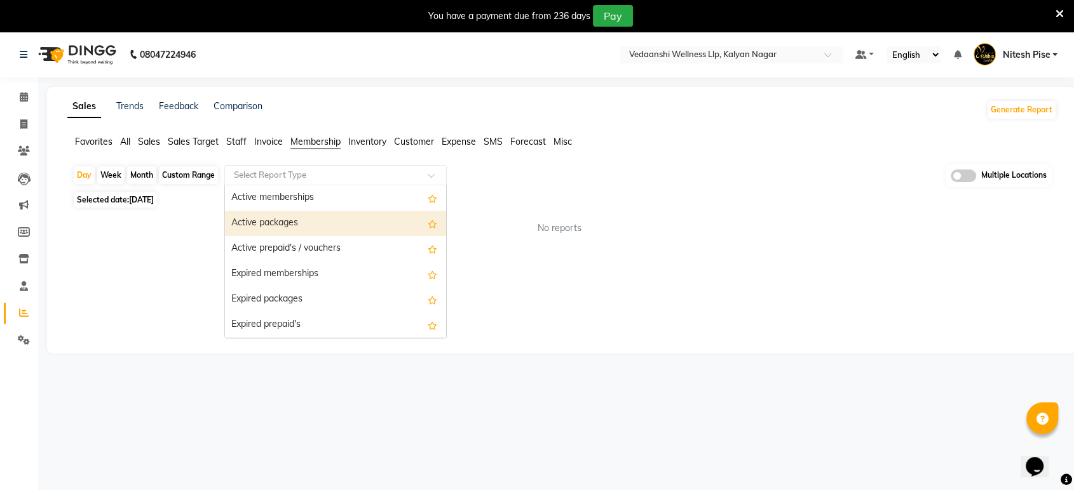
click at [306, 223] on div "Active packages" at bounding box center [335, 223] width 221 height 25
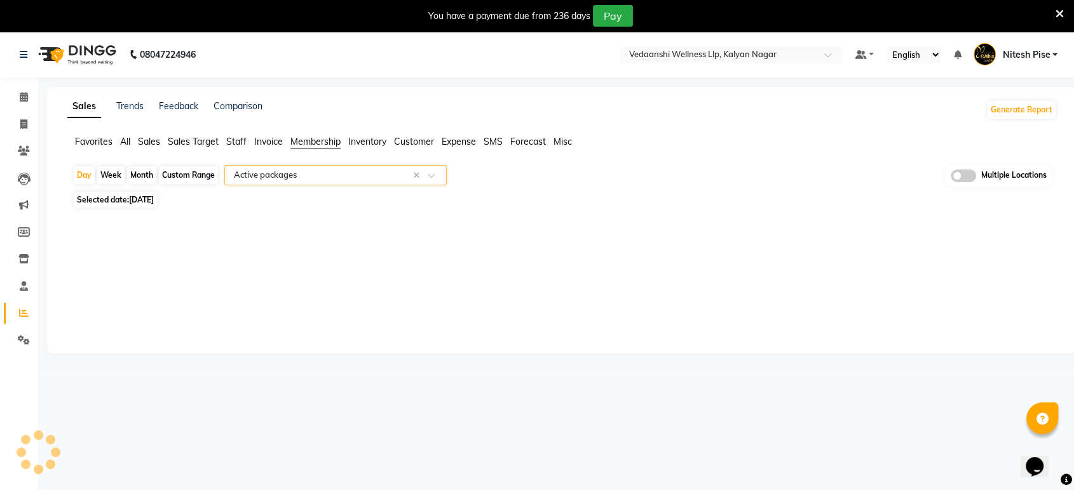
select select "full_report"
select select "csv"
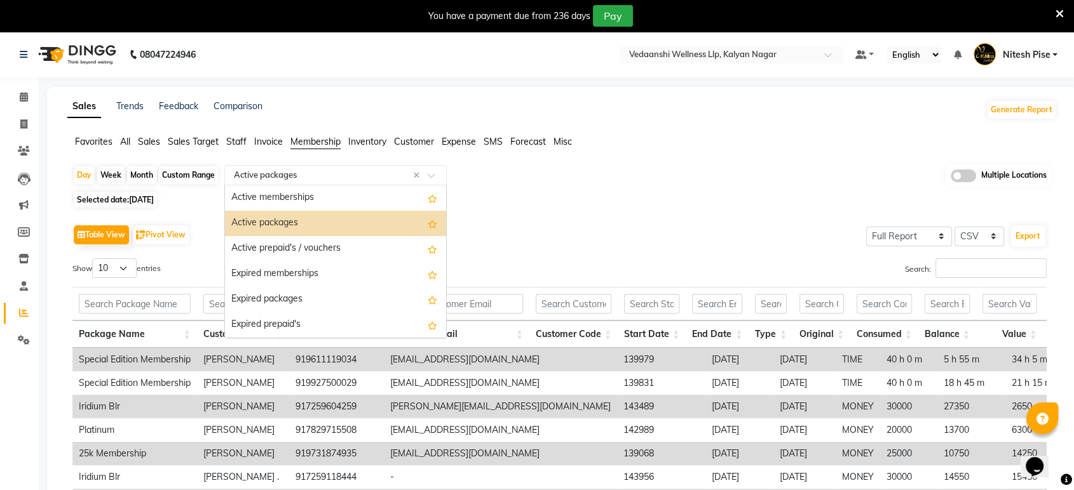
click at [318, 179] on input "text" at bounding box center [322, 175] width 183 height 13
click at [297, 303] on div "Expired packages" at bounding box center [335, 299] width 221 height 25
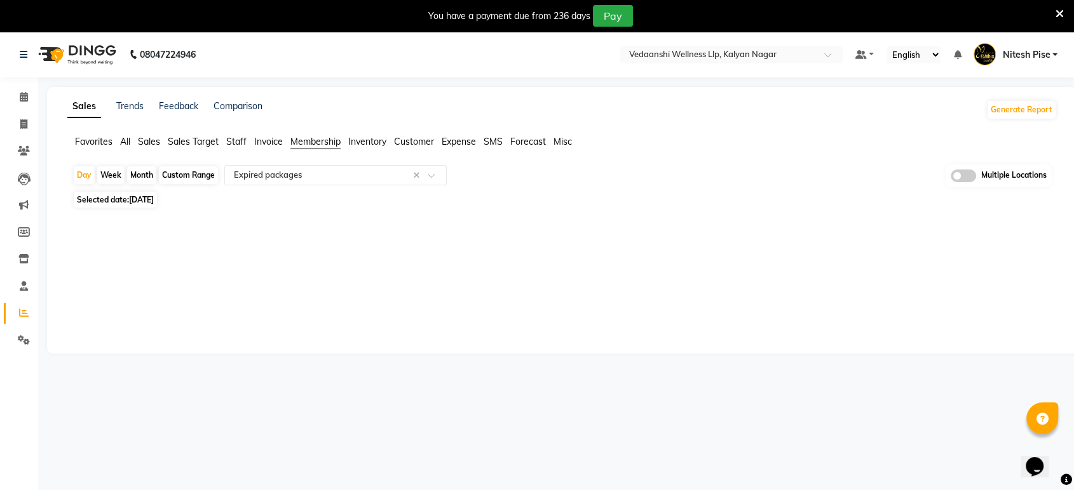
click at [171, 176] on div "Custom Range" at bounding box center [188, 175] width 59 height 18
select select "9"
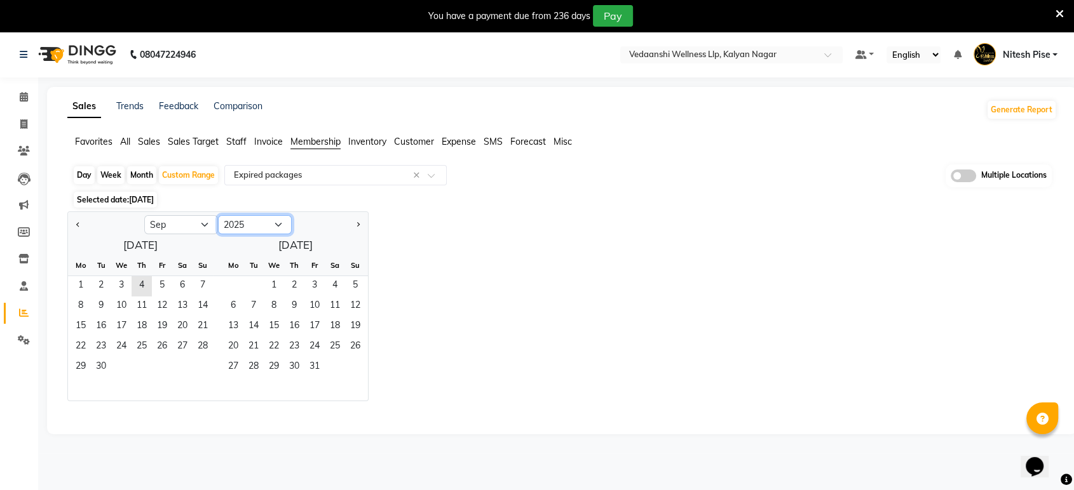
click at [242, 224] on select "2015 2016 2017 2018 2019 2020 2021 2022 2023 2024 2025 2026 2027 2028 2029 2030…" at bounding box center [255, 224] width 74 height 19
click at [218, 215] on select "2015 2016 2017 2018 2019 2020 2021 2022 2023 2024 2025 2026 2027 2028 2029 2030…" at bounding box center [255, 224] width 74 height 19
click at [179, 227] on select "Jan Feb Mar Apr May Jun [DATE] Aug Sep Oct Nov Dec" at bounding box center [181, 224] width 74 height 19
click at [144, 215] on select "Jan Feb Mar Apr May Jun [DATE] Aug Sep Oct Nov Dec" at bounding box center [181, 224] width 74 height 19
click at [203, 283] on span "1" at bounding box center [202, 286] width 20 height 20
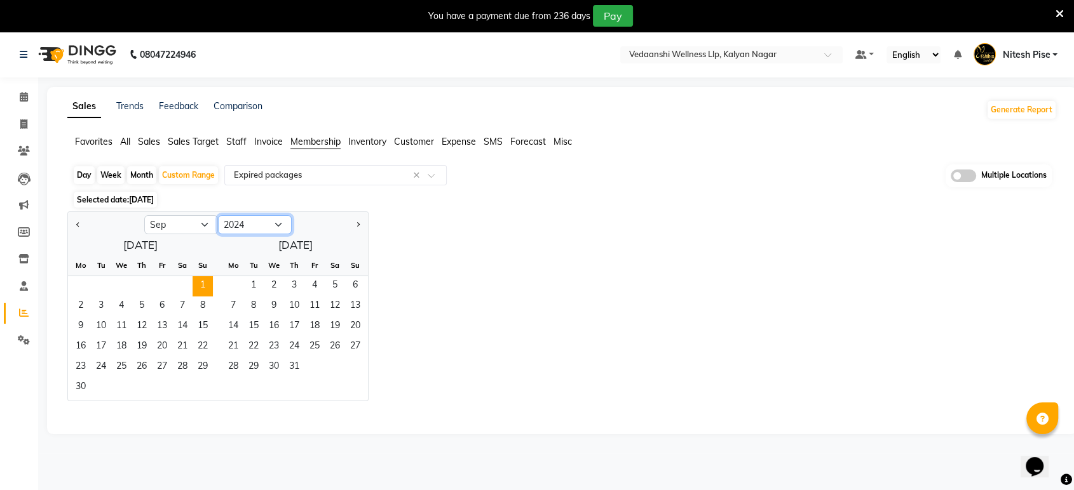
click at [235, 222] on select "2014 2015 2016 2017 2018 2019 2020 2021 2022 2023 2024 2025 2026 2027 2028 2029…" at bounding box center [255, 224] width 74 height 19
select select "2025"
click at [218, 215] on select "2014 2015 2016 2017 2018 2019 2020 2021 2022 2023 2024 2025 2026 2027 2028 2029…" at bounding box center [255, 224] width 74 height 19
click at [196, 231] on select "Jan Feb Mar Apr May Jun [DATE] Aug Sep Oct Nov Dec" at bounding box center [181, 224] width 74 height 19
select select "8"
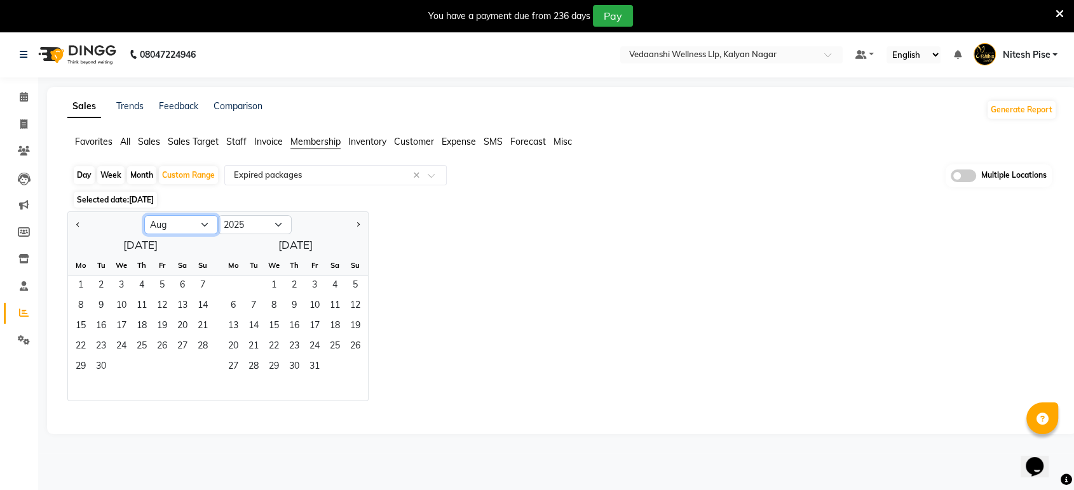
click at [144, 215] on select "Jan Feb Mar Apr May Jun [DATE] Aug Sep Oct Nov Dec" at bounding box center [181, 224] width 74 height 19
click at [205, 363] on span "31" at bounding box center [202, 368] width 20 height 20
select select "full_report"
select select "csv"
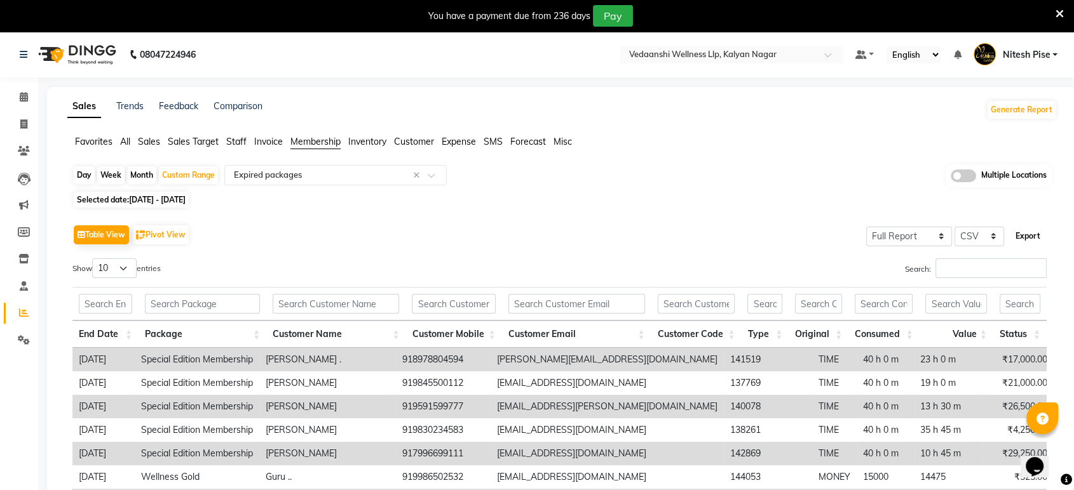
click at [1025, 236] on button "Export" at bounding box center [1027, 237] width 35 height 22
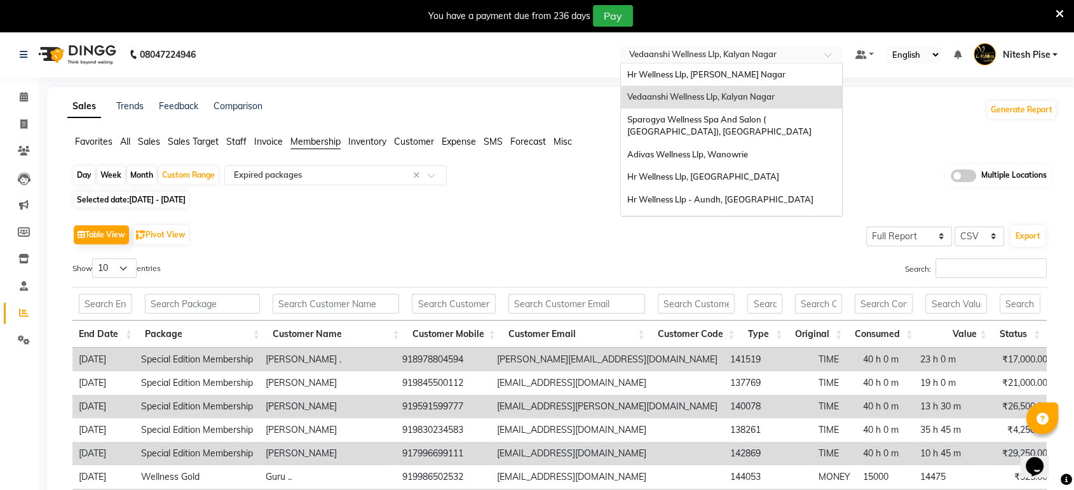
click at [703, 55] on input "text" at bounding box center [718, 56] width 184 height 13
type input "po"
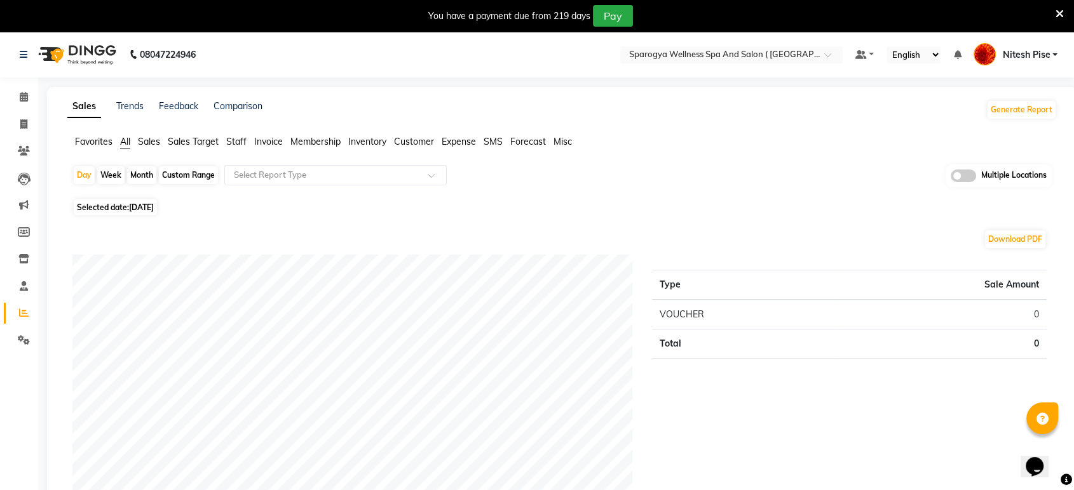
click at [172, 175] on div "Custom Range" at bounding box center [188, 175] width 59 height 18
select select "9"
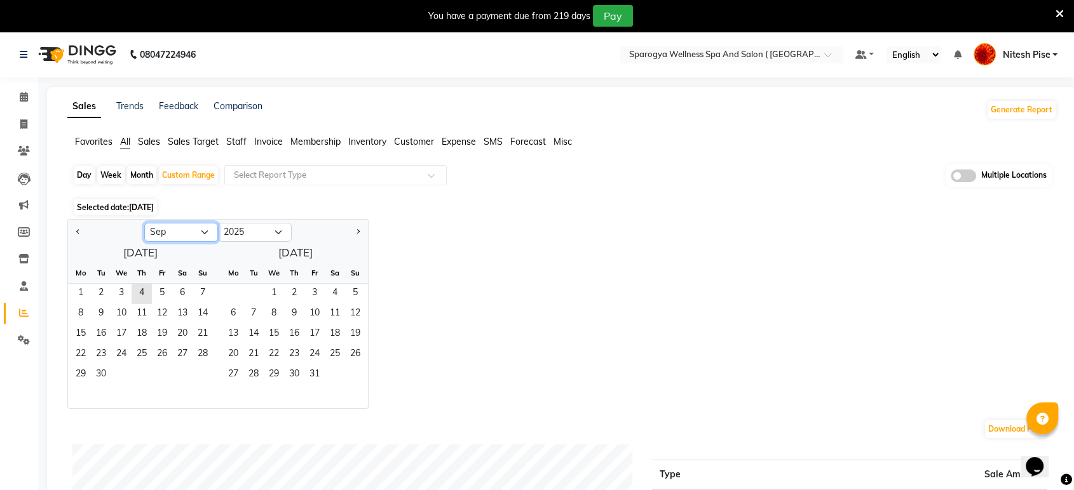
click at [156, 230] on select "Jan Feb Mar Apr May Jun [DATE] Aug Sep Oct Nov Dec" at bounding box center [181, 232] width 74 height 19
click at [229, 226] on select "2015 2016 2017 2018 2019 2020 2021 2022 2023 2024 2025 2026 2027 2028 2029 2030…" at bounding box center [255, 232] width 74 height 19
select select "2024"
click at [218, 223] on select "2015 2016 2017 2018 2019 2020 2021 2022 2023 2024 2025 2026 2027 2028 2029 2030…" at bounding box center [255, 232] width 74 height 19
click at [202, 286] on span "1" at bounding box center [202, 294] width 20 height 20
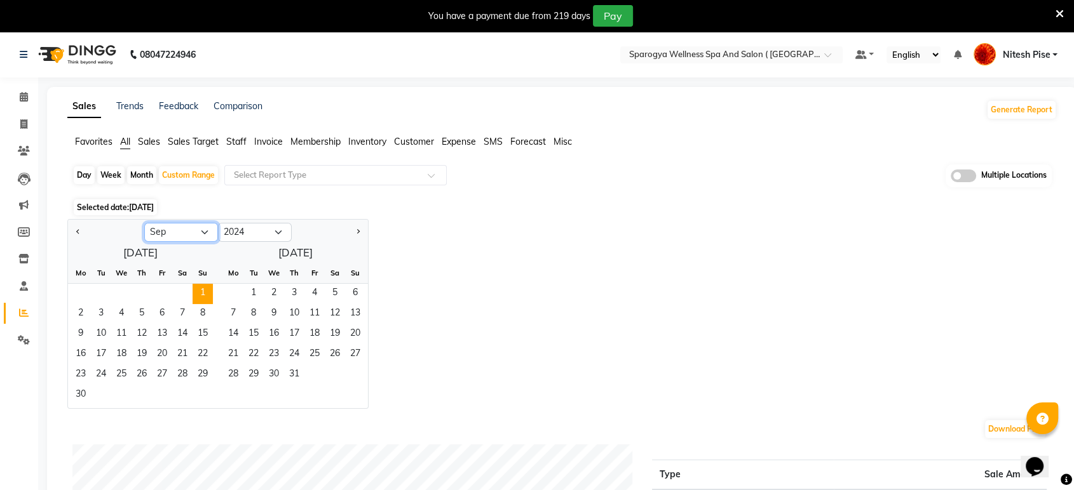
click at [183, 234] on select "Jan Feb Mar Apr May Jun [DATE] Aug Sep Oct Nov Dec" at bounding box center [181, 232] width 74 height 19
select select "8"
click at [144, 223] on select "Jan Feb Mar Apr May Jun [DATE] Aug Sep Oct Nov Dec" at bounding box center [181, 232] width 74 height 19
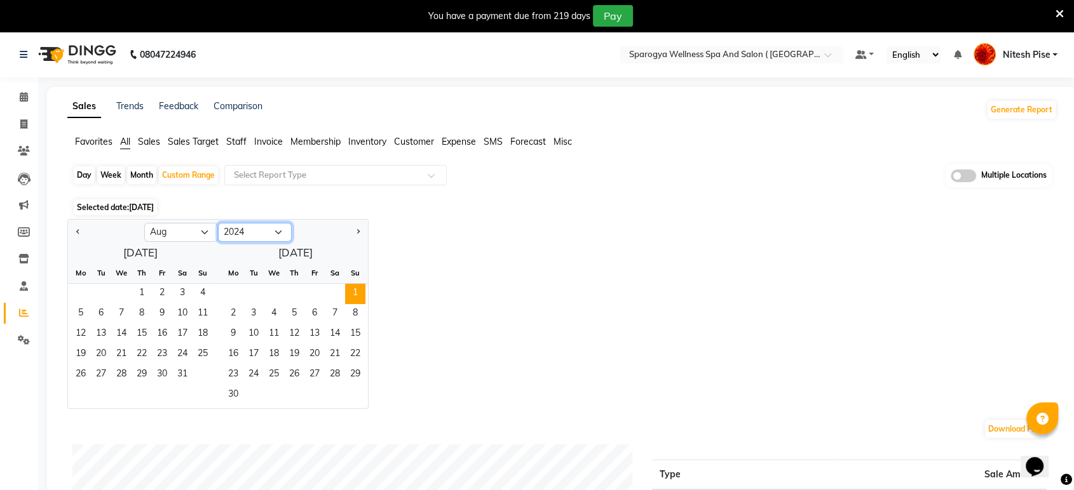
click at [254, 229] on select "2014 2015 2016 2017 2018 2019 2020 2021 2022 2023 2024 2025 2026 2027 2028 2029…" at bounding box center [255, 232] width 74 height 19
select select "2025"
click at [218, 223] on select "2014 2015 2016 2017 2018 2019 2020 2021 2022 2023 2024 2025 2026 2027 2028 2029…" at bounding box center [255, 232] width 74 height 19
click at [203, 374] on span "31" at bounding box center [202, 375] width 20 height 20
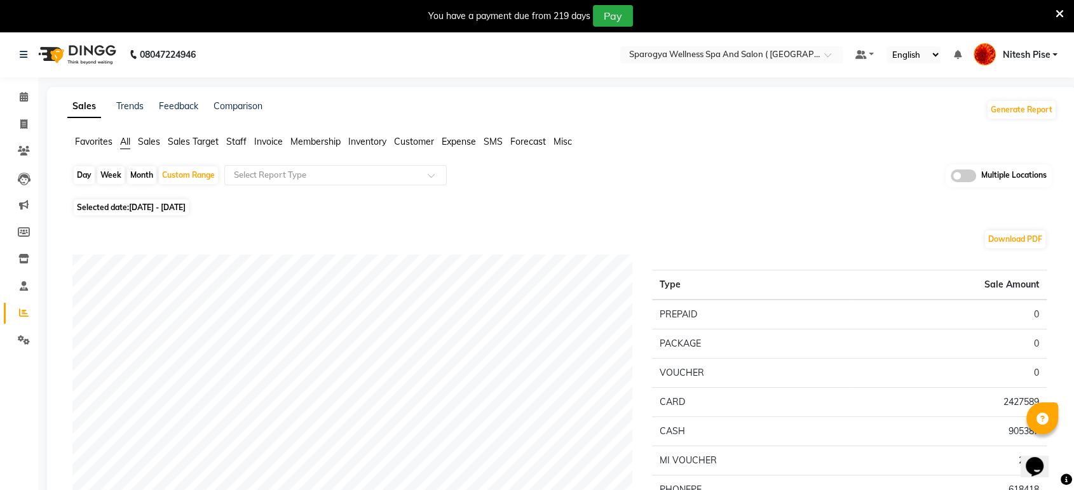
click at [310, 140] on span "Membership" at bounding box center [315, 141] width 50 height 11
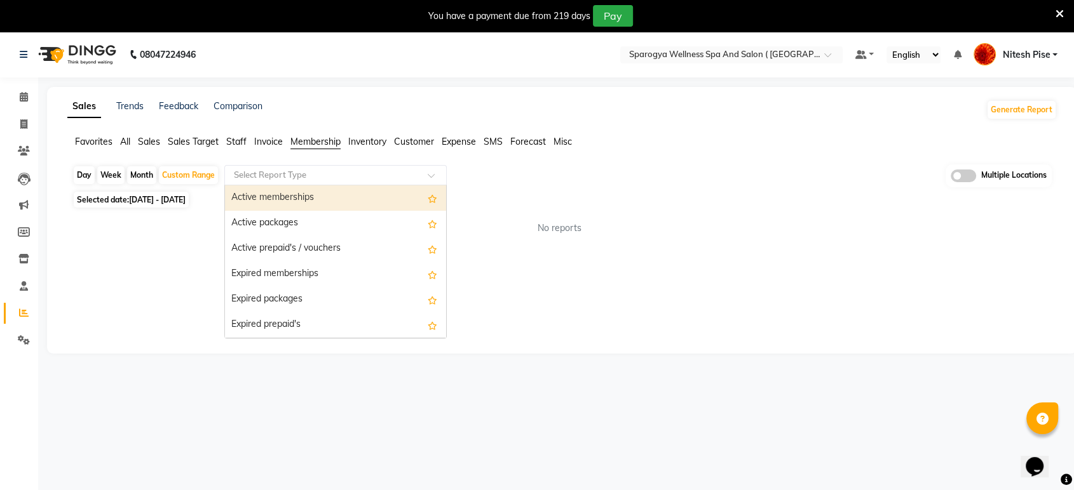
click at [287, 185] on ng-select "Select Report Type Active memberships Active packages Active prepaid's / vouche…" at bounding box center [335, 175] width 222 height 20
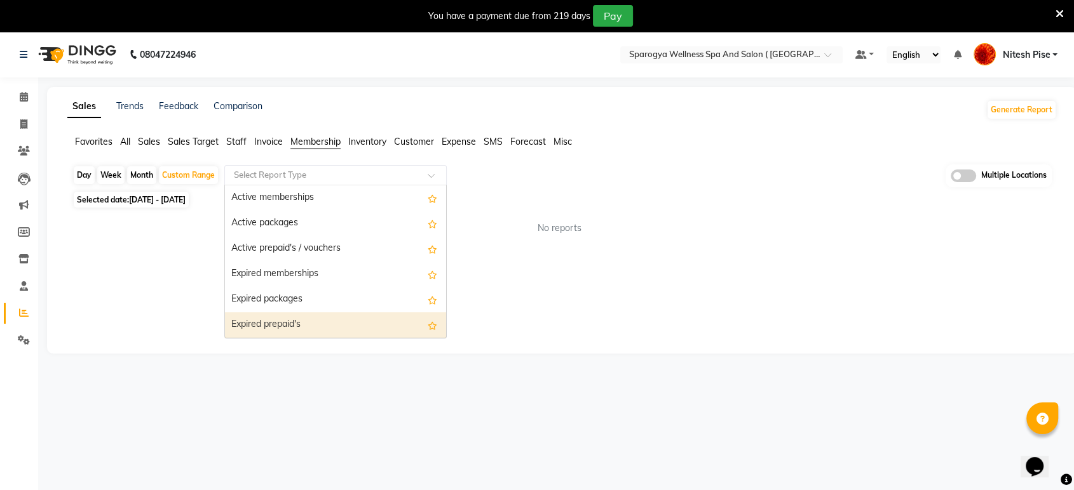
click at [305, 329] on div "Expired prepaid's" at bounding box center [335, 325] width 221 height 25
select select "full_report"
select select "csv"
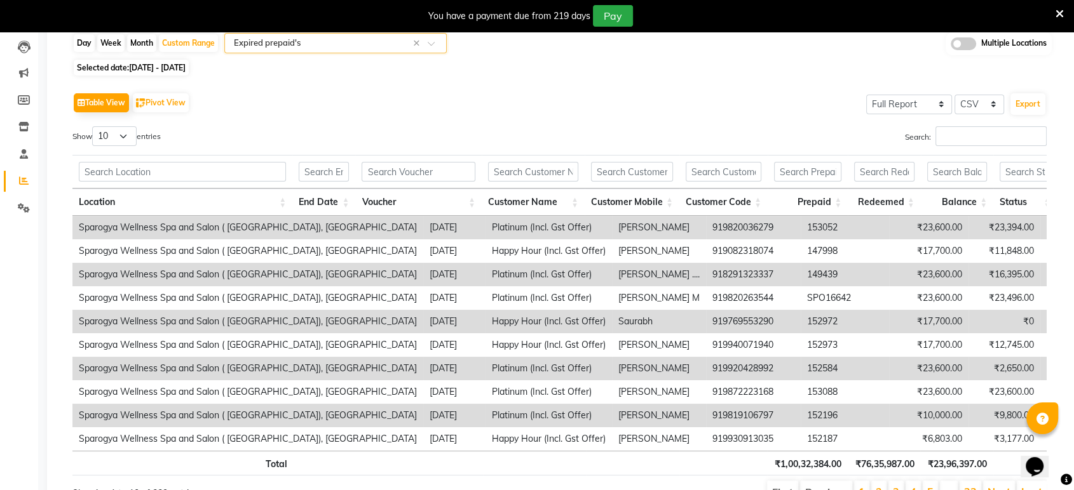
scroll to position [90, 0]
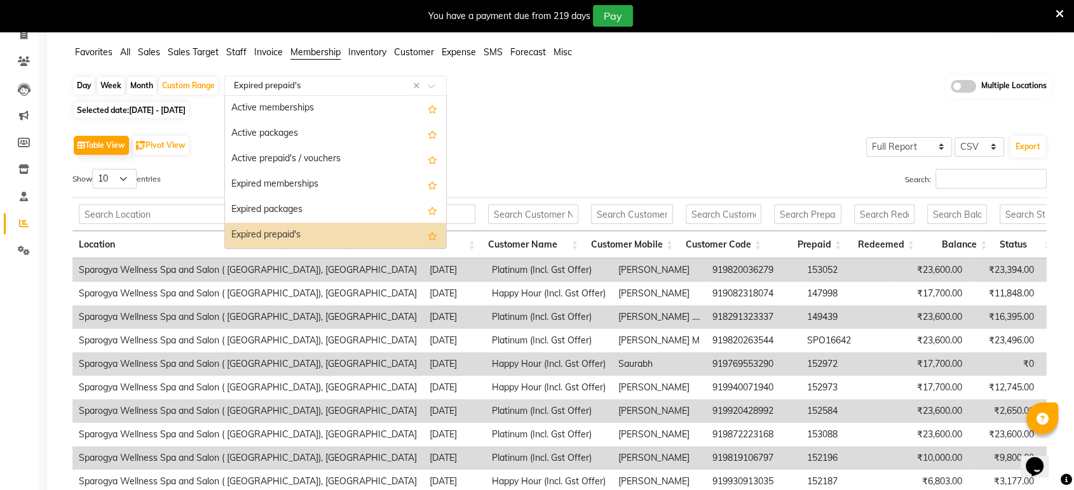
click at [332, 87] on input "text" at bounding box center [322, 85] width 183 height 13
click at [306, 208] on div "Expired packages" at bounding box center [335, 210] width 221 height 25
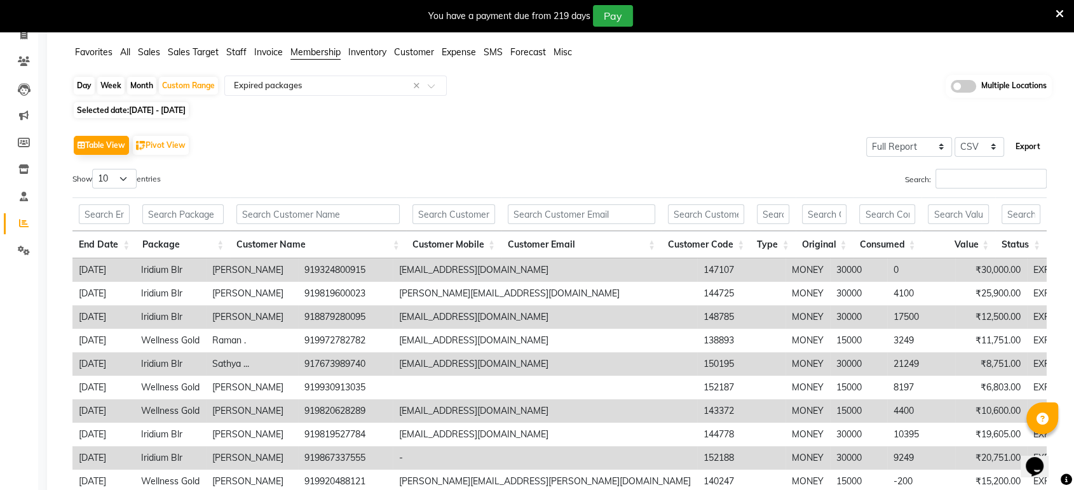
click at [1027, 141] on button "Export" at bounding box center [1027, 147] width 35 height 22
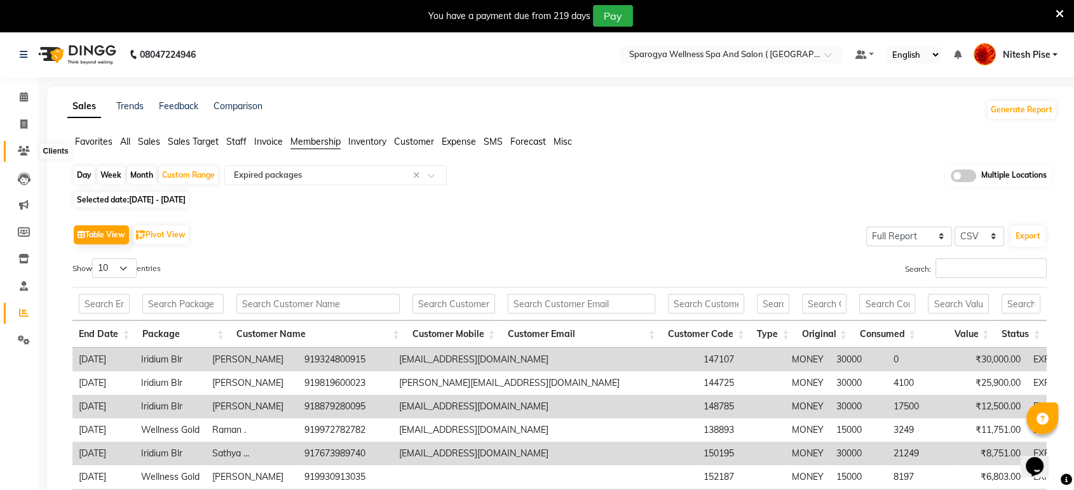
click at [23, 152] on icon at bounding box center [24, 151] width 12 height 10
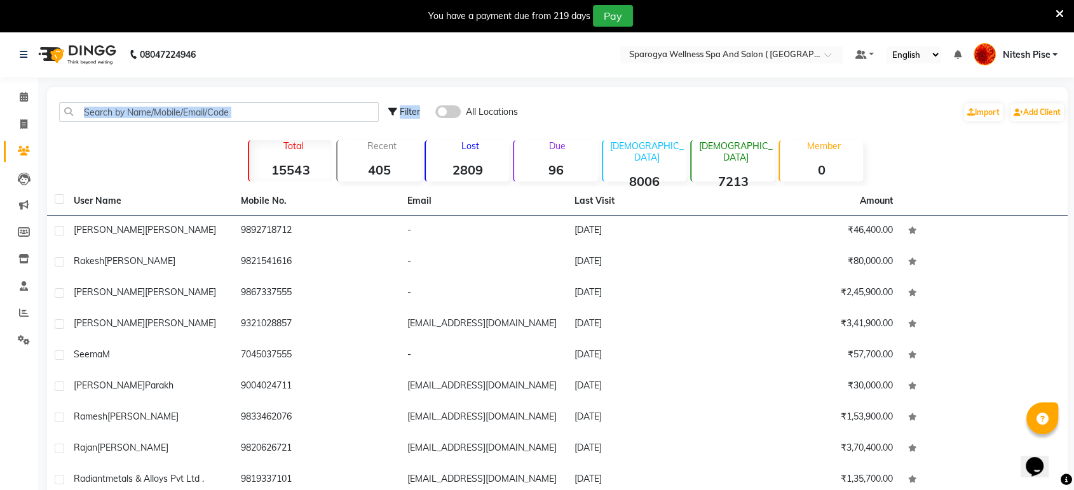
drag, startPoint x: 442, startPoint y: 116, endPoint x: 279, endPoint y: 113, distance: 163.3
click at [279, 113] on div "Filter All Locations Import Add Client" at bounding box center [557, 112] width 1015 height 40
click at [279, 113] on input "text" at bounding box center [219, 112] width 320 height 20
paste input "919373302761"
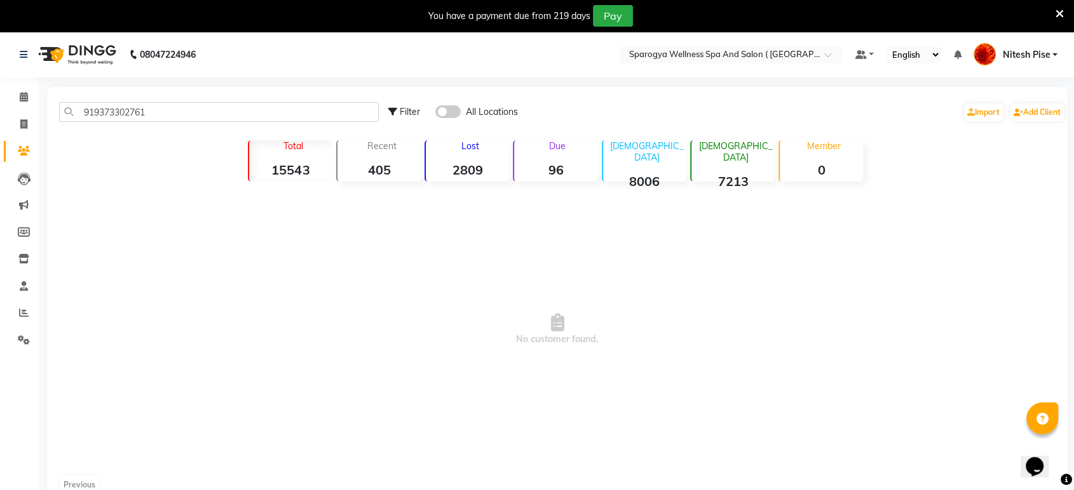
click at [448, 105] on span at bounding box center [447, 111] width 25 height 13
click at [435, 114] on input "checkbox" at bounding box center [435, 114] width 0 height 0
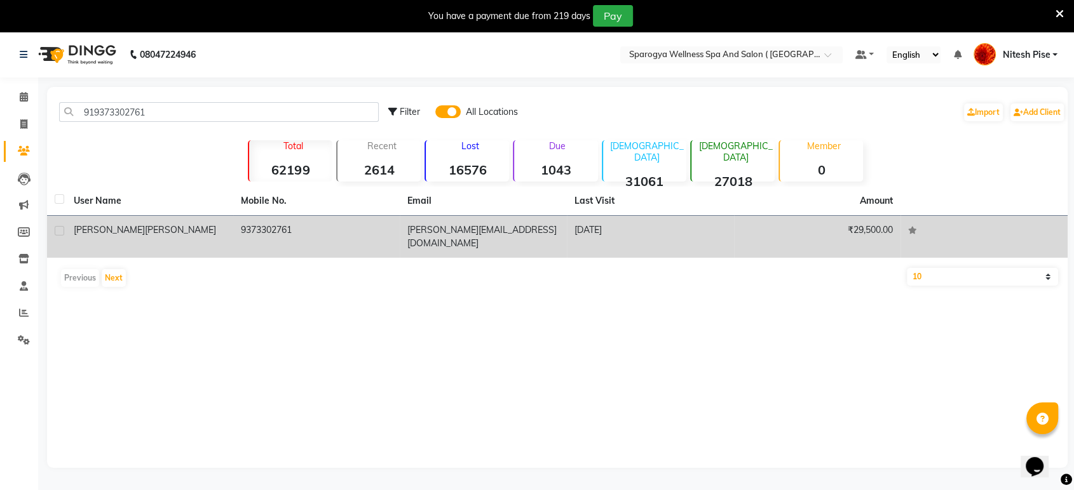
click at [505, 221] on td "[PERSON_NAME][EMAIL_ADDRESS][DOMAIN_NAME]" at bounding box center [483, 237] width 167 height 42
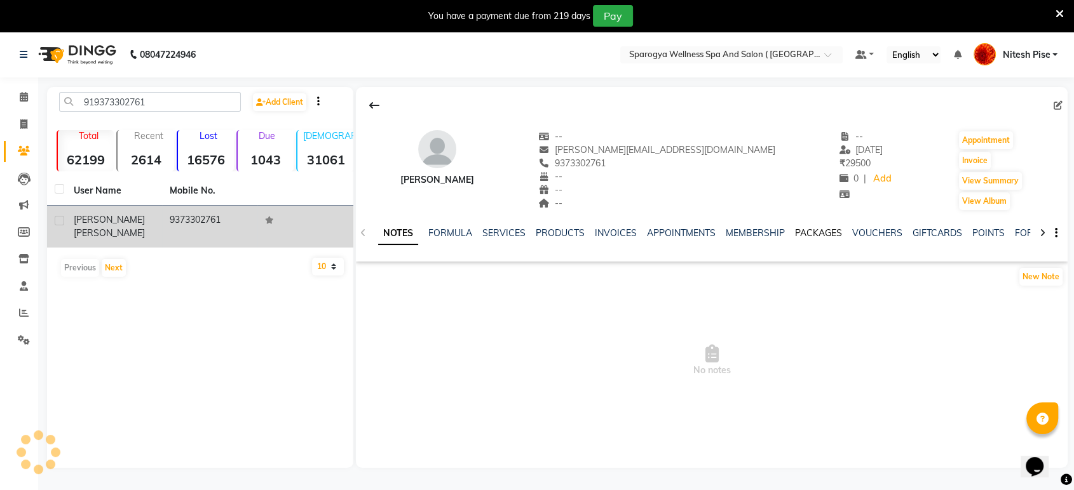
click at [806, 232] on link "PACKAGES" at bounding box center [818, 232] width 47 height 11
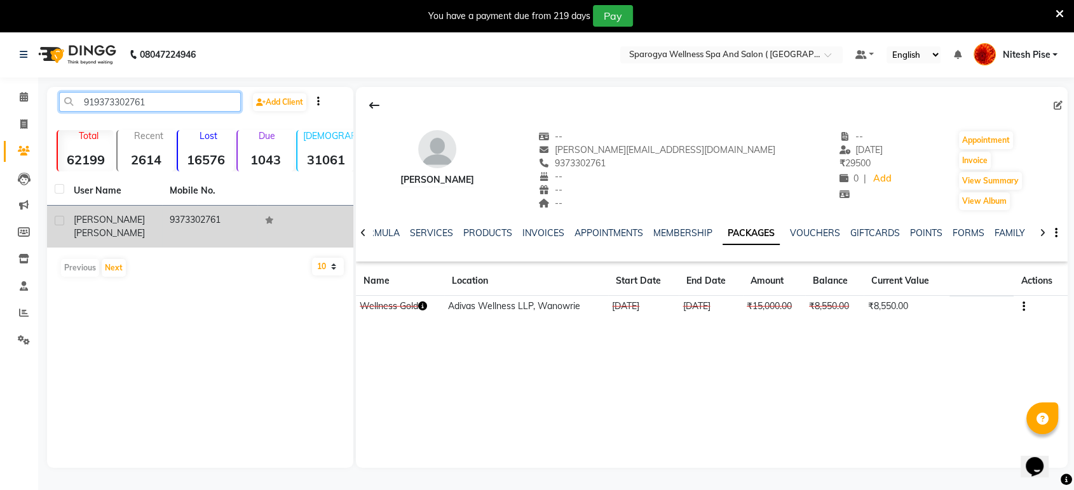
click at [172, 100] on input "919373302761" at bounding box center [150, 102] width 182 height 20
paste input "890212634"
click at [192, 216] on td "9890212634" at bounding box center [210, 227] width 96 height 42
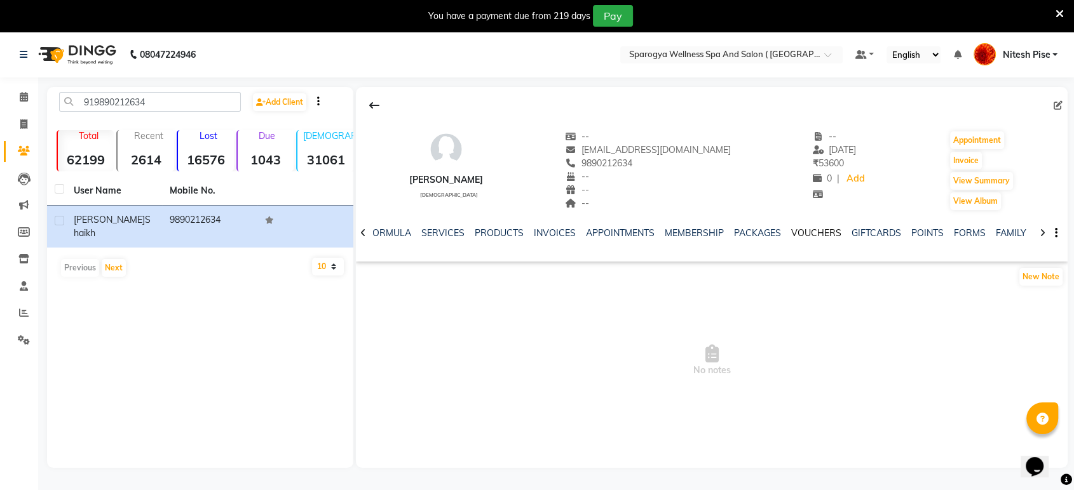
click at [813, 232] on link "VOUCHERS" at bounding box center [816, 232] width 50 height 11
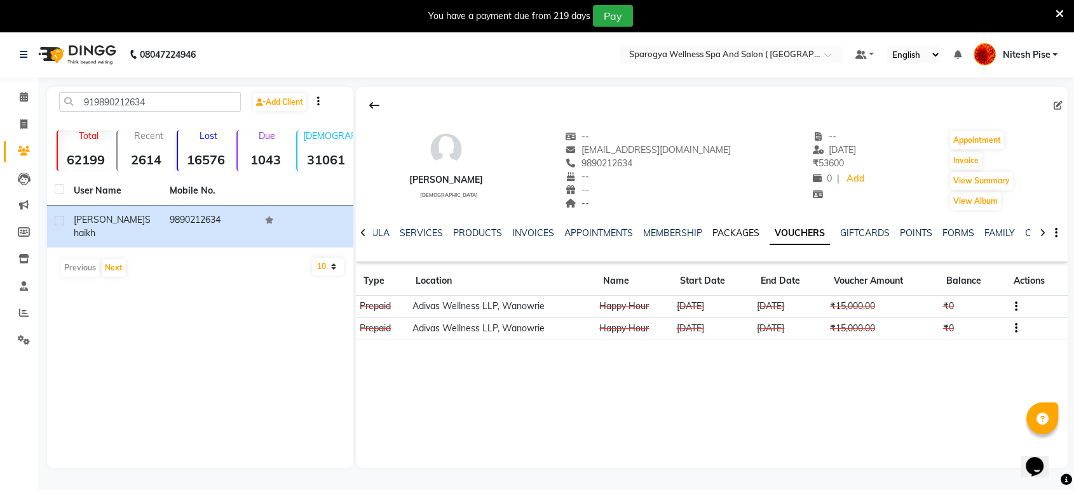
click at [718, 232] on link "PACKAGES" at bounding box center [735, 232] width 47 height 11
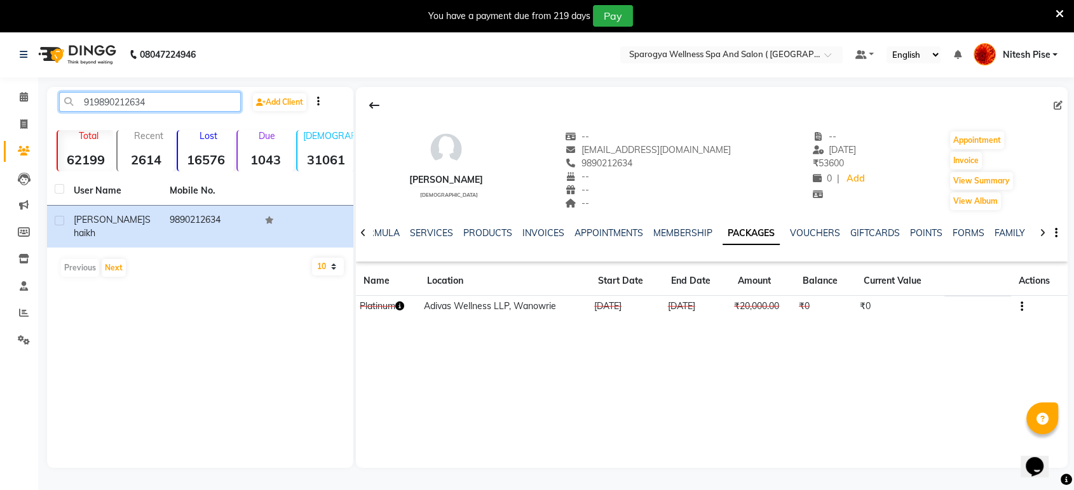
click at [168, 98] on input "919890212634" at bounding box center [150, 102] width 182 height 20
paste input "769414747"
type input "919769414747"
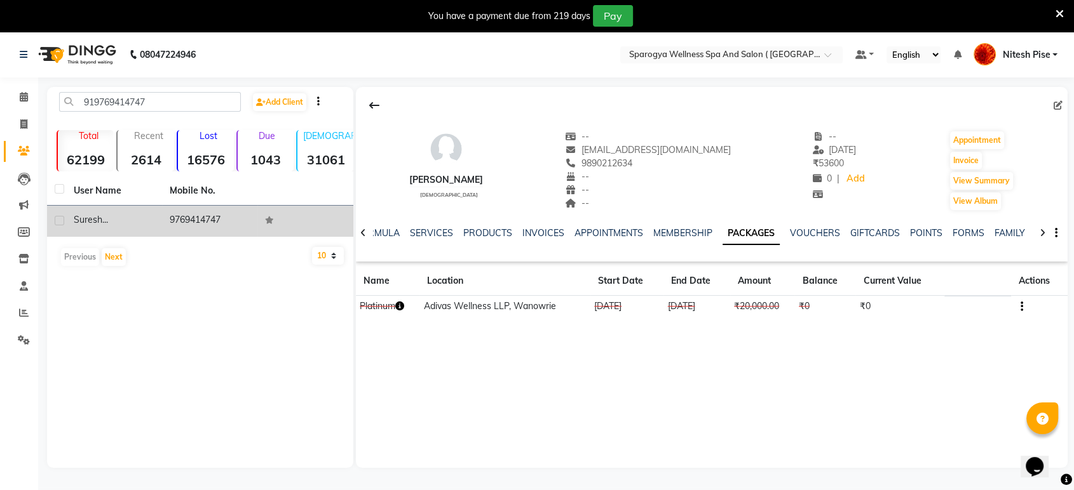
click at [163, 219] on td "9769414747" at bounding box center [210, 221] width 96 height 31
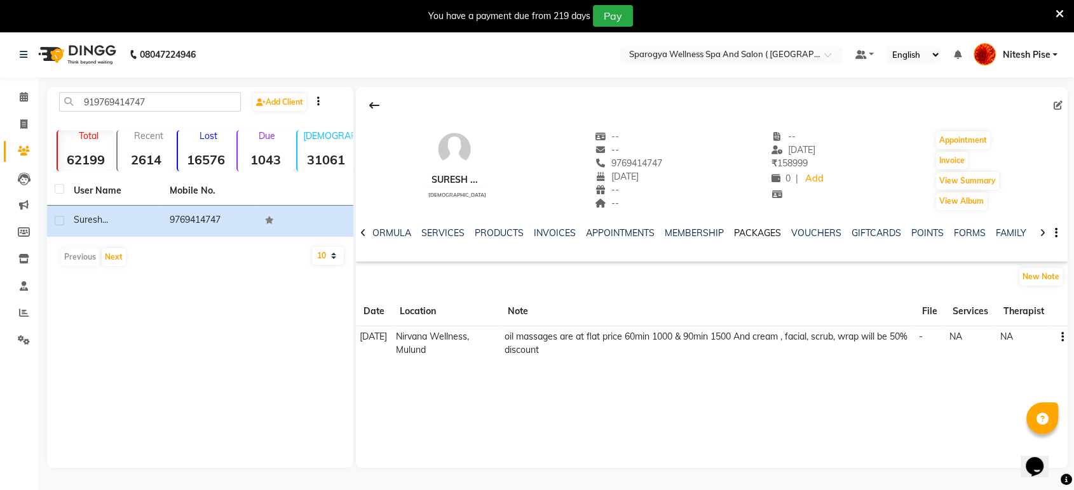
click at [739, 234] on link "PACKAGES" at bounding box center [757, 232] width 47 height 11
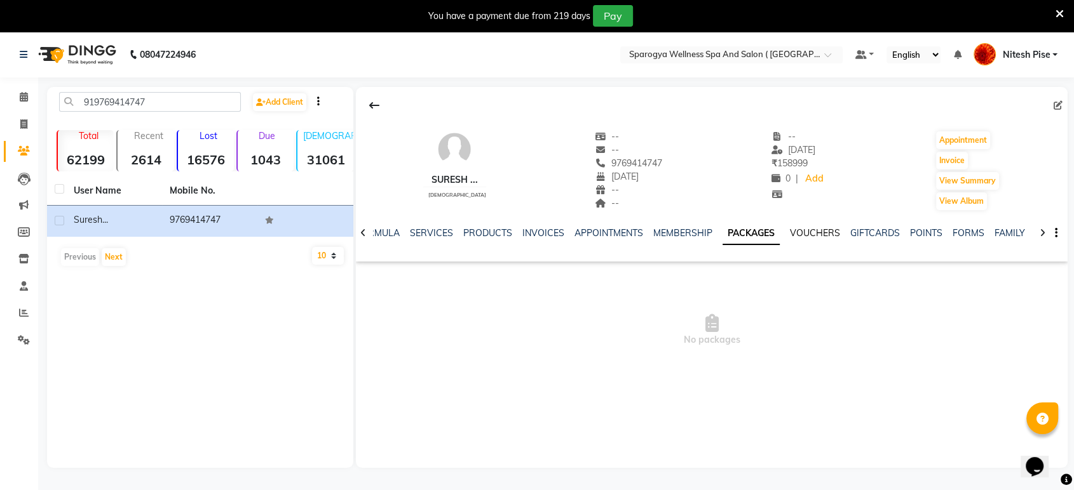
click at [803, 229] on link "VOUCHERS" at bounding box center [815, 232] width 50 height 11
